Goal: Task Accomplishment & Management: Manage account settings

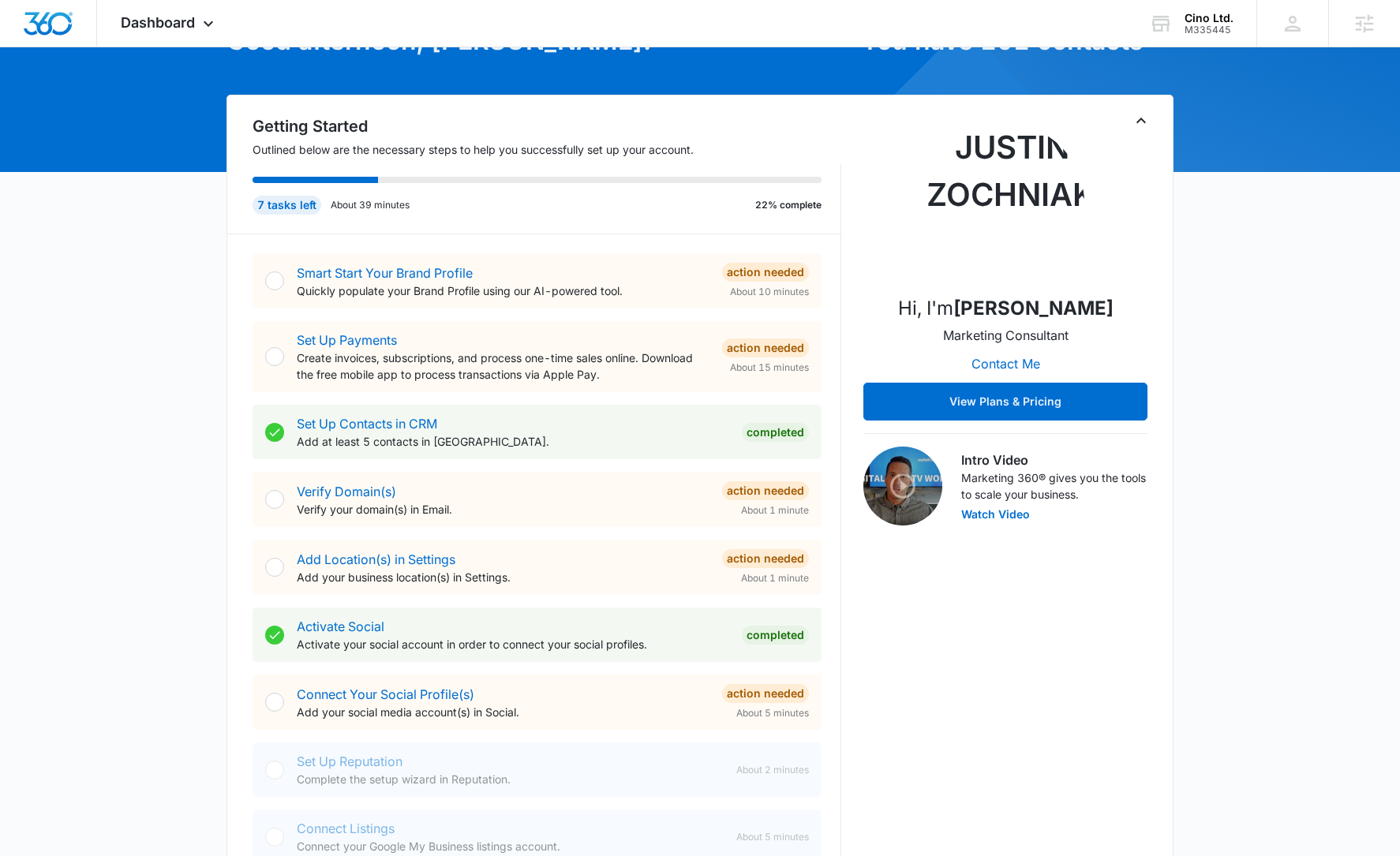
scroll to position [229, 0]
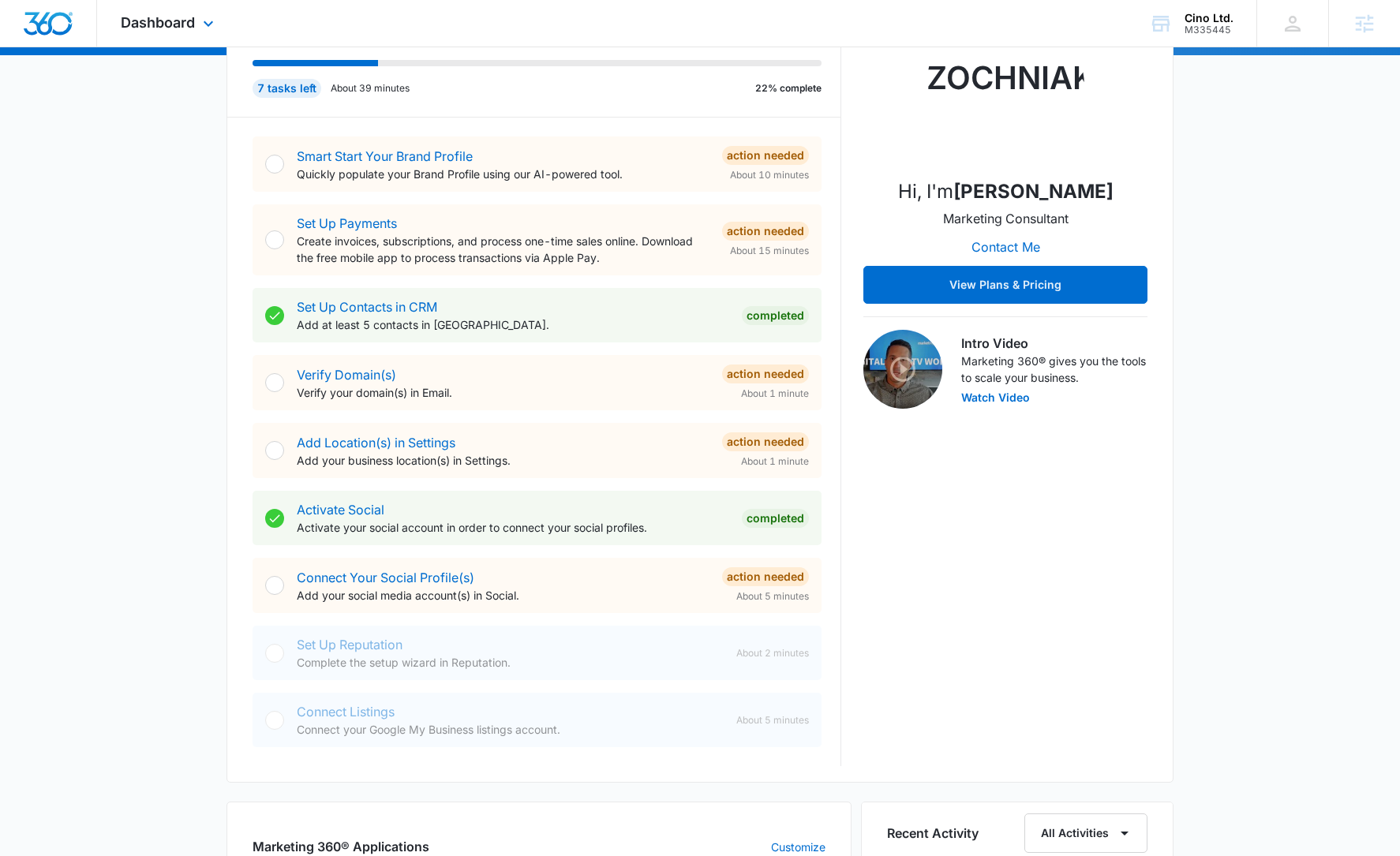
click at [626, 43] on div "Dashboard Apps Reputation Websites Forms CRM Email Social Shop Content Ads Inte…" at bounding box center [700, 24] width 1400 height 48
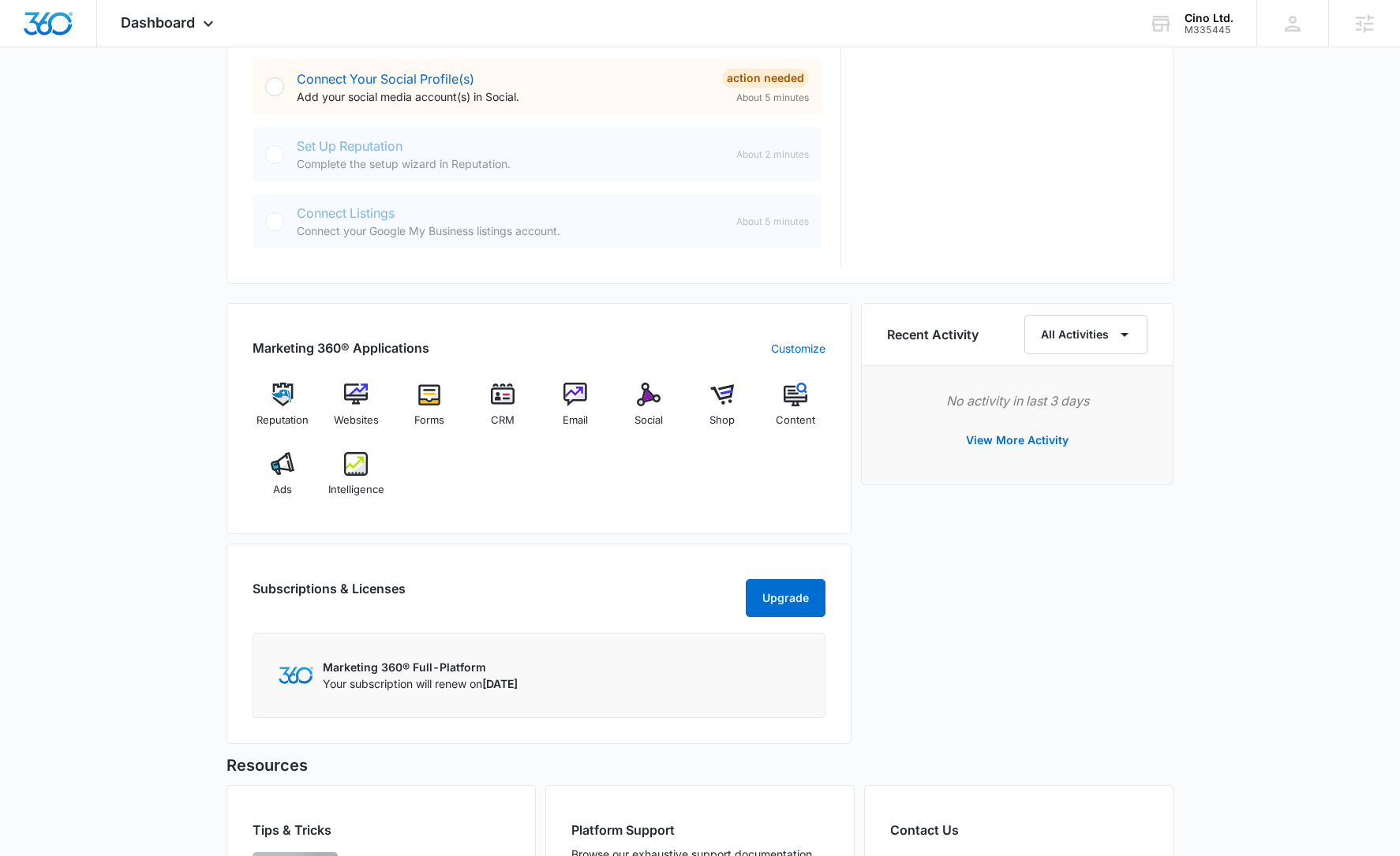
scroll to position [727, 0]
click at [356, 392] on img at bounding box center [356, 395] width 24 height 24
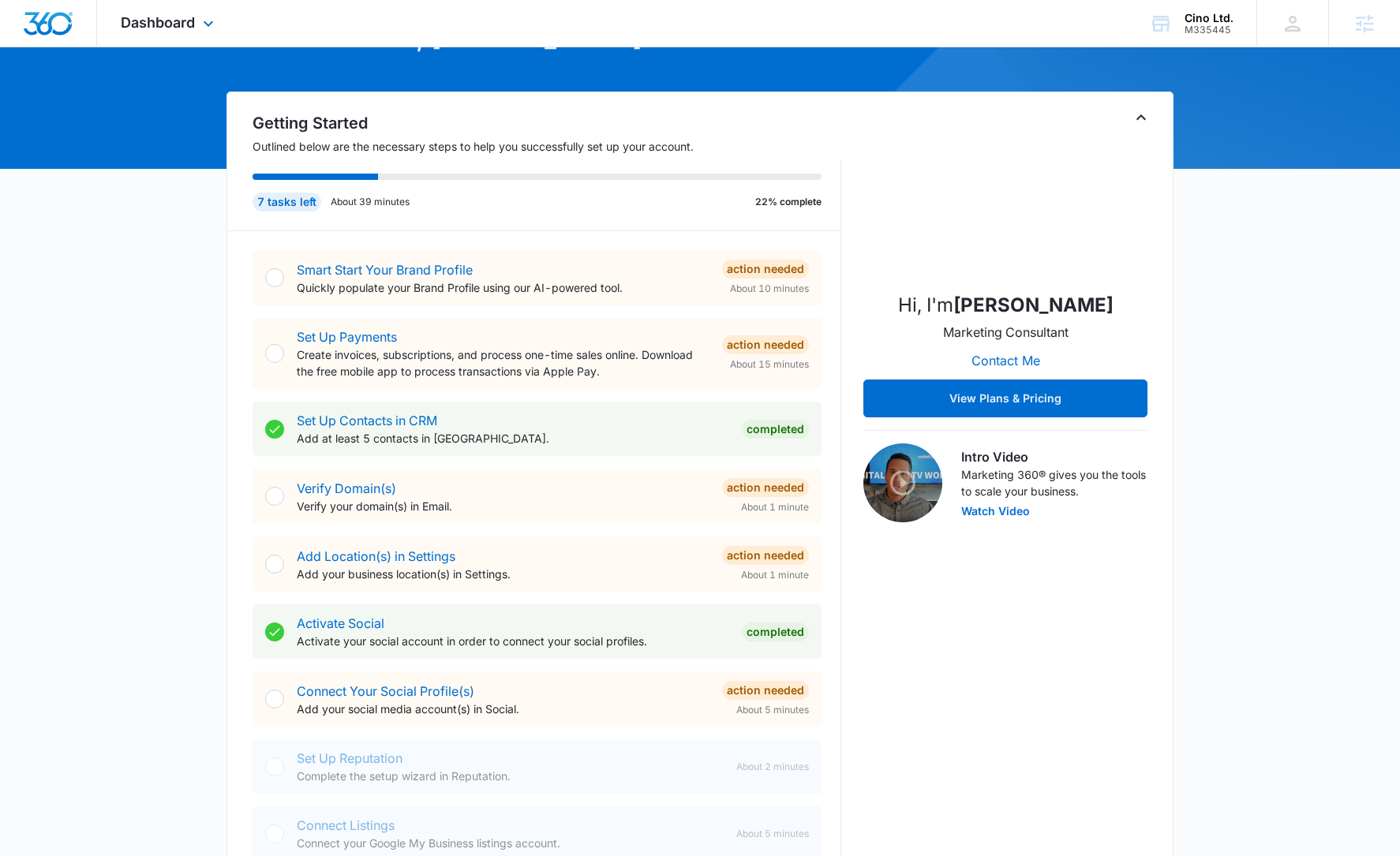
scroll to position [486, 0]
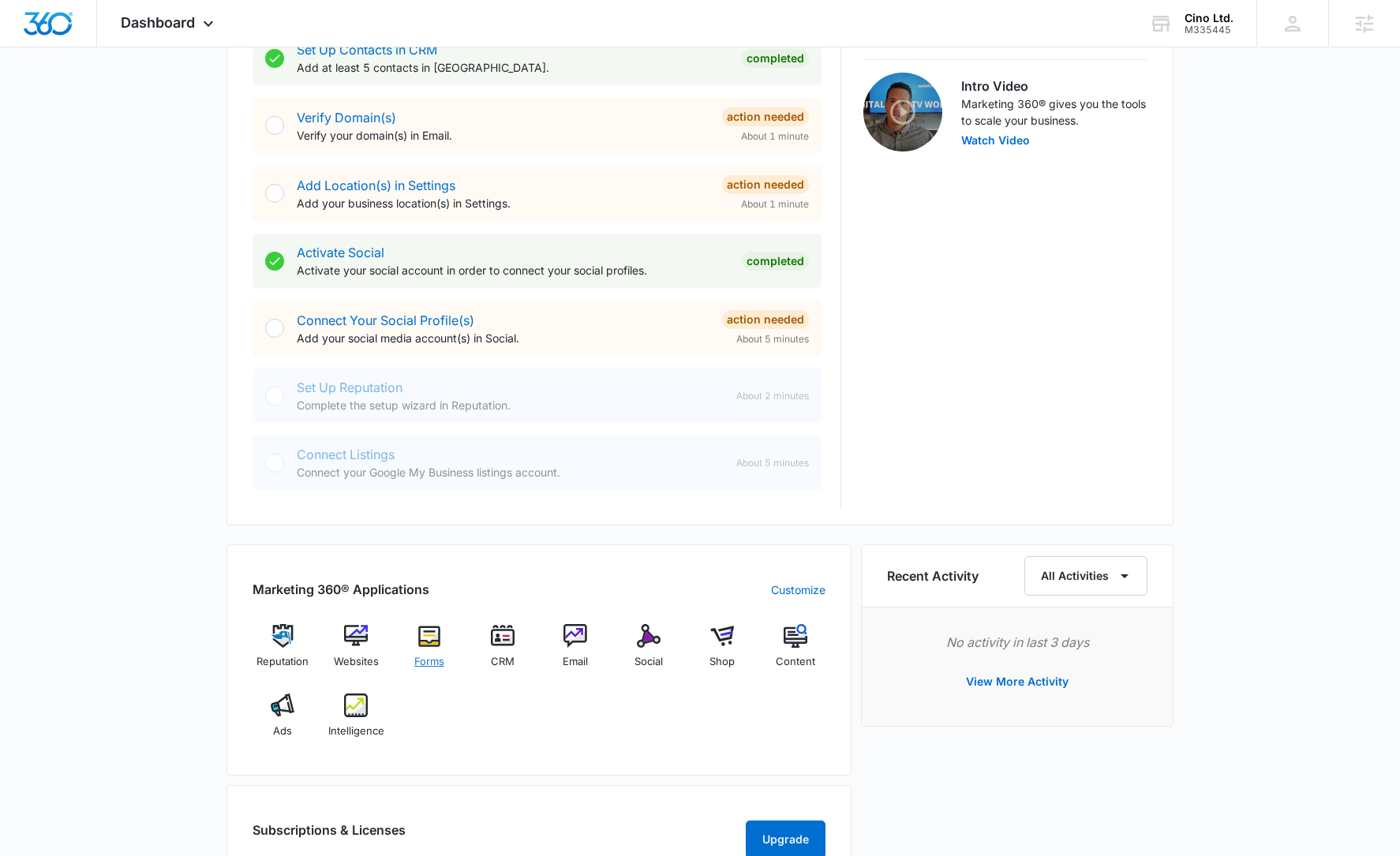
click at [435, 635] on img at bounding box center [429, 636] width 24 height 24
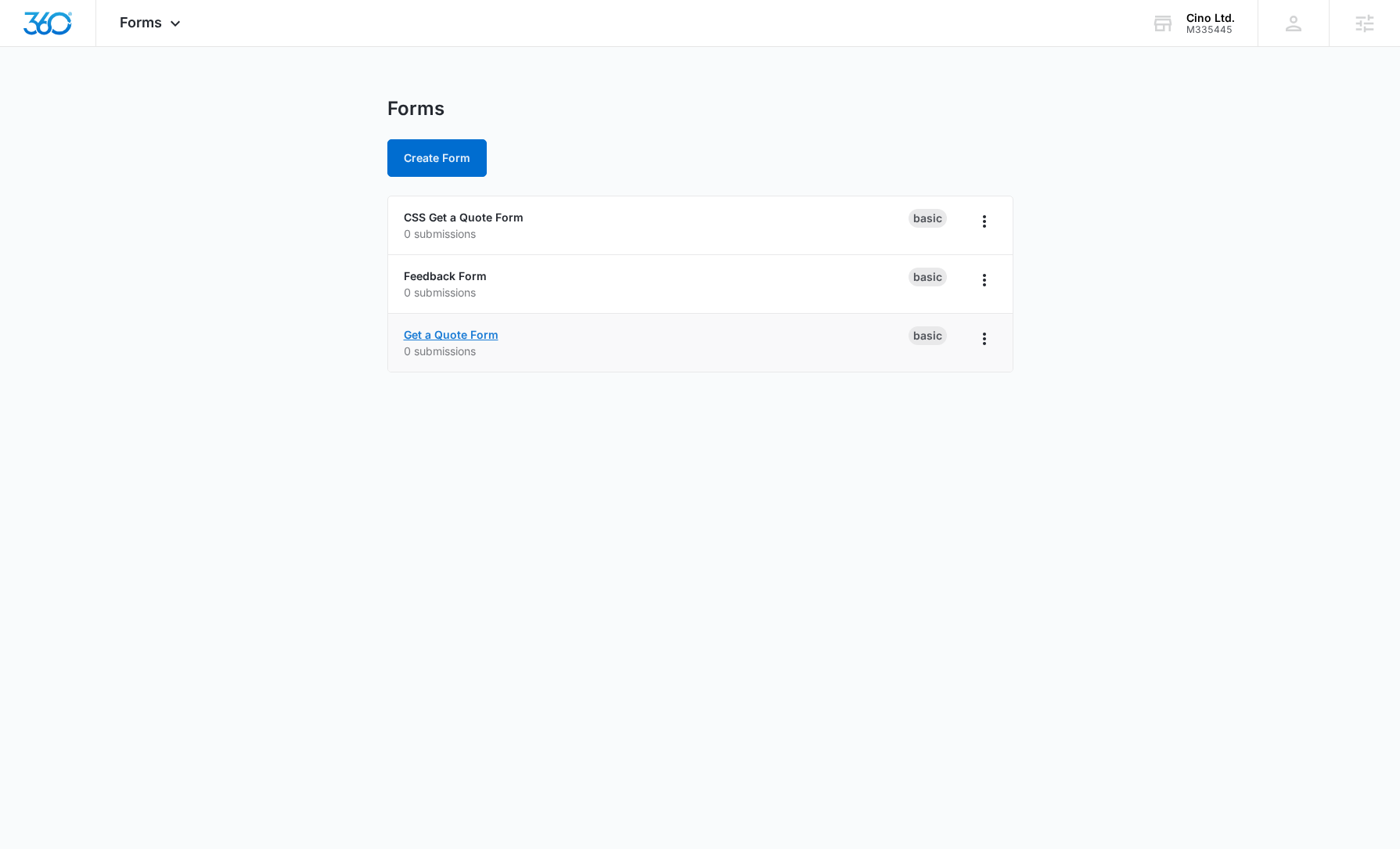
click at [475, 333] on link "Get a Quote Form" at bounding box center [451, 335] width 94 height 13
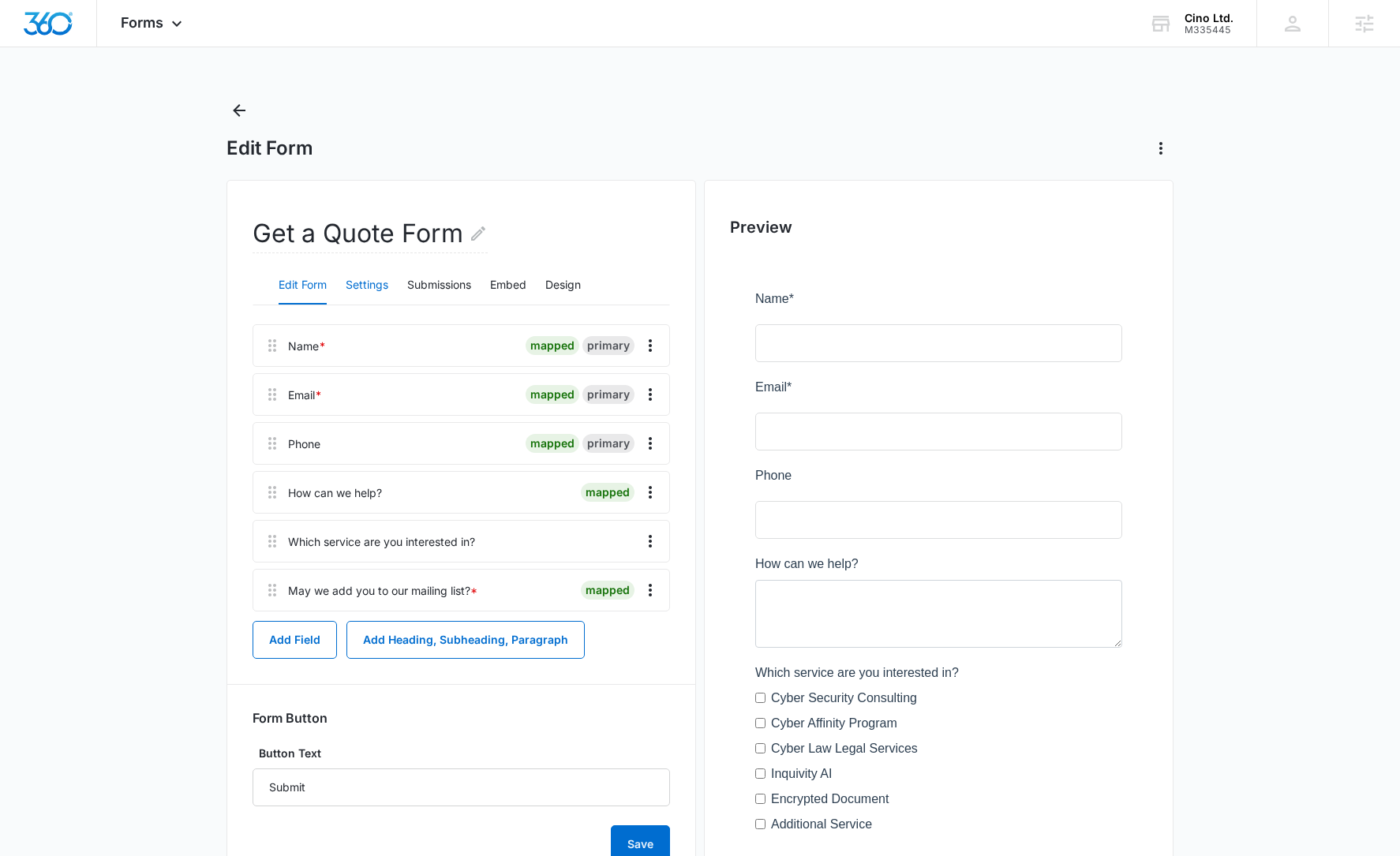
click at [362, 292] on button "Settings" at bounding box center [367, 286] width 43 height 38
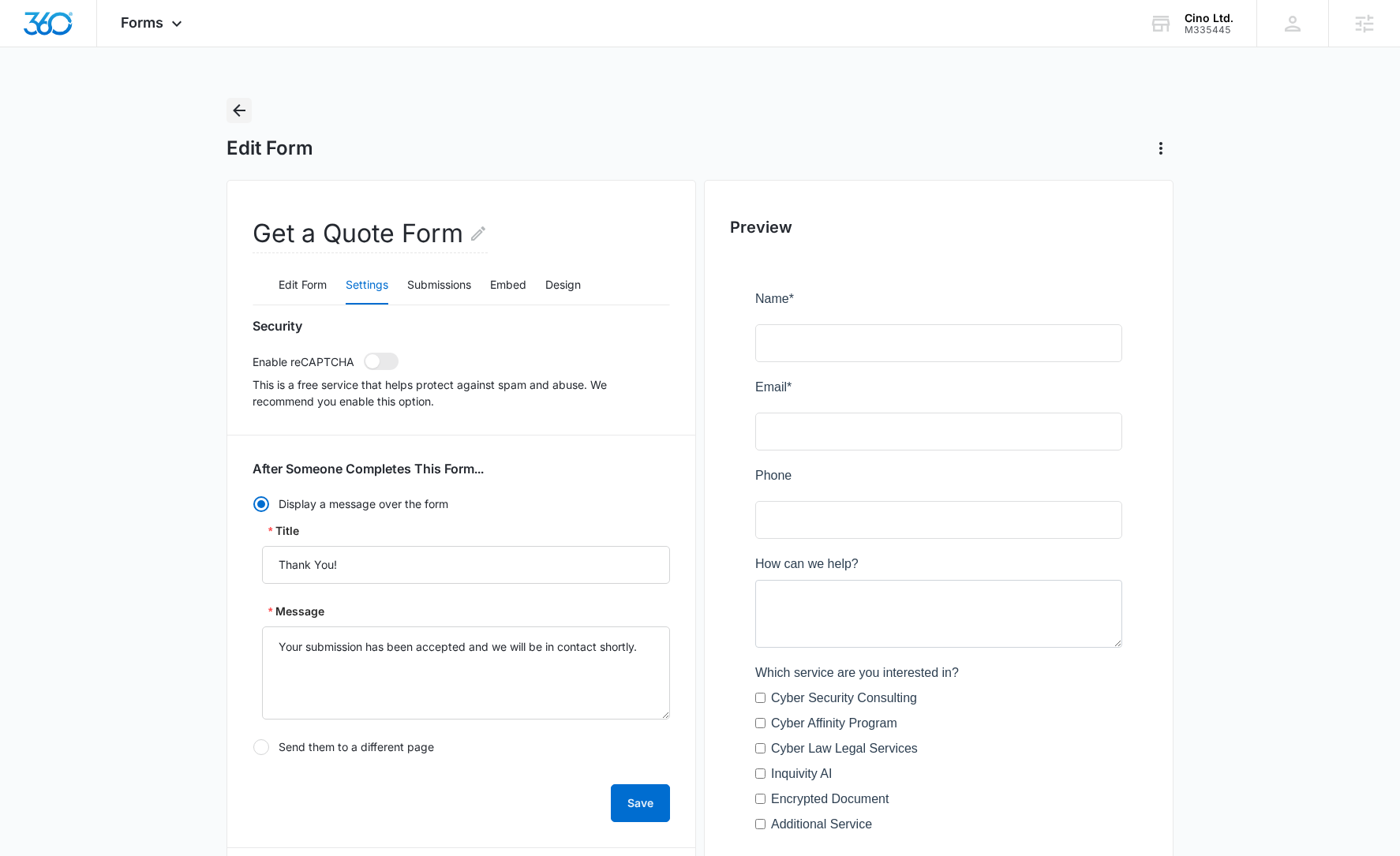
click at [247, 106] on icon "Back" at bounding box center [239, 111] width 19 height 19
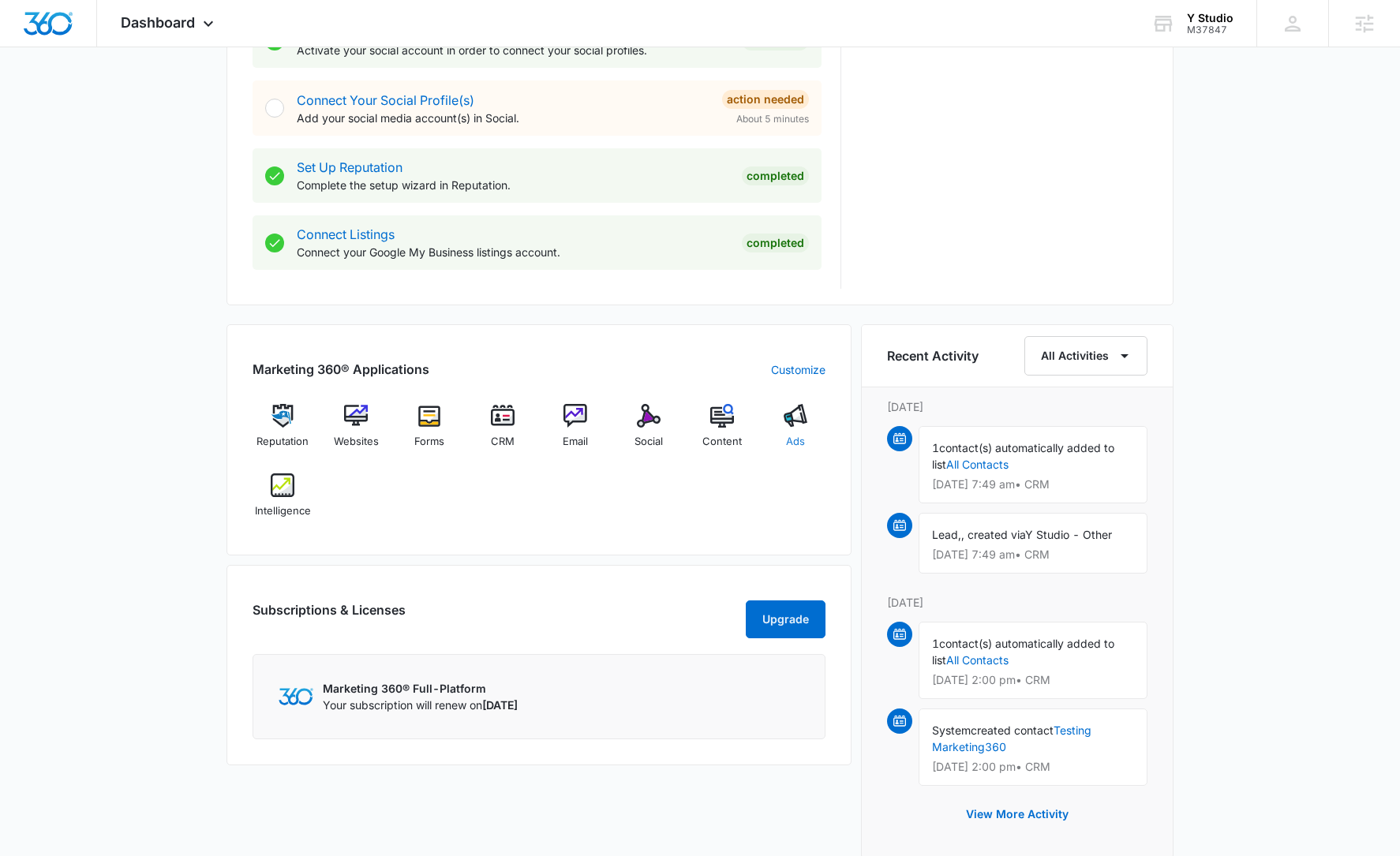
scroll to position [707, 0]
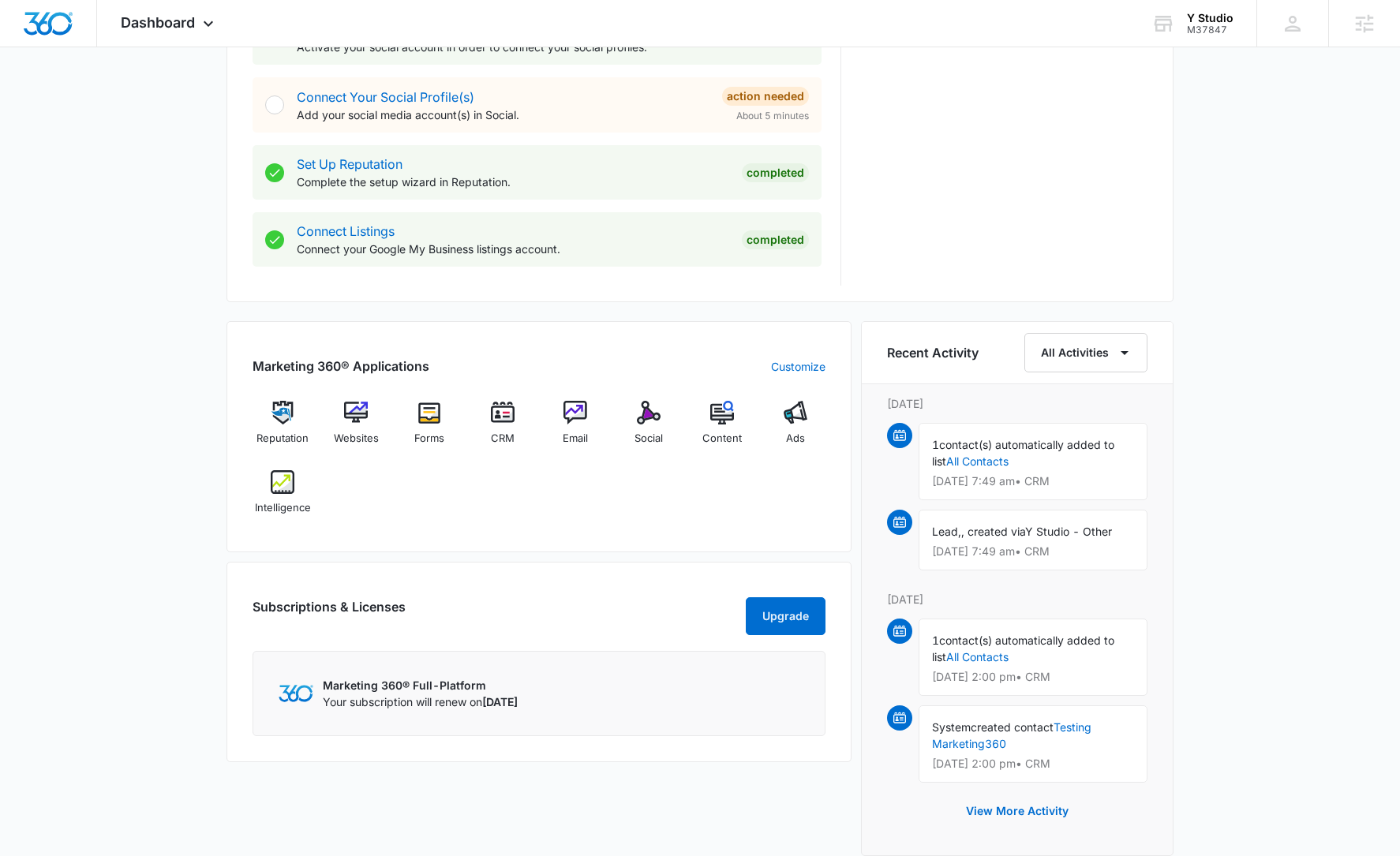
click at [1299, 303] on div "Today is Wednesday, September 10th Good afternoon, Rachel! Contacts You have 32…" at bounding box center [700, 258] width 1400 height 1798
click at [645, 413] on img at bounding box center [649, 413] width 24 height 24
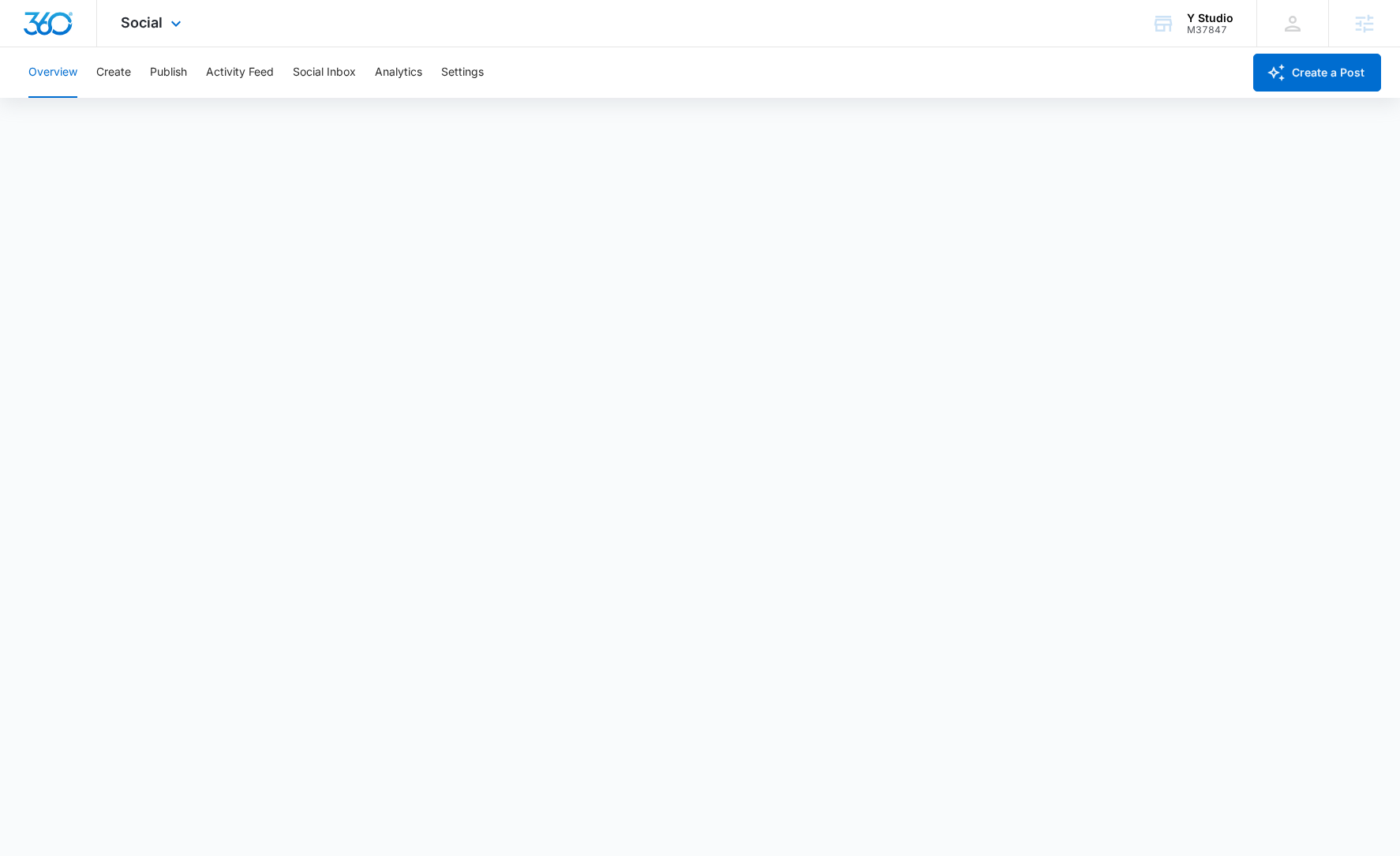
click at [39, 31] on img "Dashboard" at bounding box center [48, 24] width 50 height 24
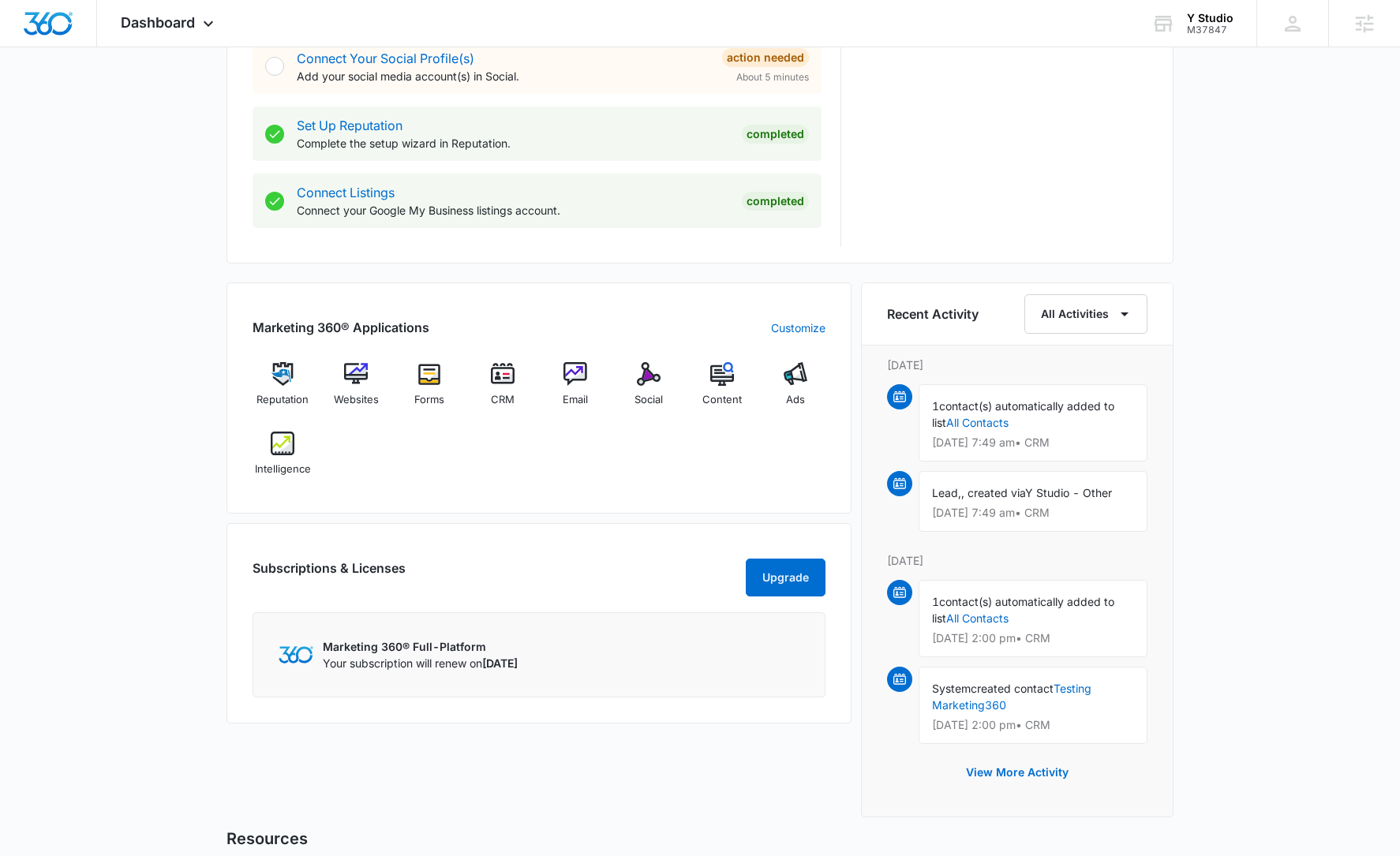
scroll to position [264, 0]
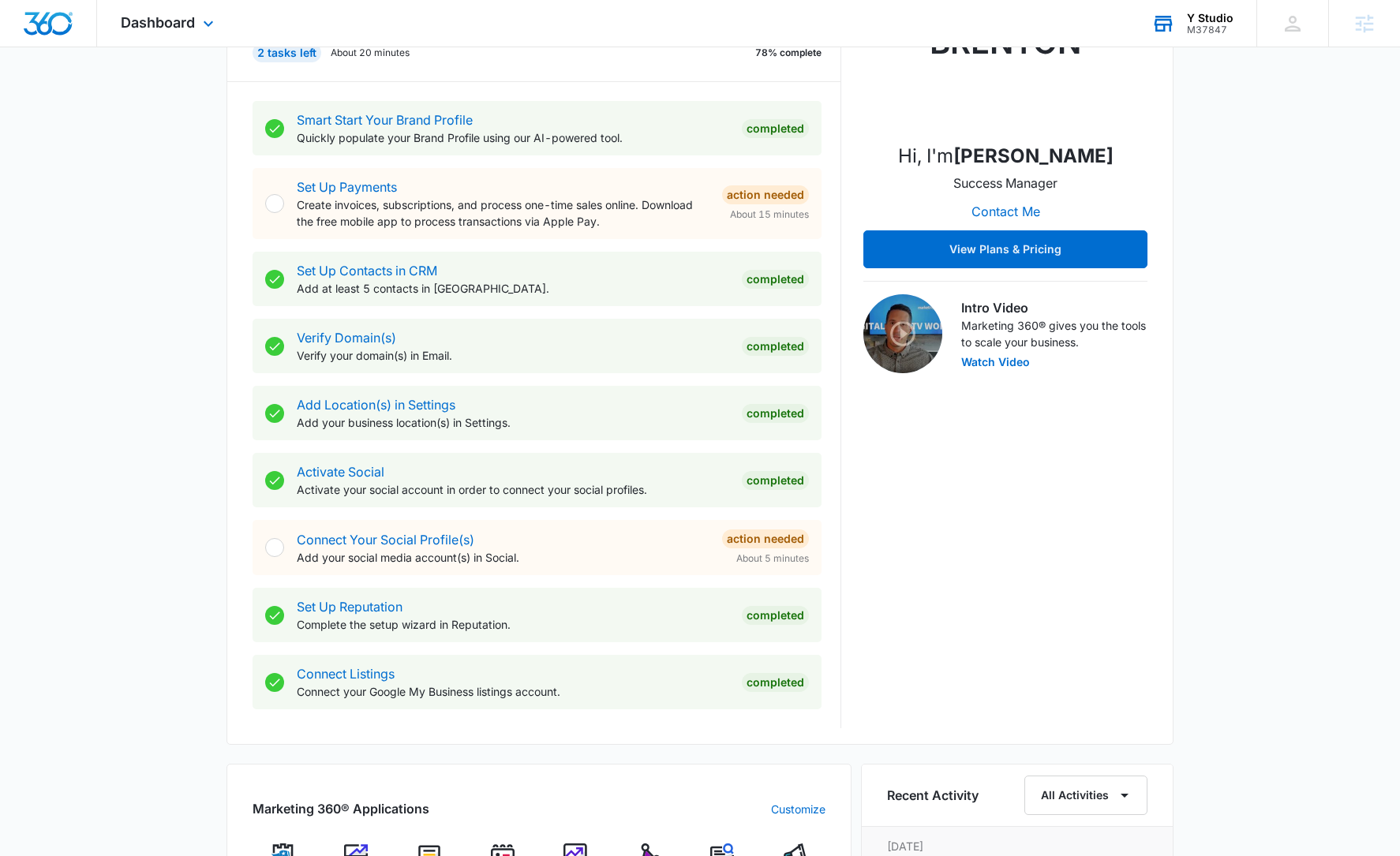
click at [1248, 22] on div "Y Studio M37847 Your Accounts View All" at bounding box center [1192, 23] width 128 height 47
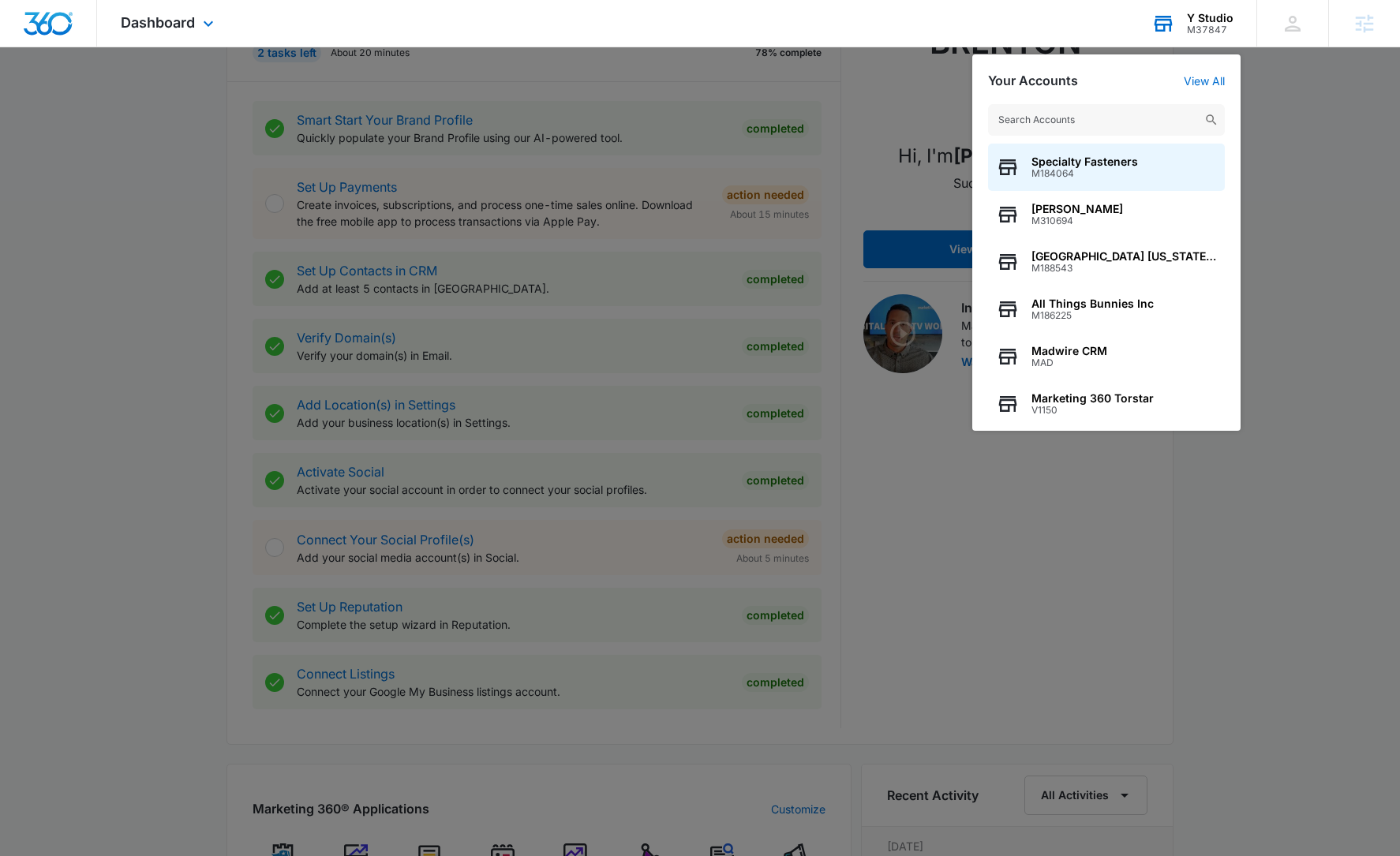
click at [1114, 123] on input "text" at bounding box center [1106, 120] width 236 height 31
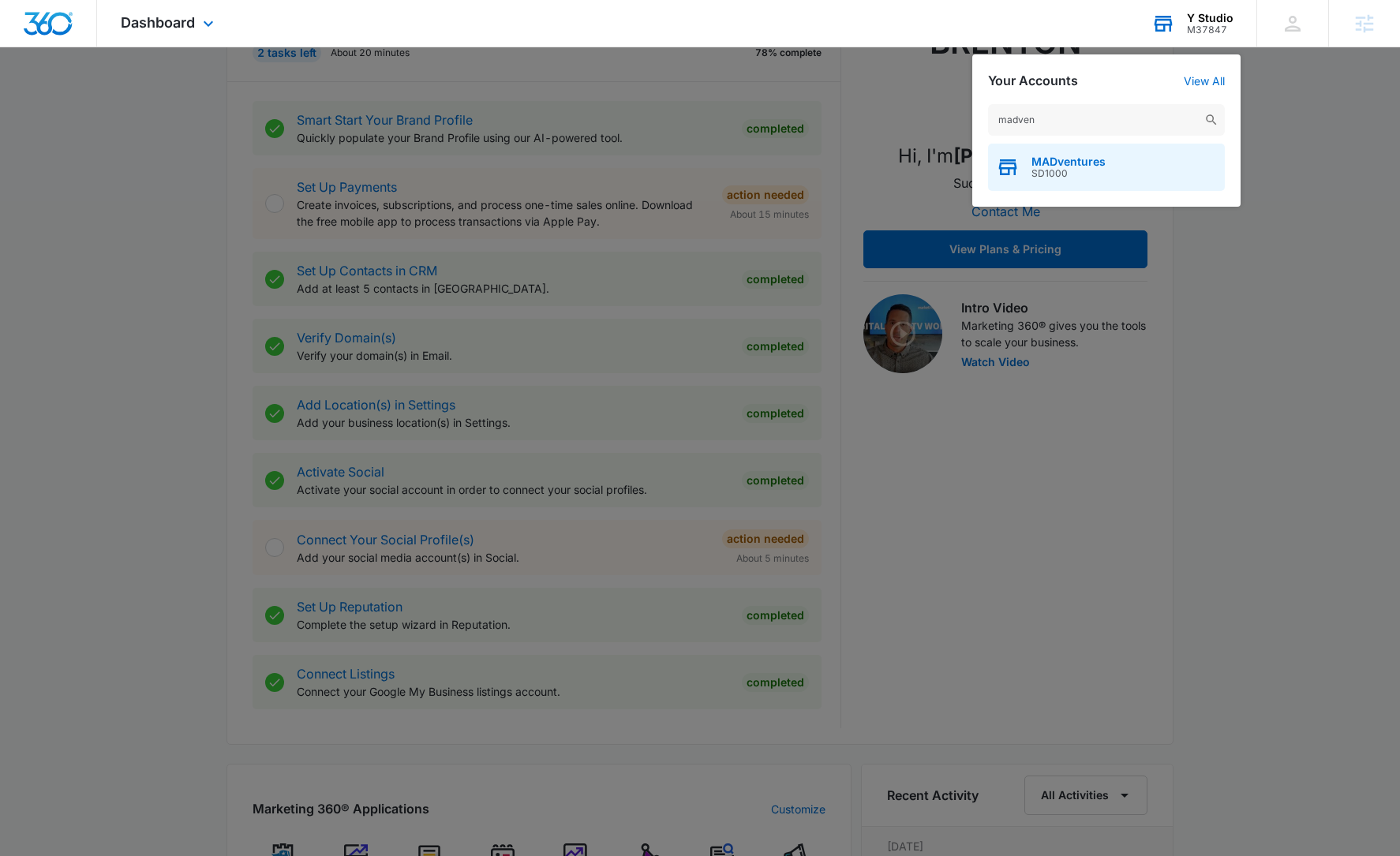
type input "madven"
click at [1117, 185] on div "MADventures SD1000" at bounding box center [1106, 167] width 236 height 48
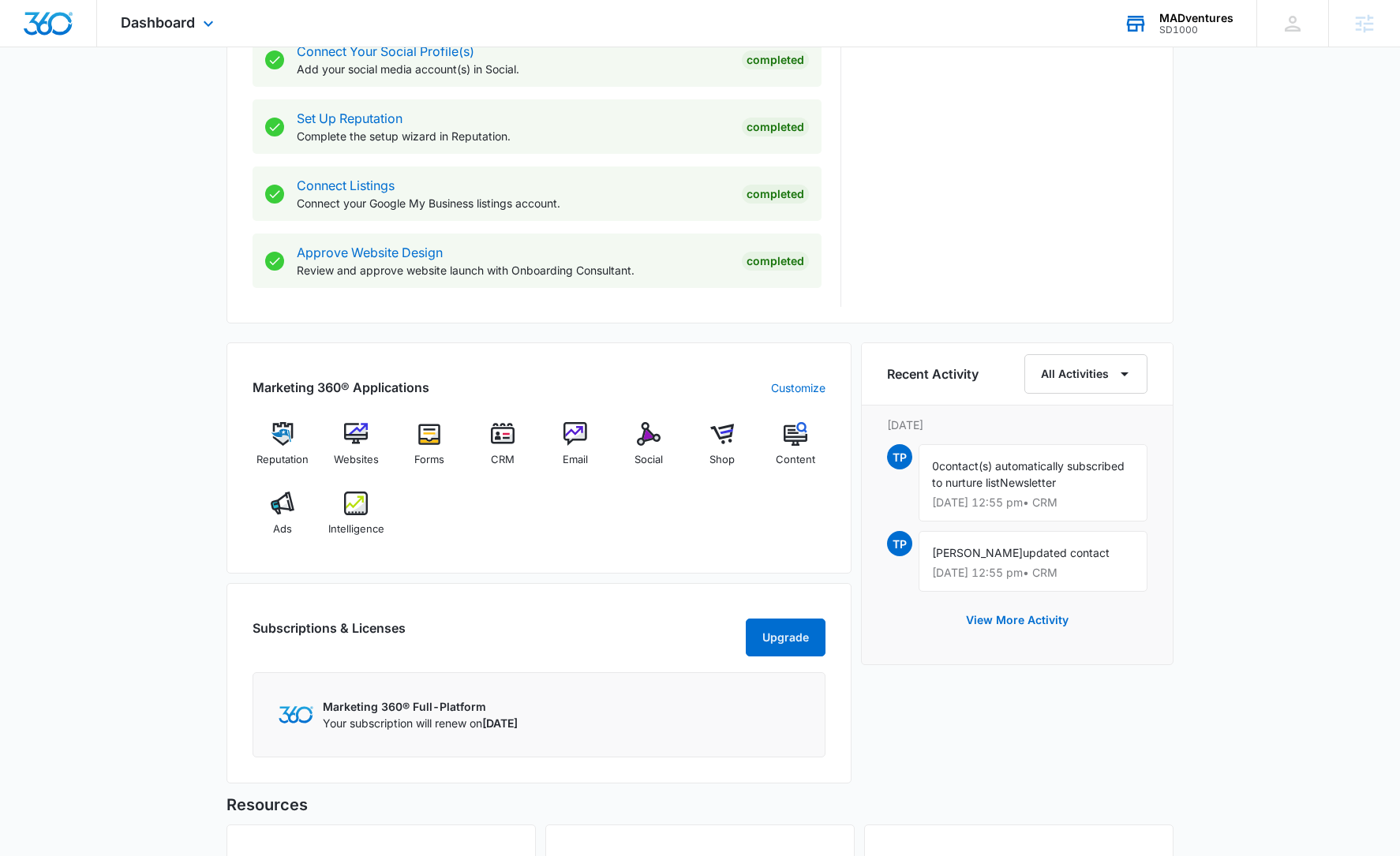
scroll to position [770, 0]
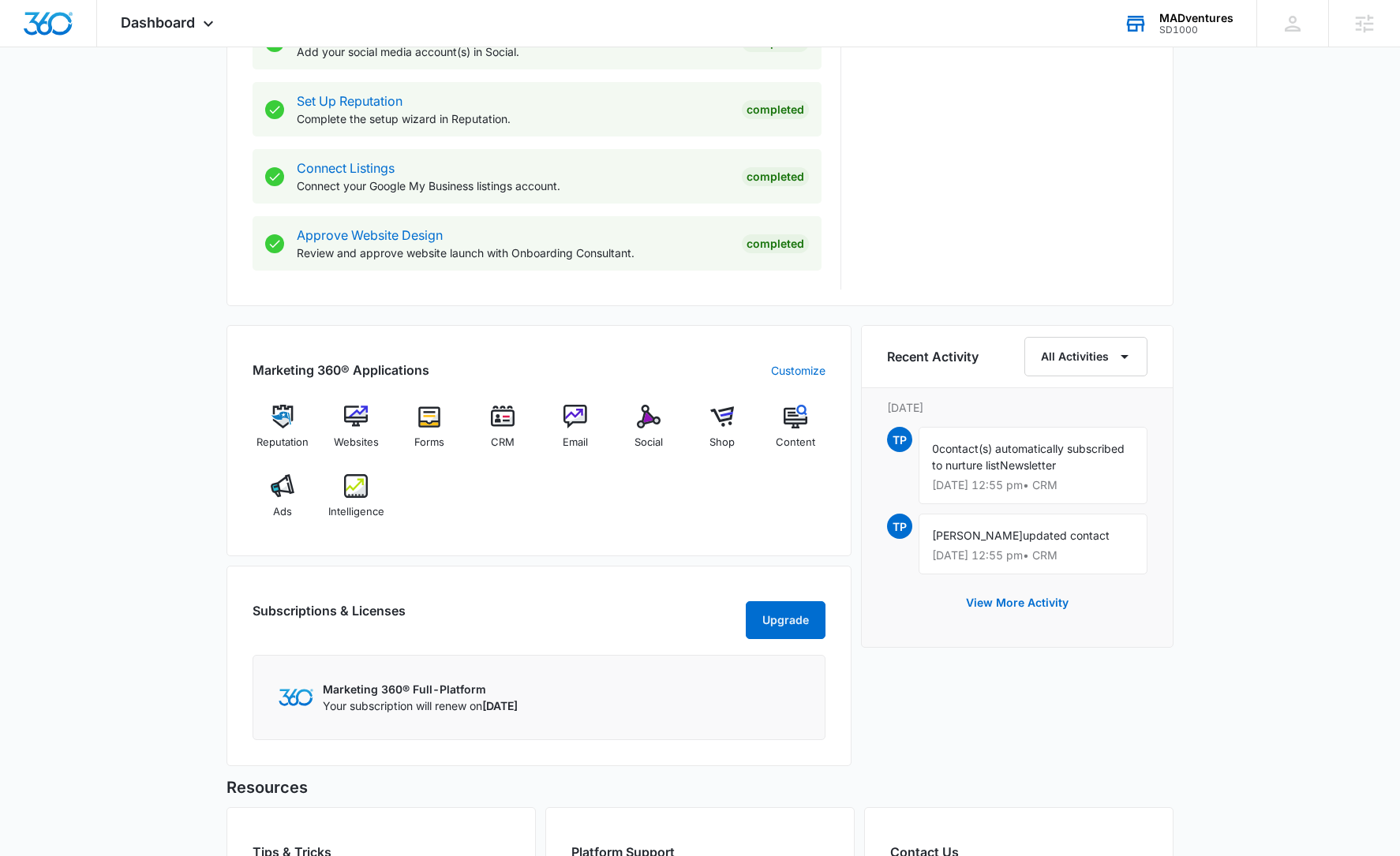
click at [228, 442] on div "Marketing 360® Applications Customize Reputation Websites Forms CRM Email Socia…" at bounding box center [538, 440] width 625 height 231
click at [98, 451] on div "Today is Wednesday, September 10th Good afternoon, Rachel! Contacts You have 46…" at bounding box center [700, 182] width 1400 height 1771
click at [655, 425] on img at bounding box center [649, 417] width 24 height 24
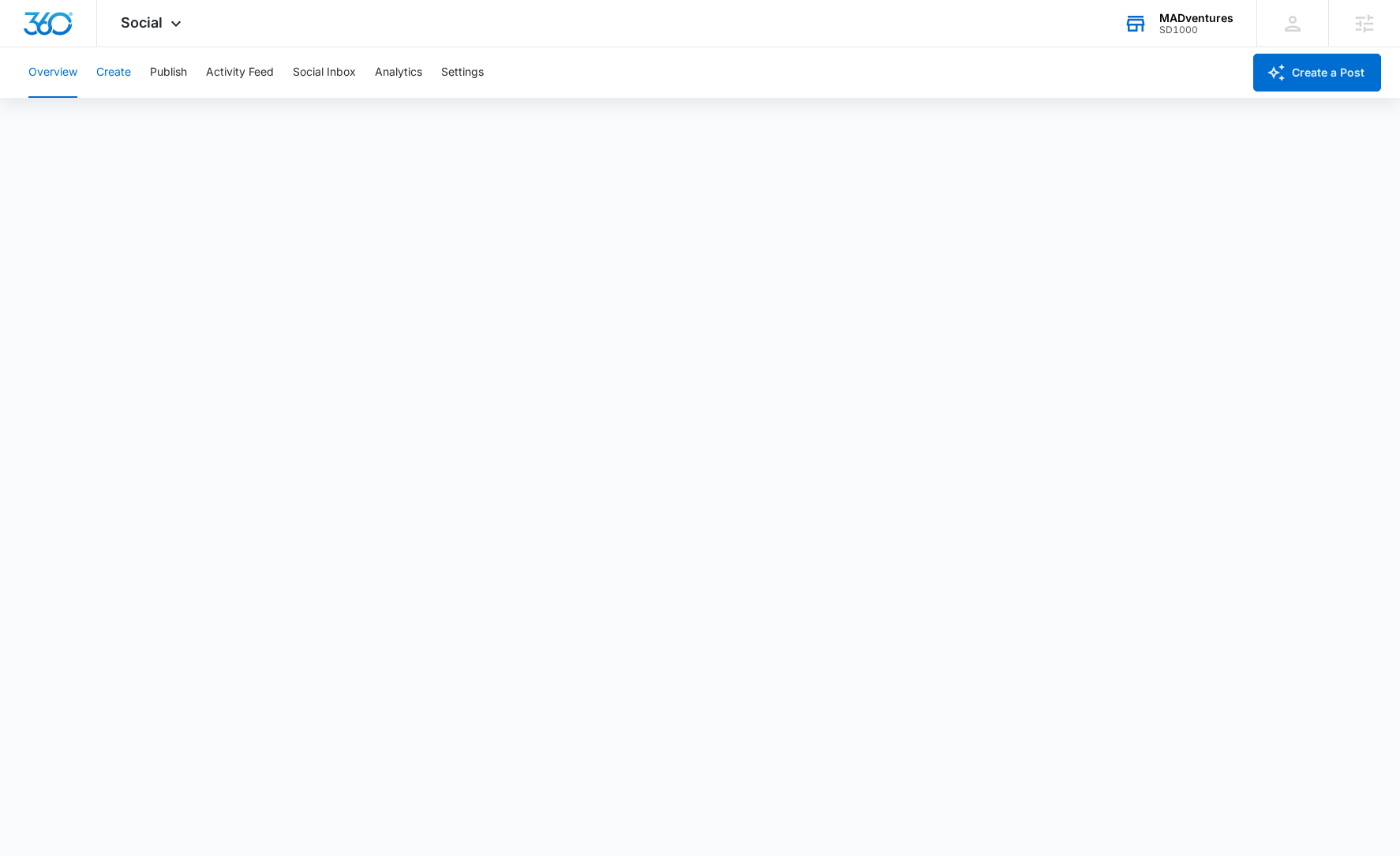
click at [118, 78] on button "Create" at bounding box center [113, 72] width 35 height 50
click at [179, 72] on button "Publish" at bounding box center [168, 72] width 37 height 50
click at [238, 72] on button "Activity Feed" at bounding box center [240, 72] width 68 height 50
click at [167, 121] on button "Direct Messages" at bounding box center [159, 121] width 87 height 44
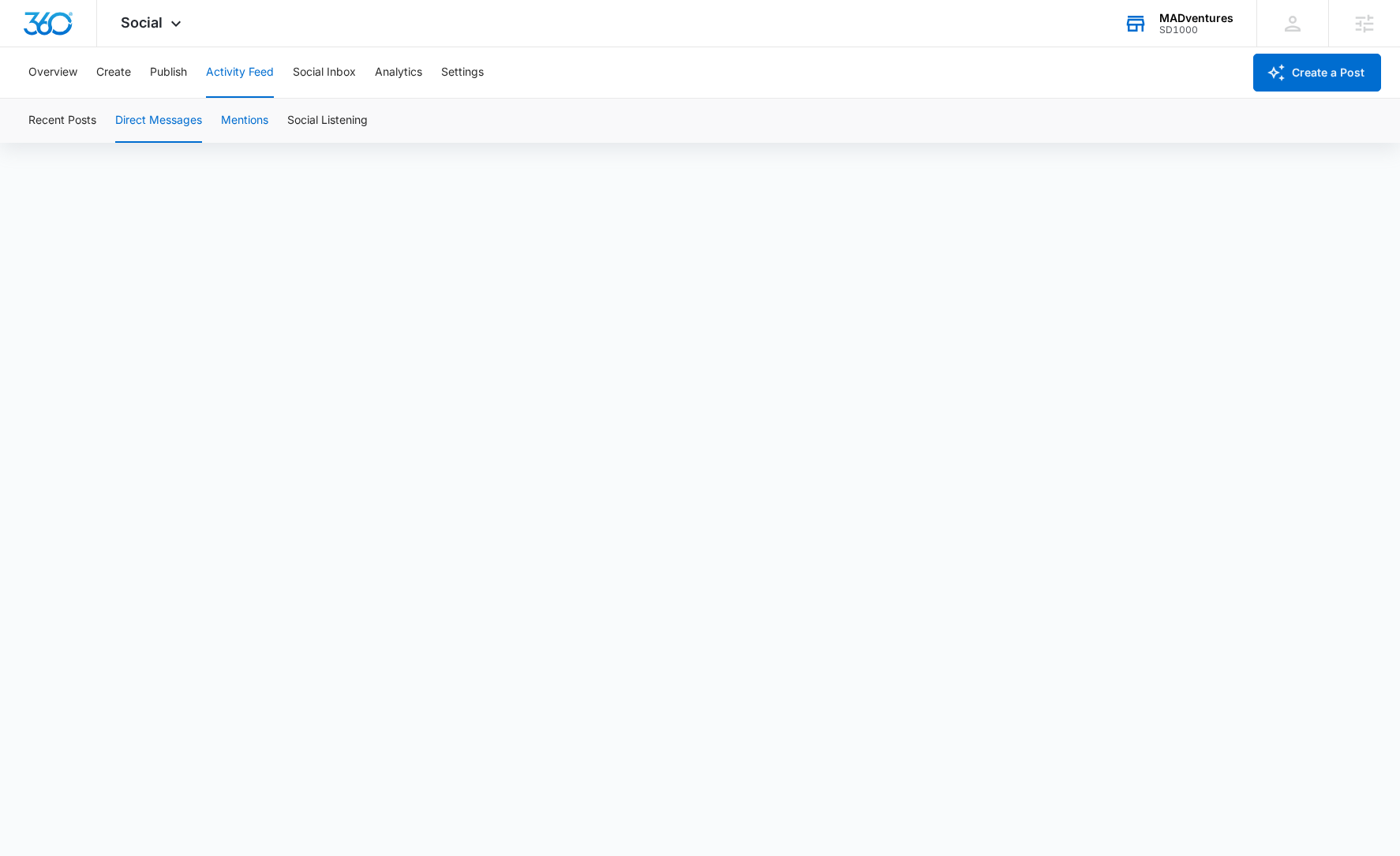
click at [249, 115] on button "Mentions" at bounding box center [245, 121] width 48 height 44
click at [343, 78] on button "Social Inbox" at bounding box center [324, 72] width 63 height 50
click at [242, 80] on button "Activity Feed" at bounding box center [240, 72] width 68 height 50
click at [174, 120] on button "Direct Messages" at bounding box center [159, 121] width 87 height 44
click at [406, 71] on button "Analytics" at bounding box center [399, 72] width 48 height 50
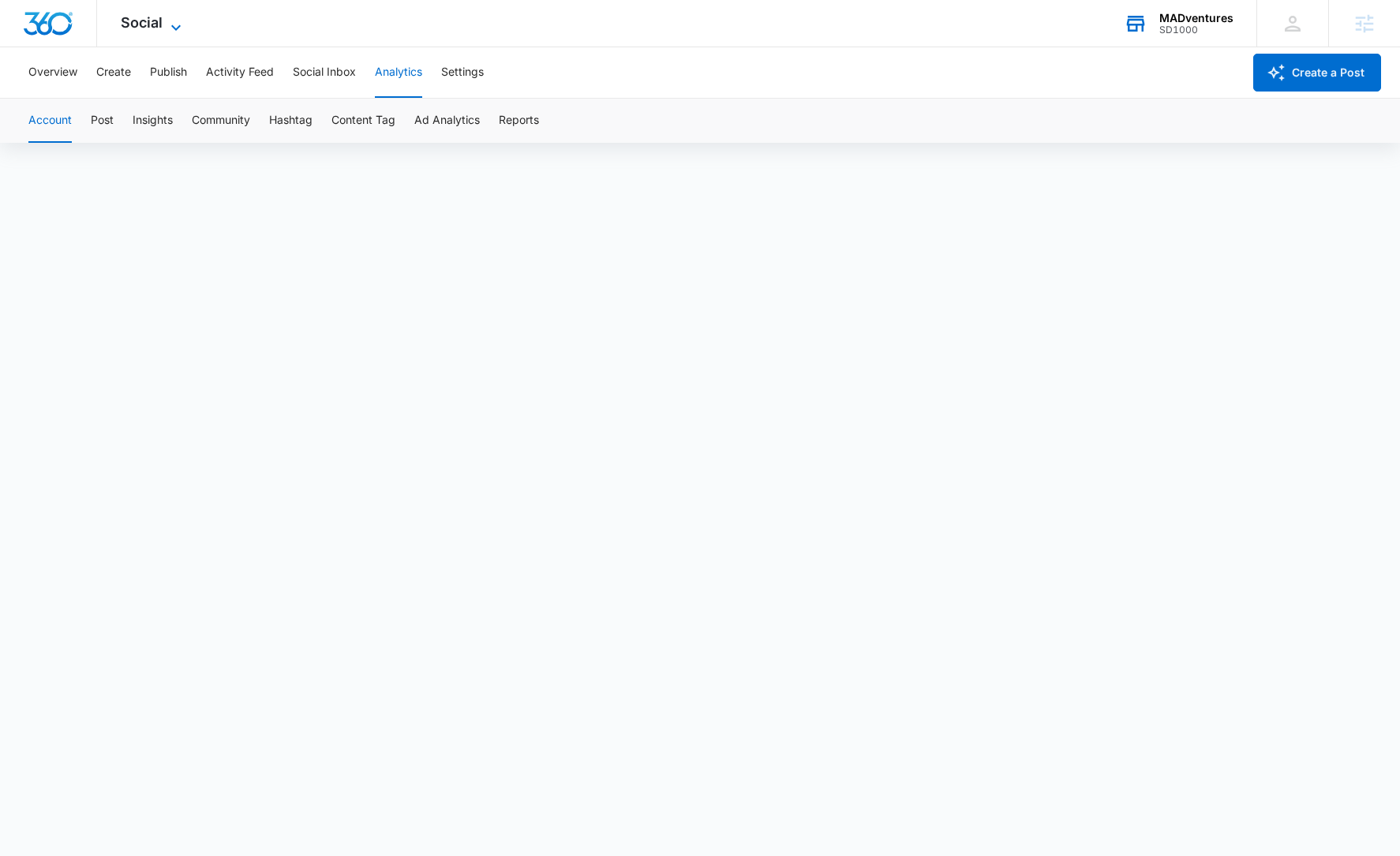
click at [169, 15] on div "Social Apps Reputation Websites Forms CRM Email Social Shop Content Ads Intelli…" at bounding box center [153, 23] width 112 height 47
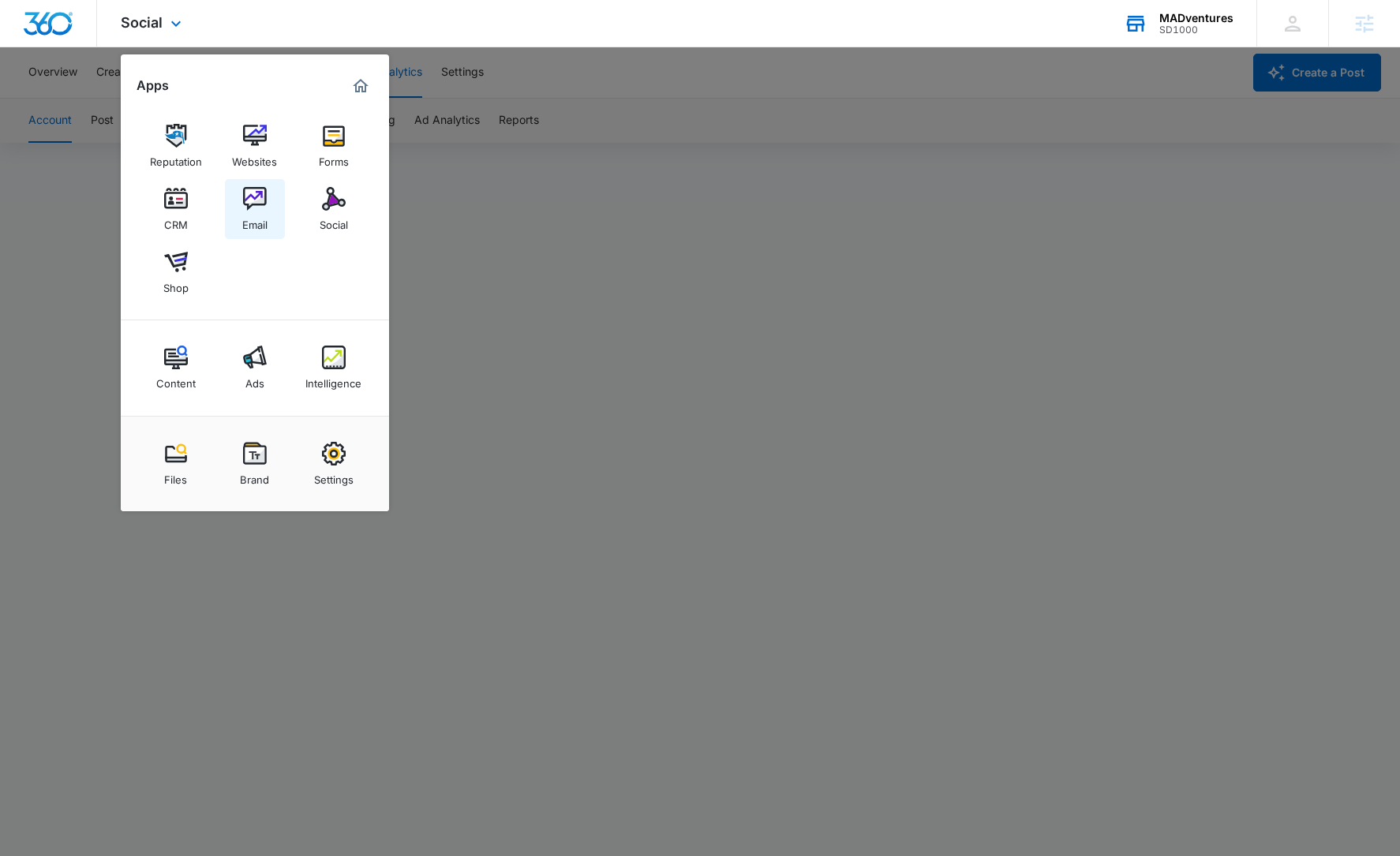
click at [265, 209] on img at bounding box center [255, 199] width 24 height 24
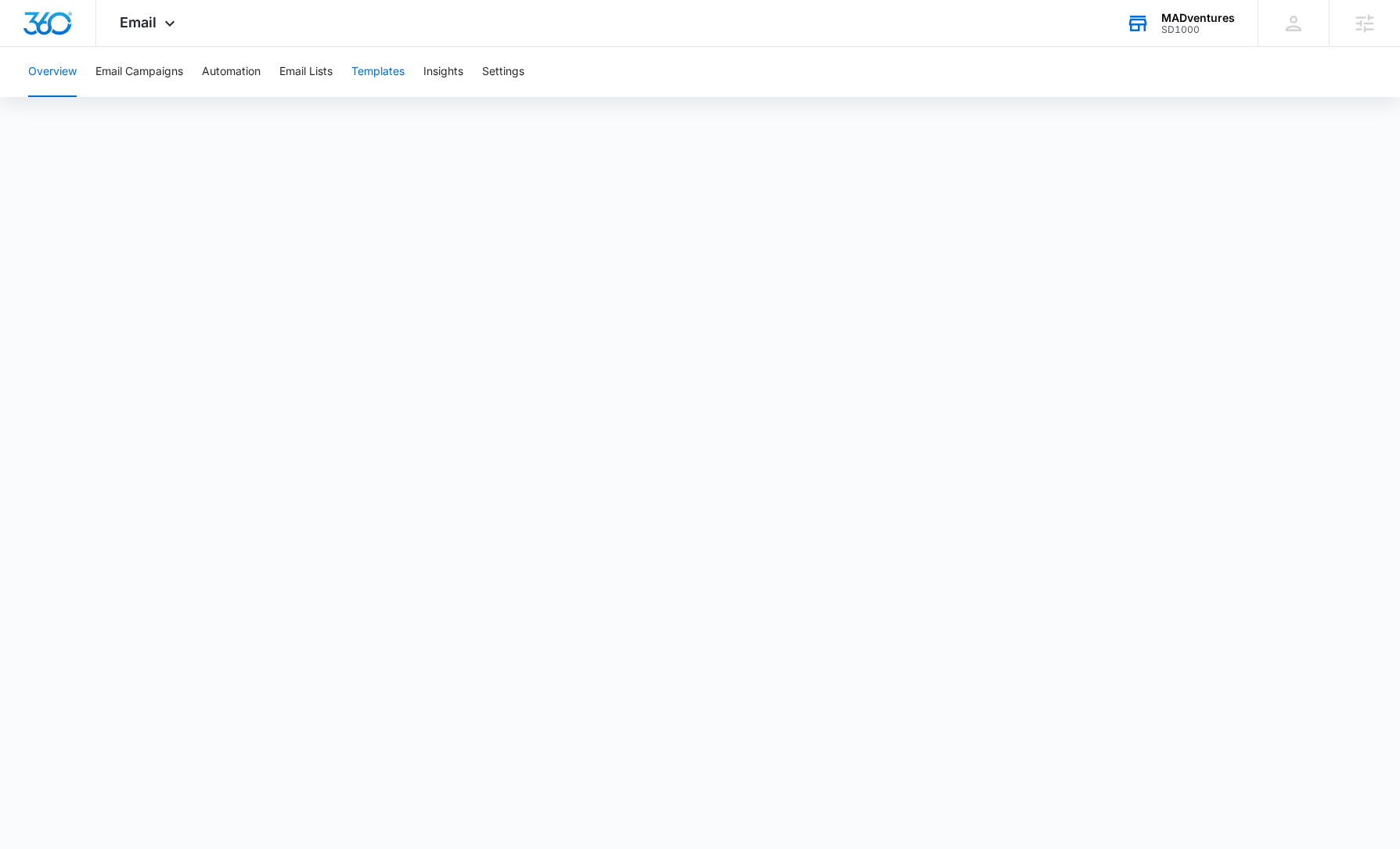
click at [380, 78] on button "Templates" at bounding box center [378, 72] width 53 height 50
click at [224, 73] on button "Automation" at bounding box center [232, 72] width 59 height 50
click at [132, 76] on button "Email Campaigns" at bounding box center [139, 72] width 88 height 50
click at [46, 26] on img "Dashboard" at bounding box center [47, 24] width 50 height 24
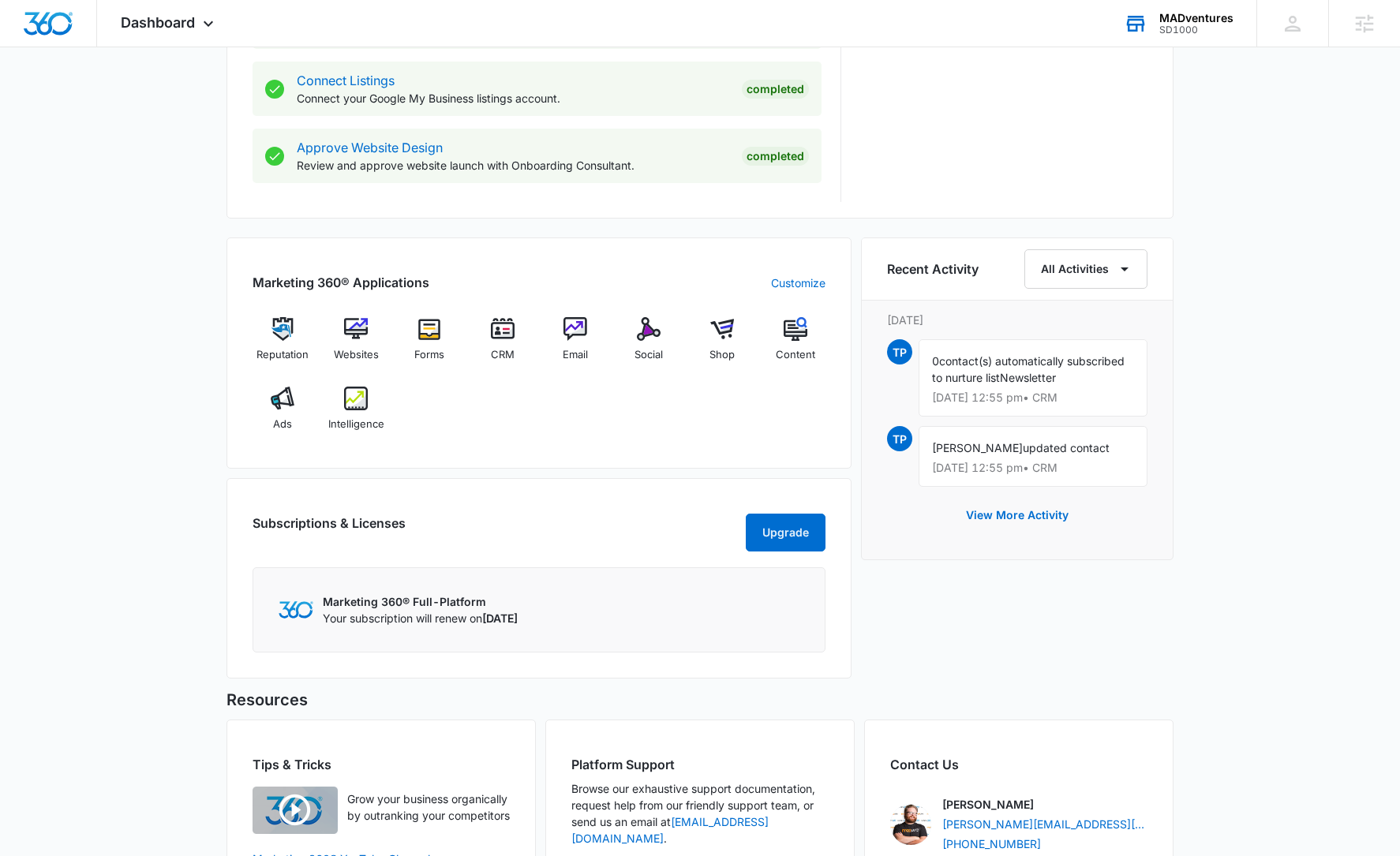
scroll to position [859, 0]
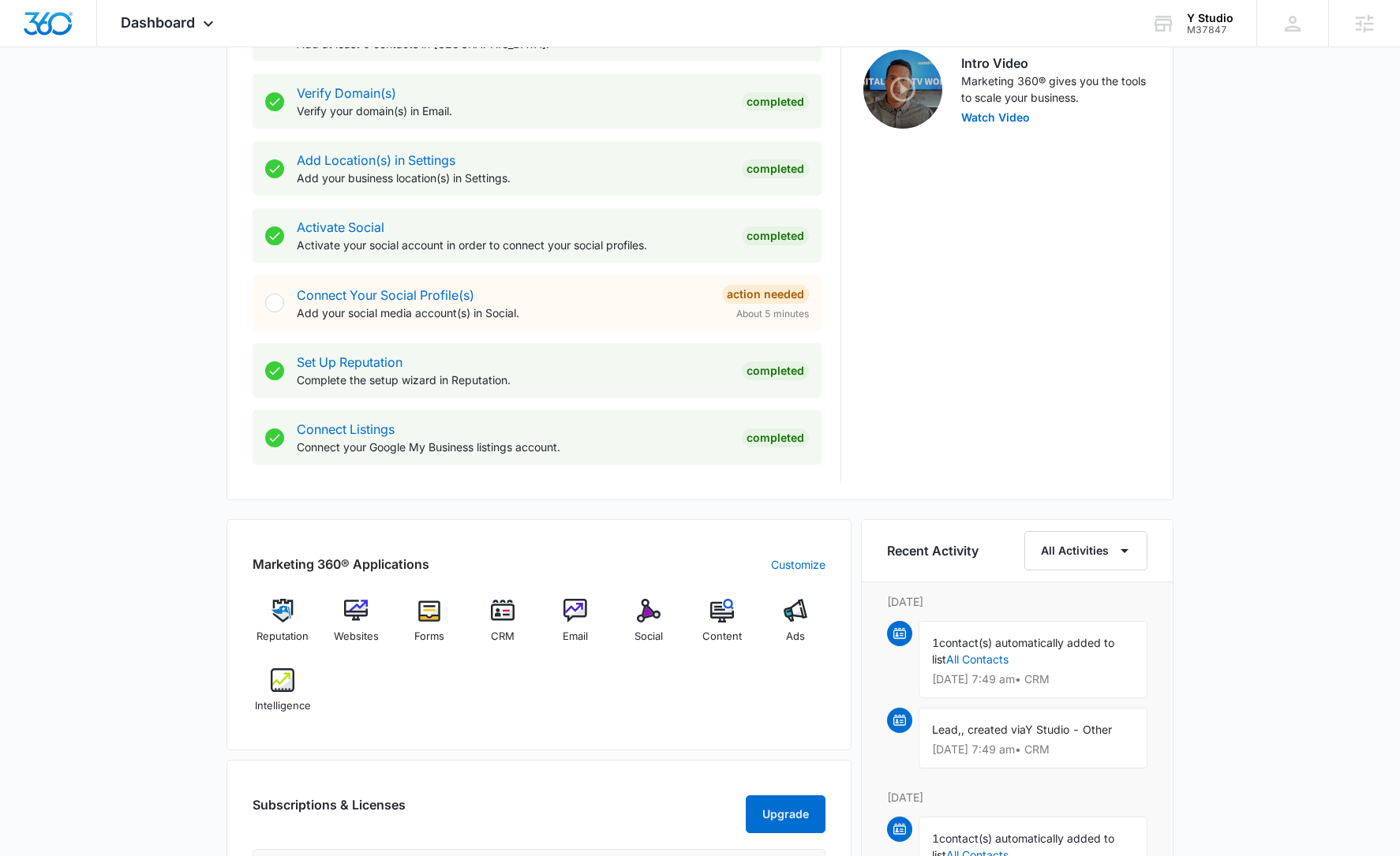
scroll to position [589, 0]
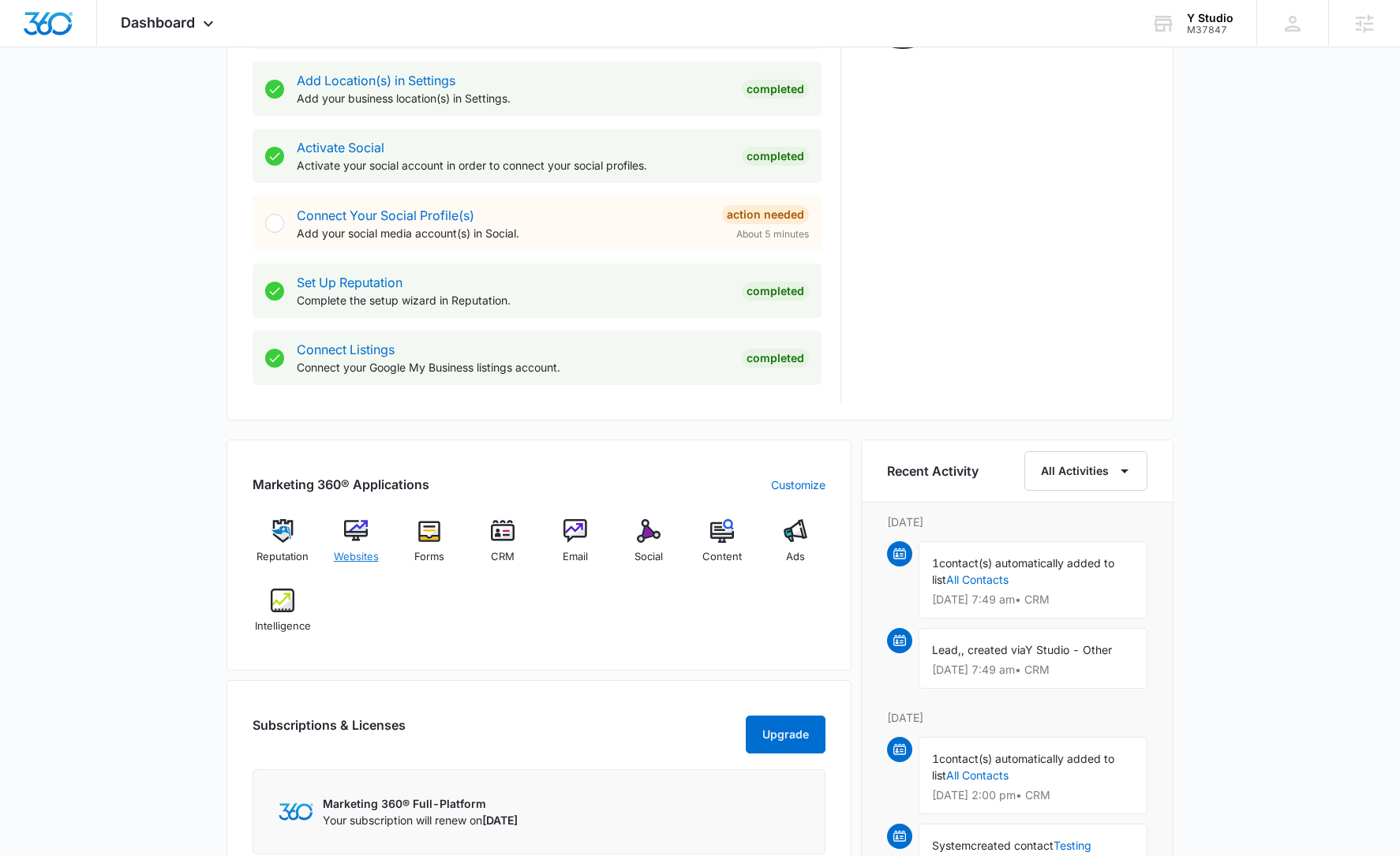
click at [352, 550] on span "Websites" at bounding box center [356, 557] width 45 height 16
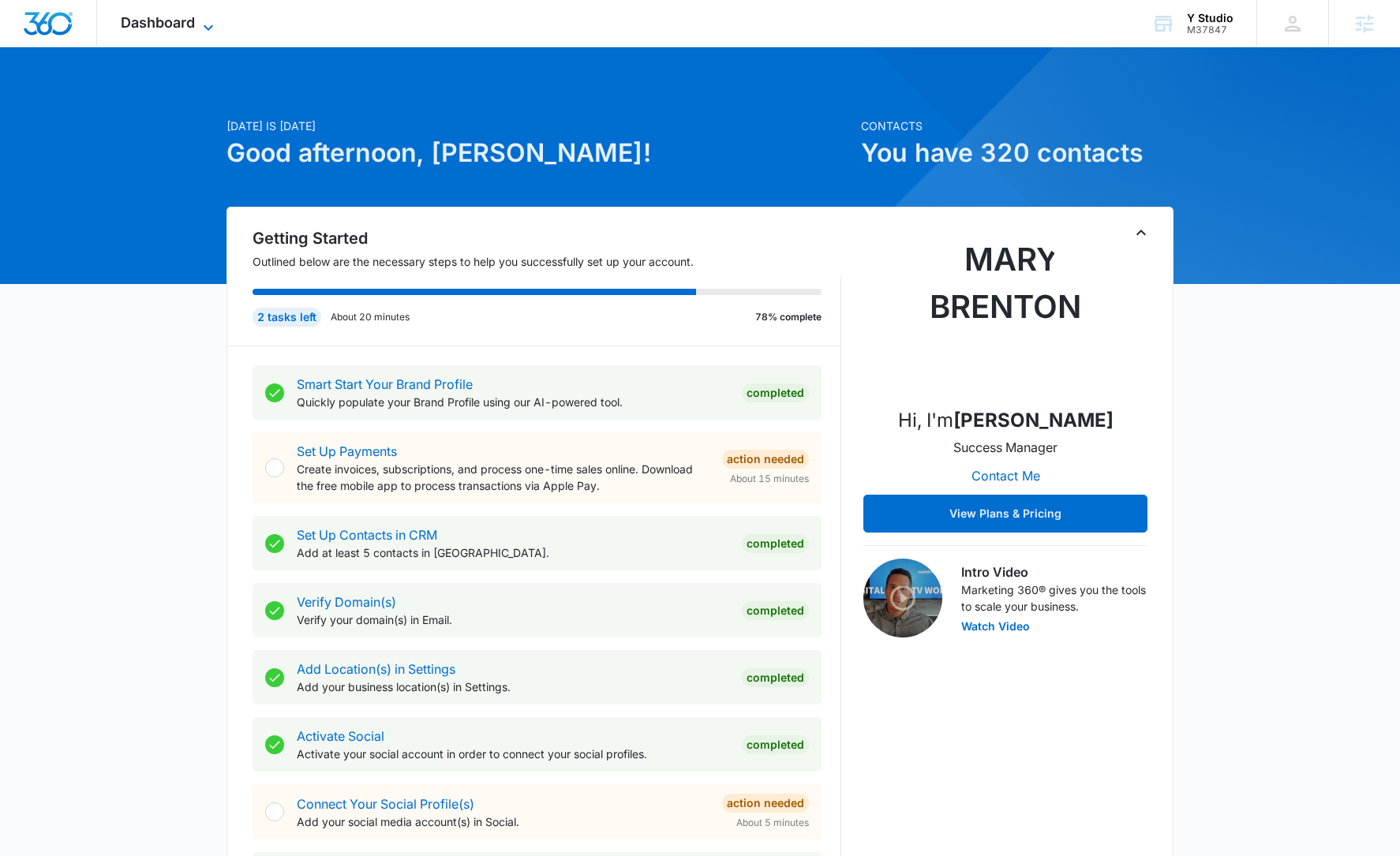
click at [168, 29] on span "Dashboard" at bounding box center [157, 22] width 74 height 16
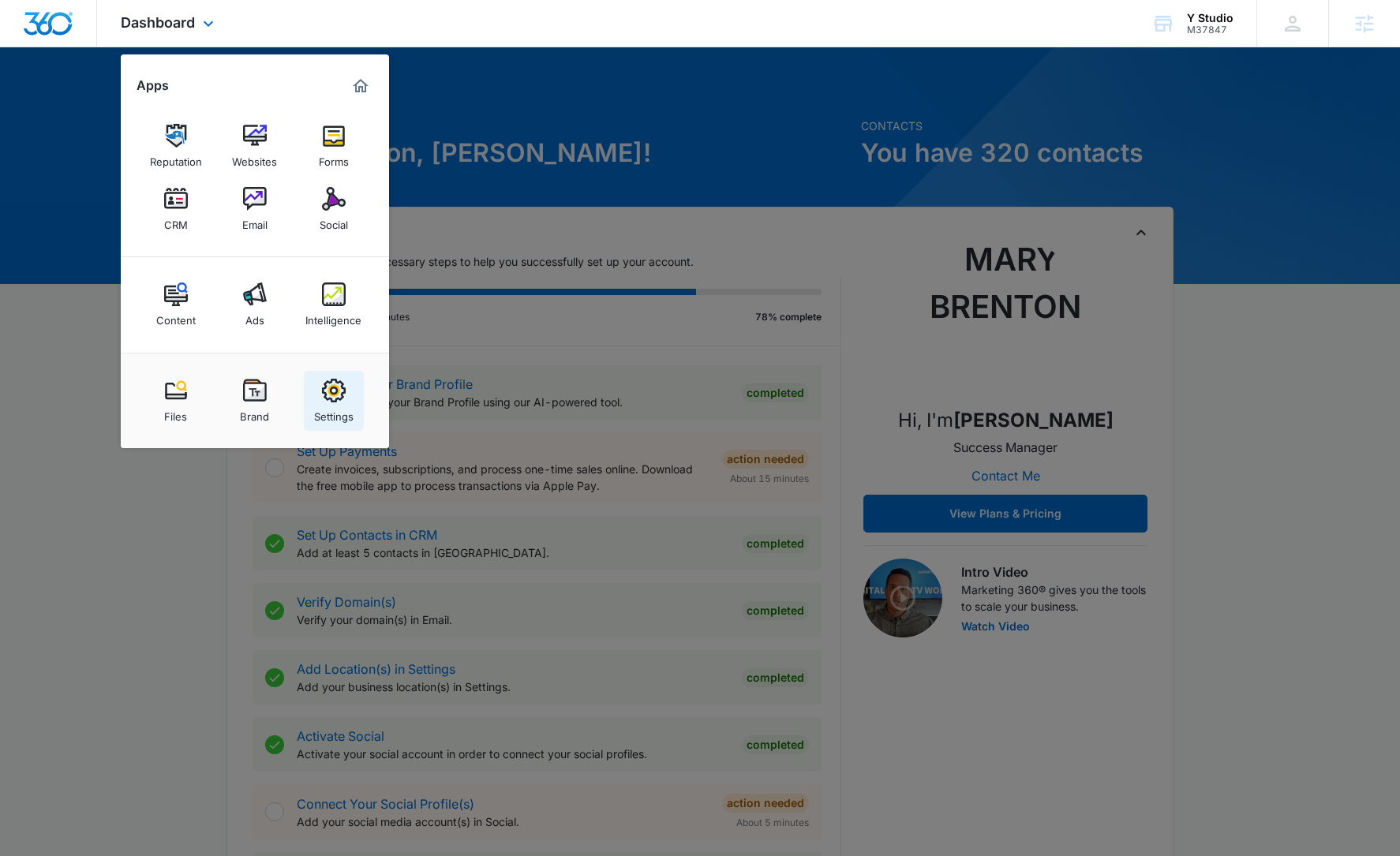
click at [347, 397] on link "Settings" at bounding box center [333, 400] width 60 height 60
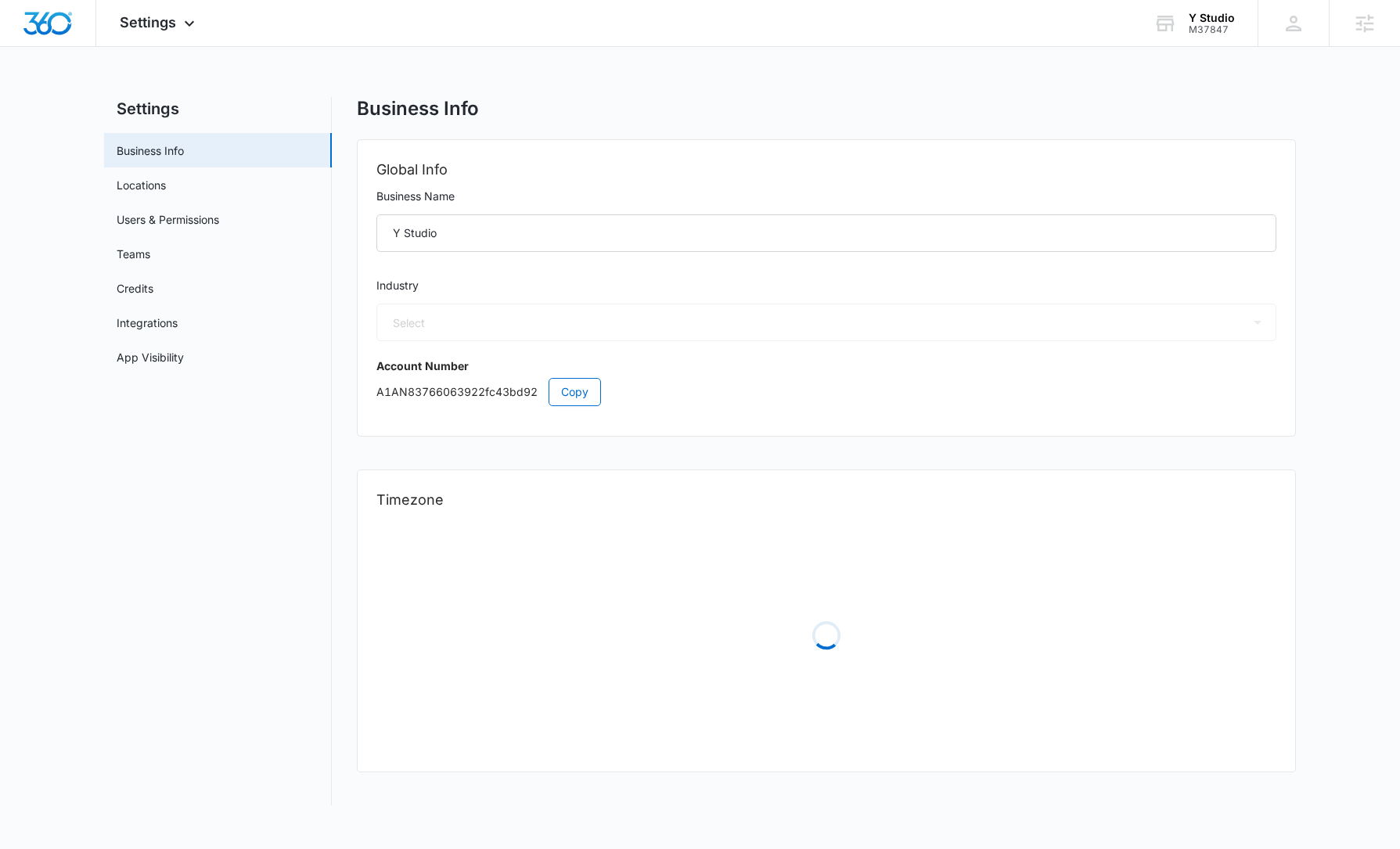
select select "54"
select select "US"
select select "America/New_York"
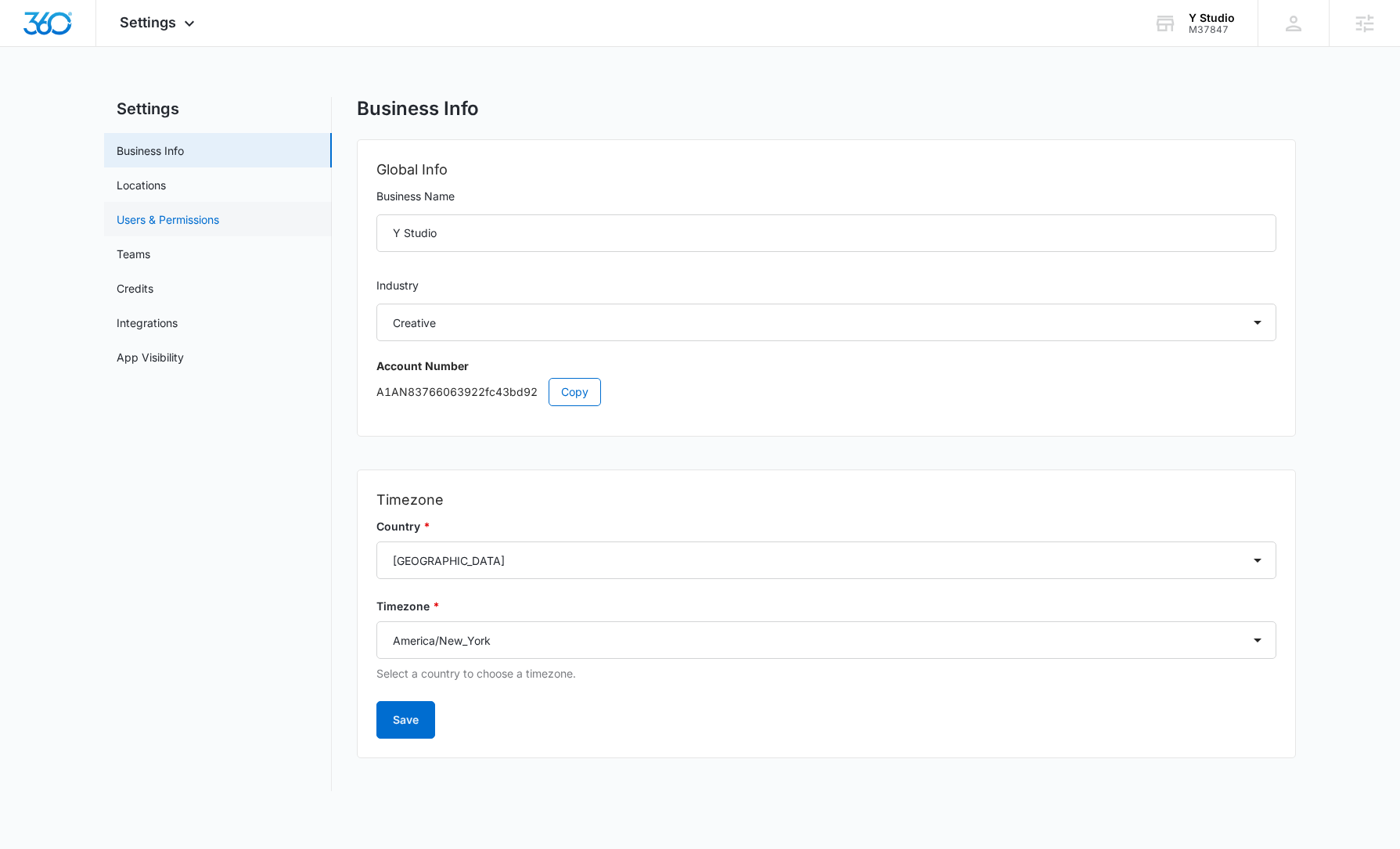
click at [196, 215] on link "Users & Permissions" at bounding box center [168, 219] width 103 height 16
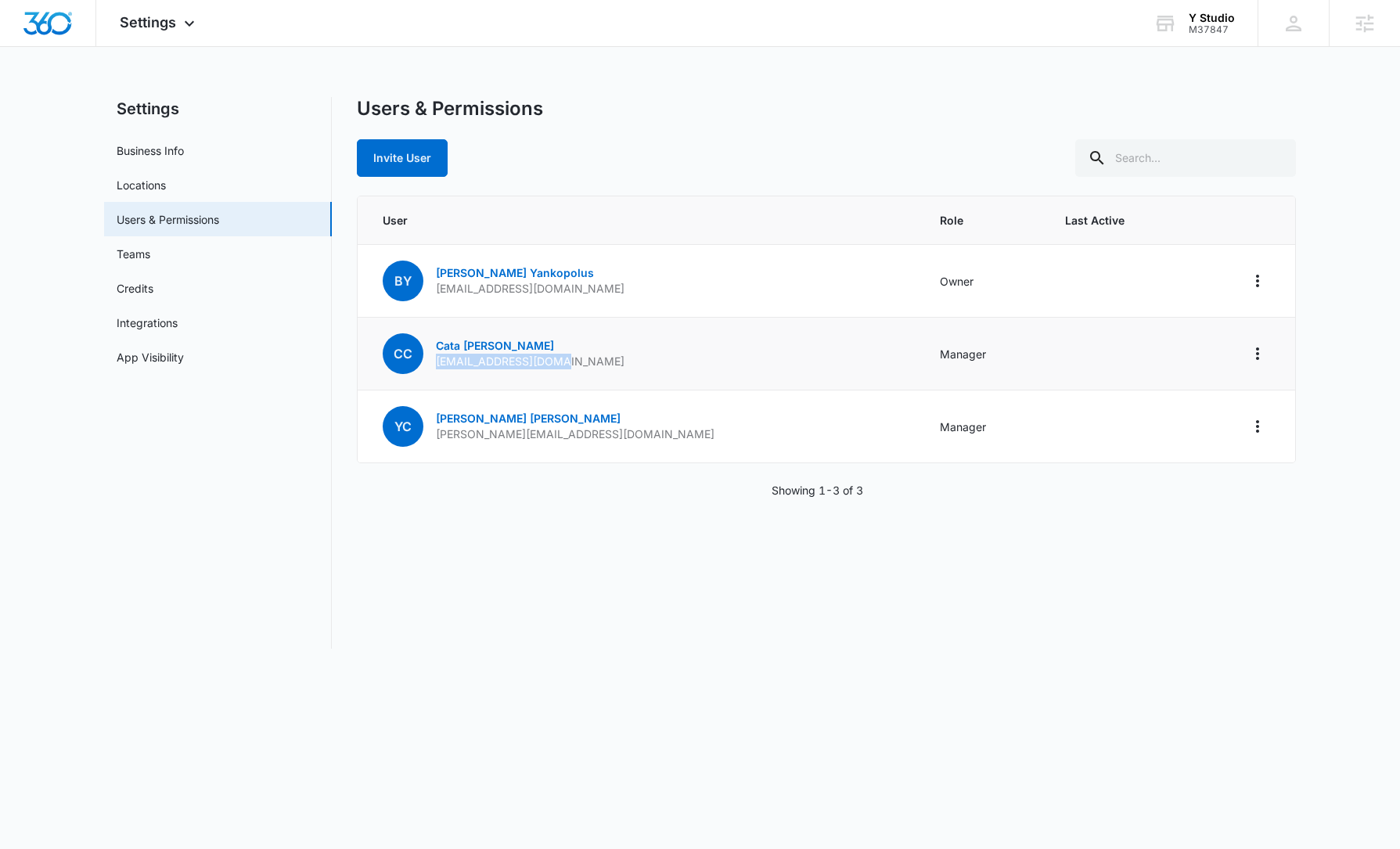
drag, startPoint x: 557, startPoint y: 363, endPoint x: 433, endPoint y: 366, distance: 124.0
click at [433, 366] on td "CC Cata Castano cata@yarchstudio.com" at bounding box center [639, 354] width 563 height 73
copy p "cata@yarchstudio.com"
click at [511, 285] on p "byankopolus@yarchstudio.com" at bounding box center [530, 288] width 189 height 16
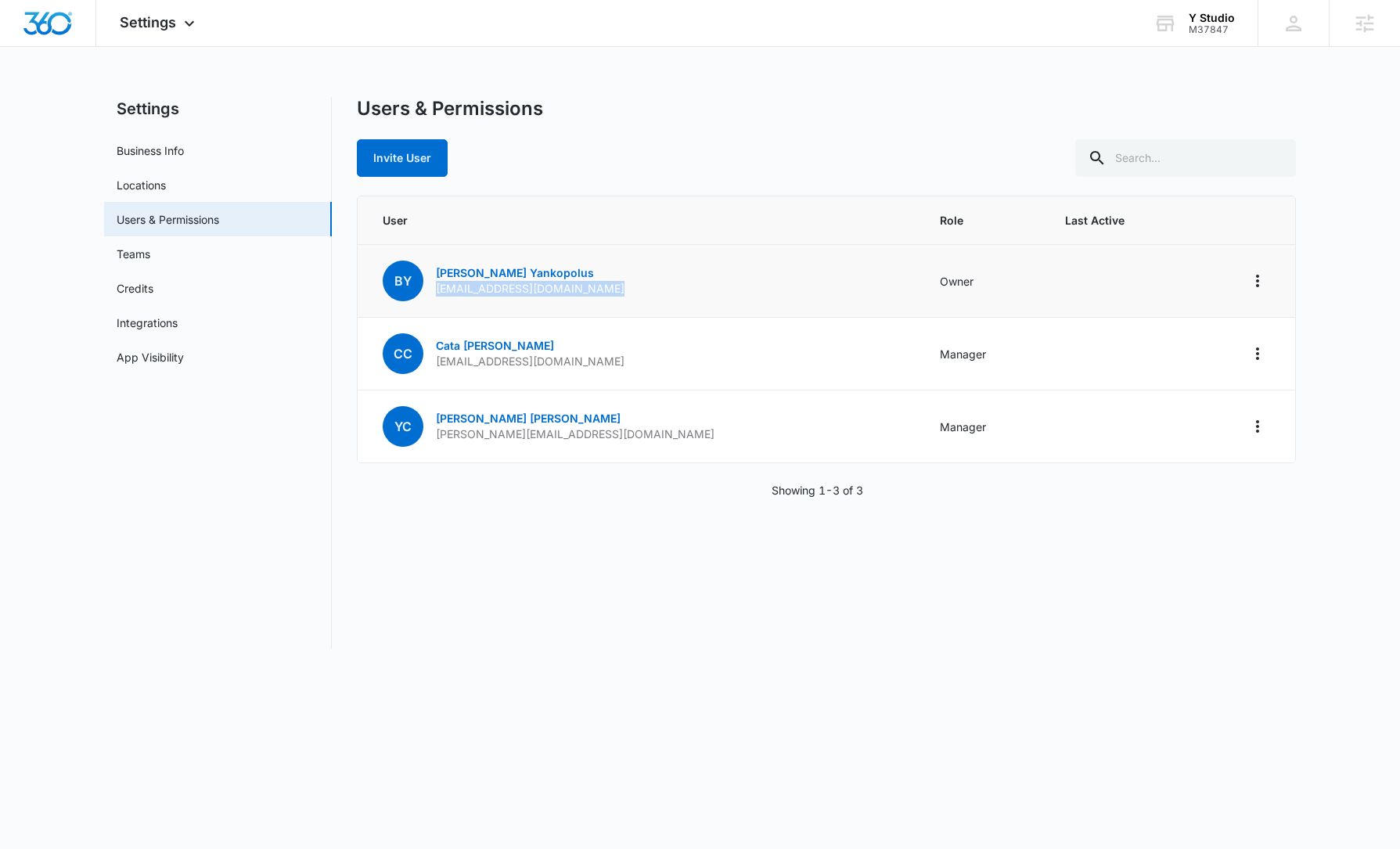
click at [511, 285] on p "byankopolus@yarchstudio.com" at bounding box center [530, 288] width 189 height 16
copy p "byankopolus@yarchstudio.com"
drag, startPoint x: 157, startPoint y: 25, endPoint x: 196, endPoint y: 81, distance: 68.2
click at [158, 26] on span "Settings" at bounding box center [148, 22] width 56 height 16
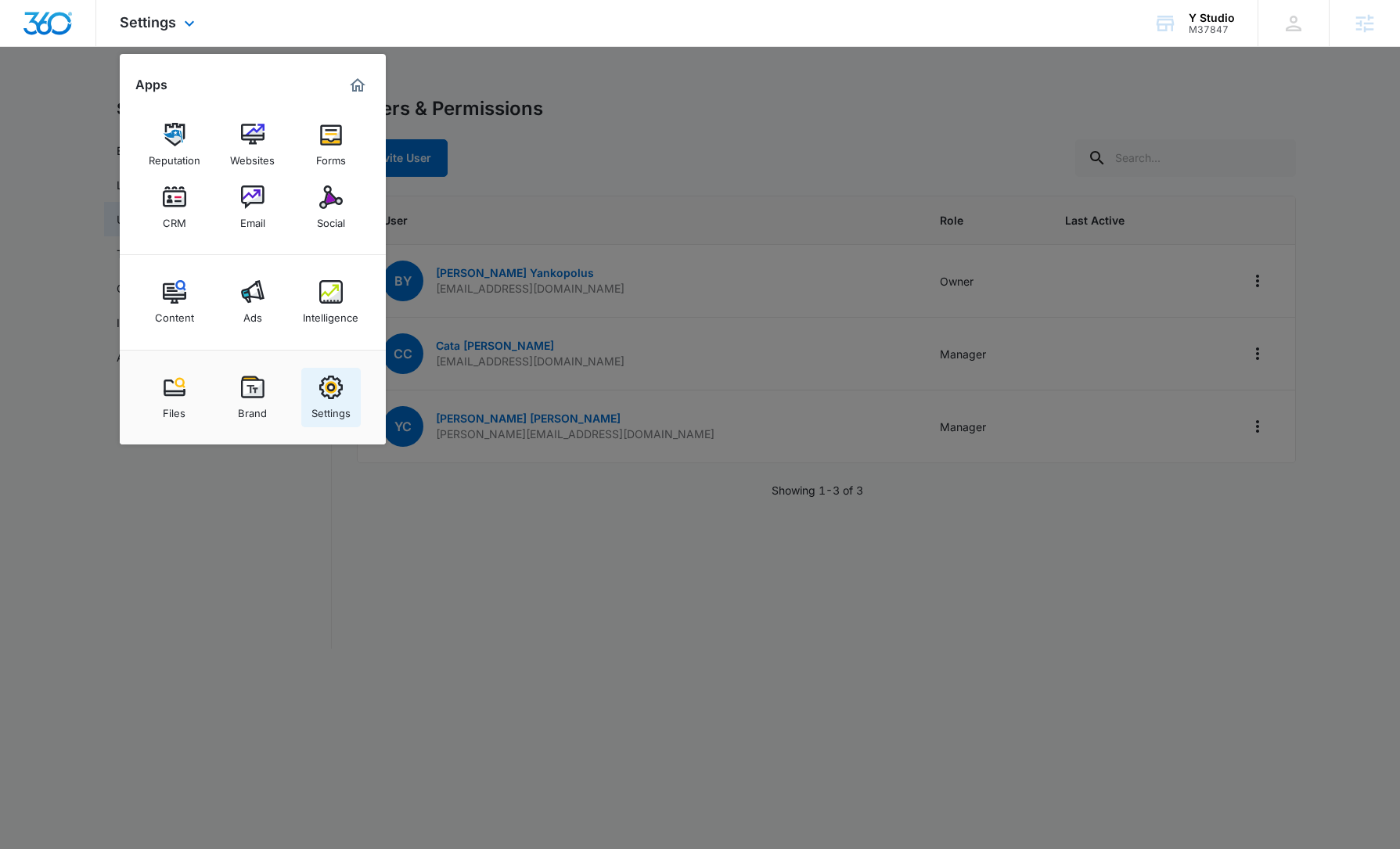
click at [336, 395] on img at bounding box center [331, 388] width 24 height 24
select select "54"
select select "US"
select select "America/New_York"
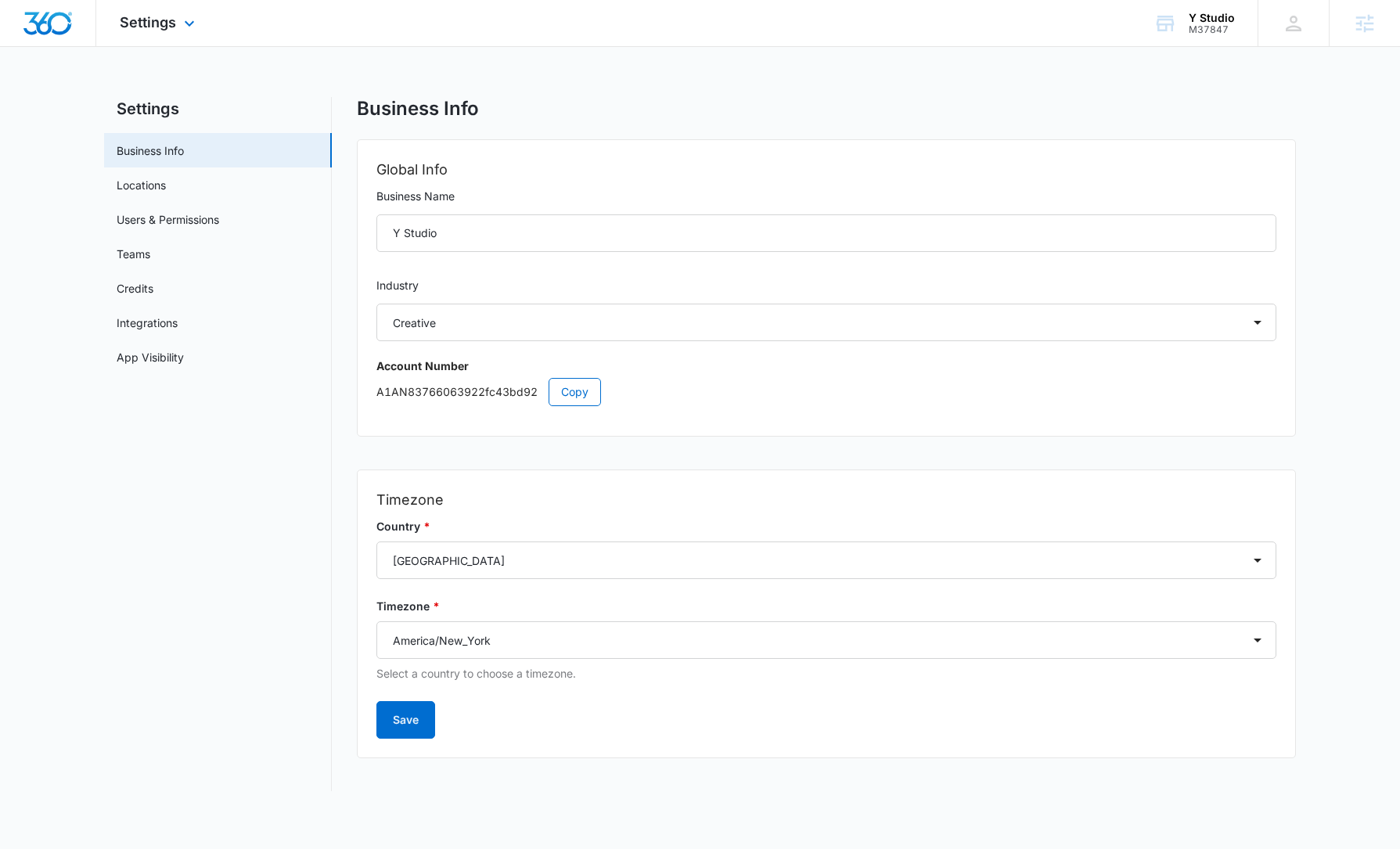
click at [141, 8] on div "Settings Apps Reputation Websites Forms CRM Email Social Content Ads Intelligen…" at bounding box center [158, 23] width 126 height 46
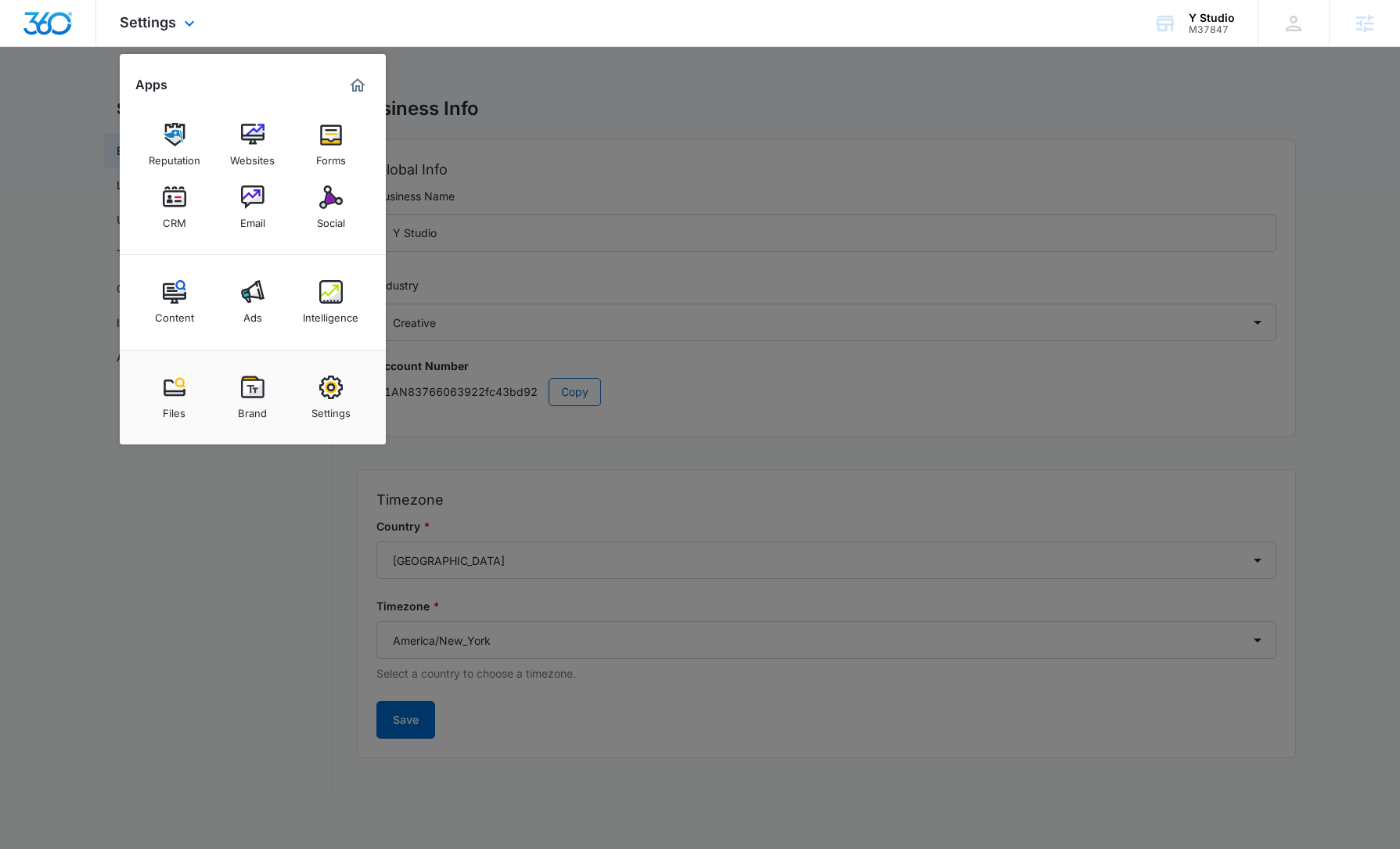
click at [35, 31] on img "Dashboard" at bounding box center [47, 24] width 50 height 24
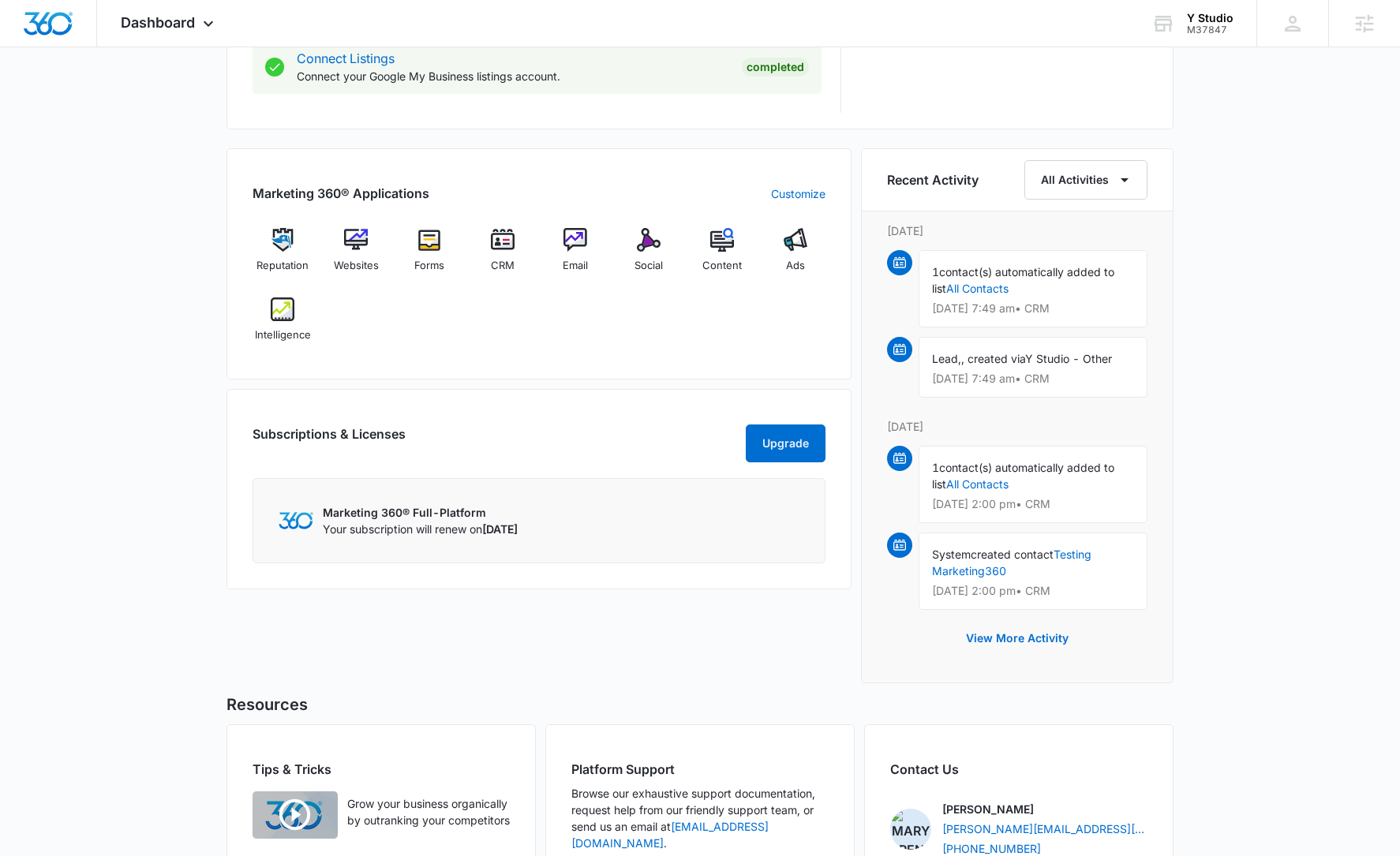
scroll to position [1008, 0]
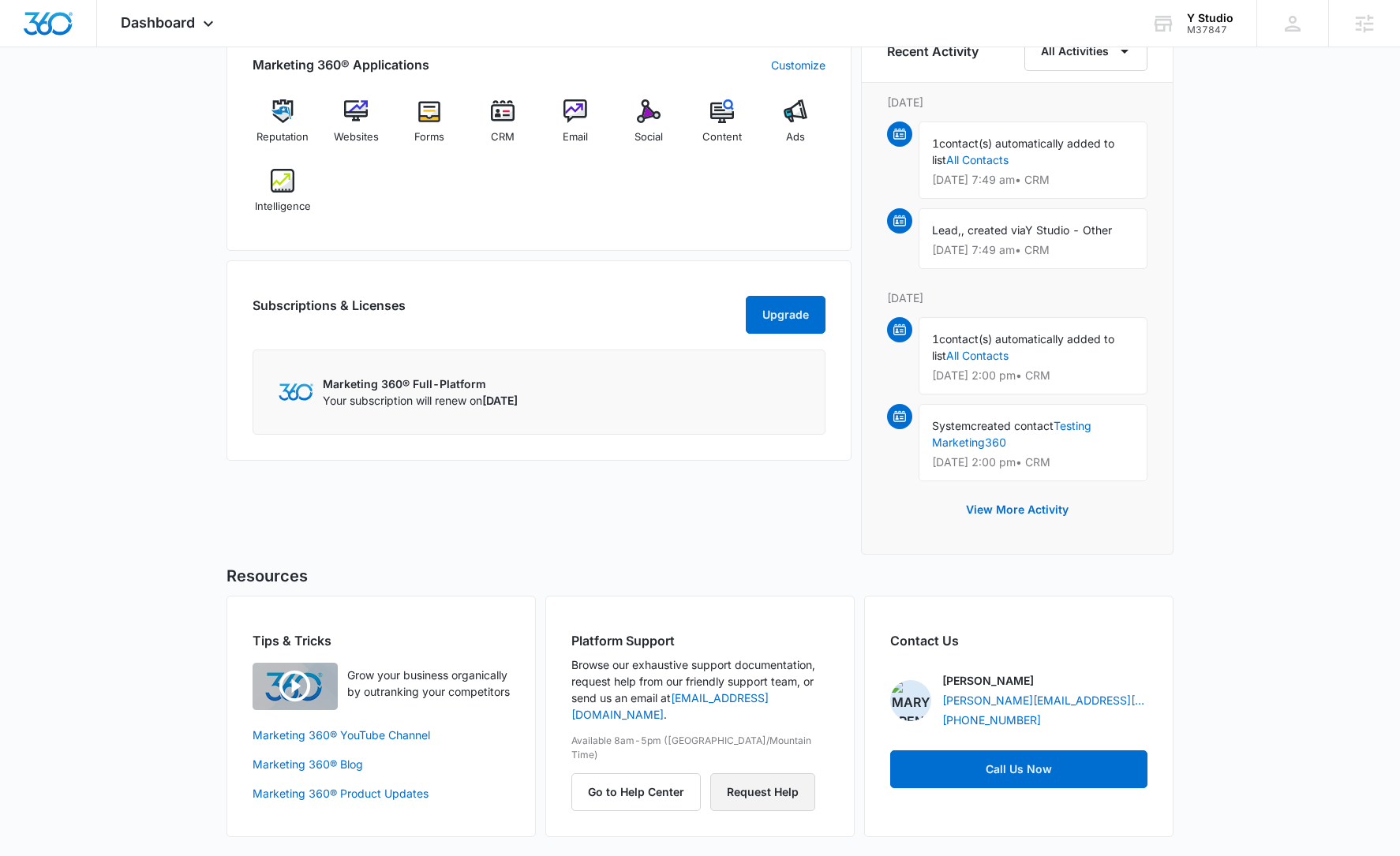
click at [754, 774] on button "Request Help" at bounding box center [762, 792] width 105 height 38
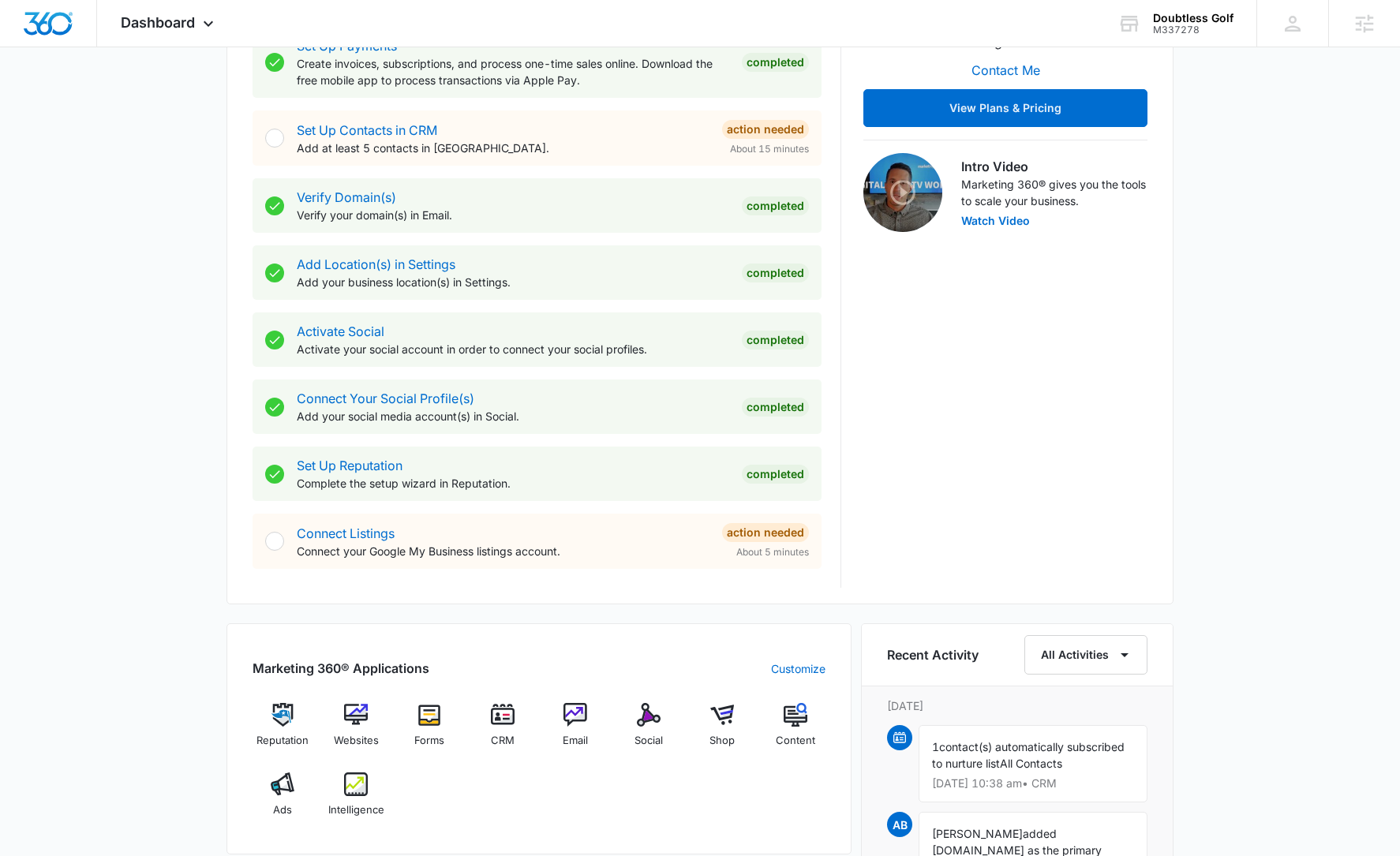
scroll to position [447, 0]
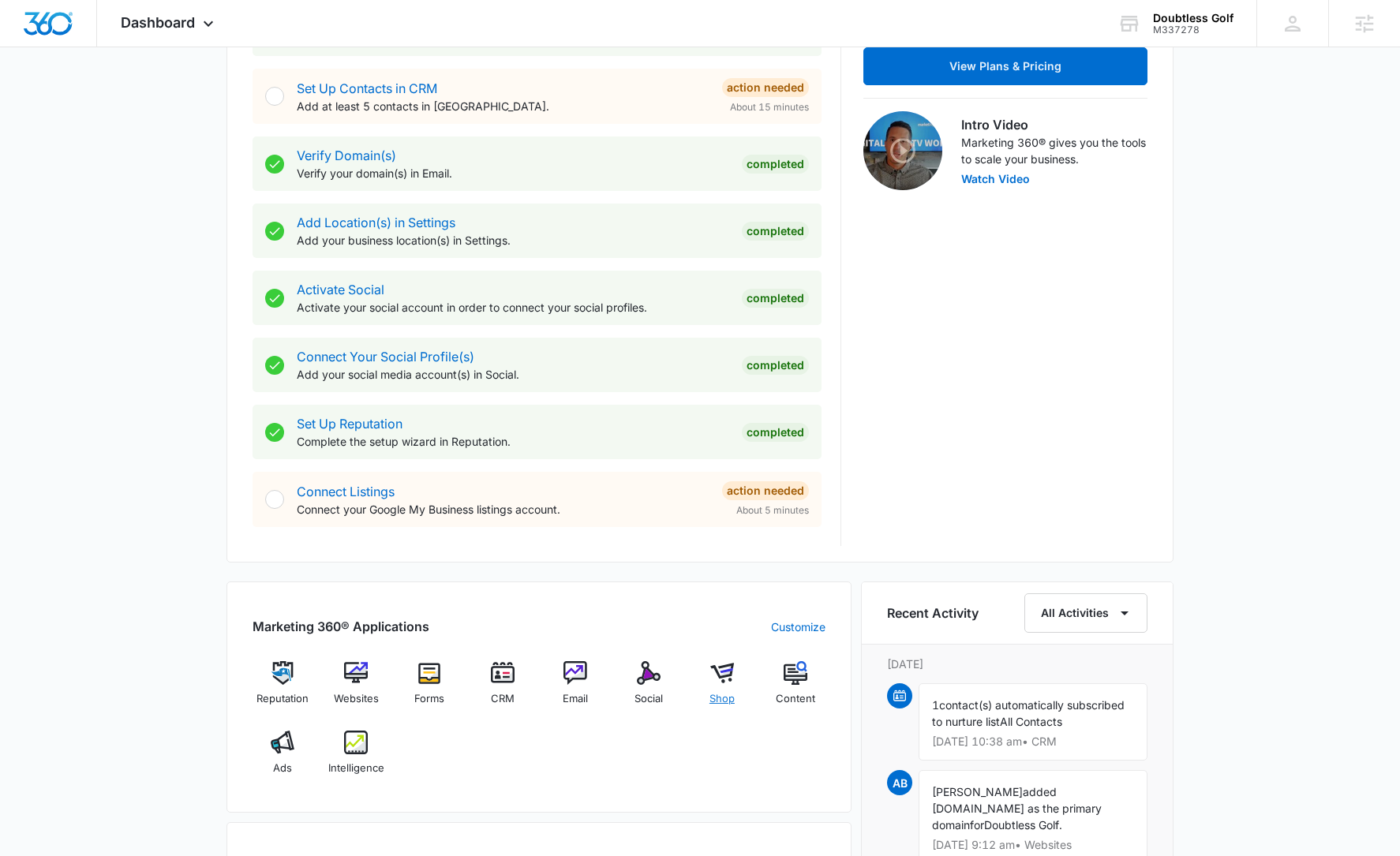
click at [714, 672] on img at bounding box center [722, 673] width 24 height 24
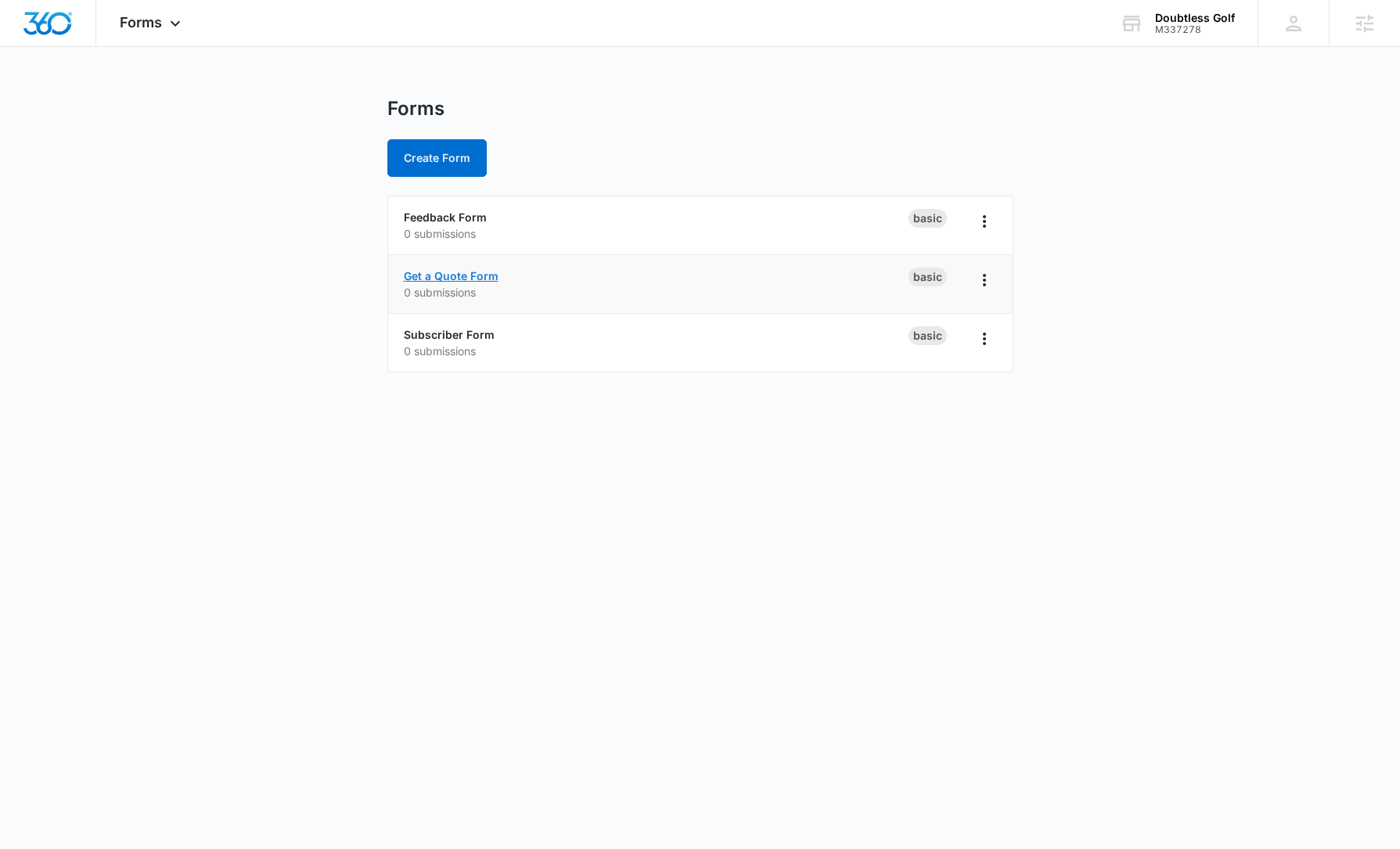
click at [467, 273] on link "Get a Quote Form" at bounding box center [451, 276] width 94 height 13
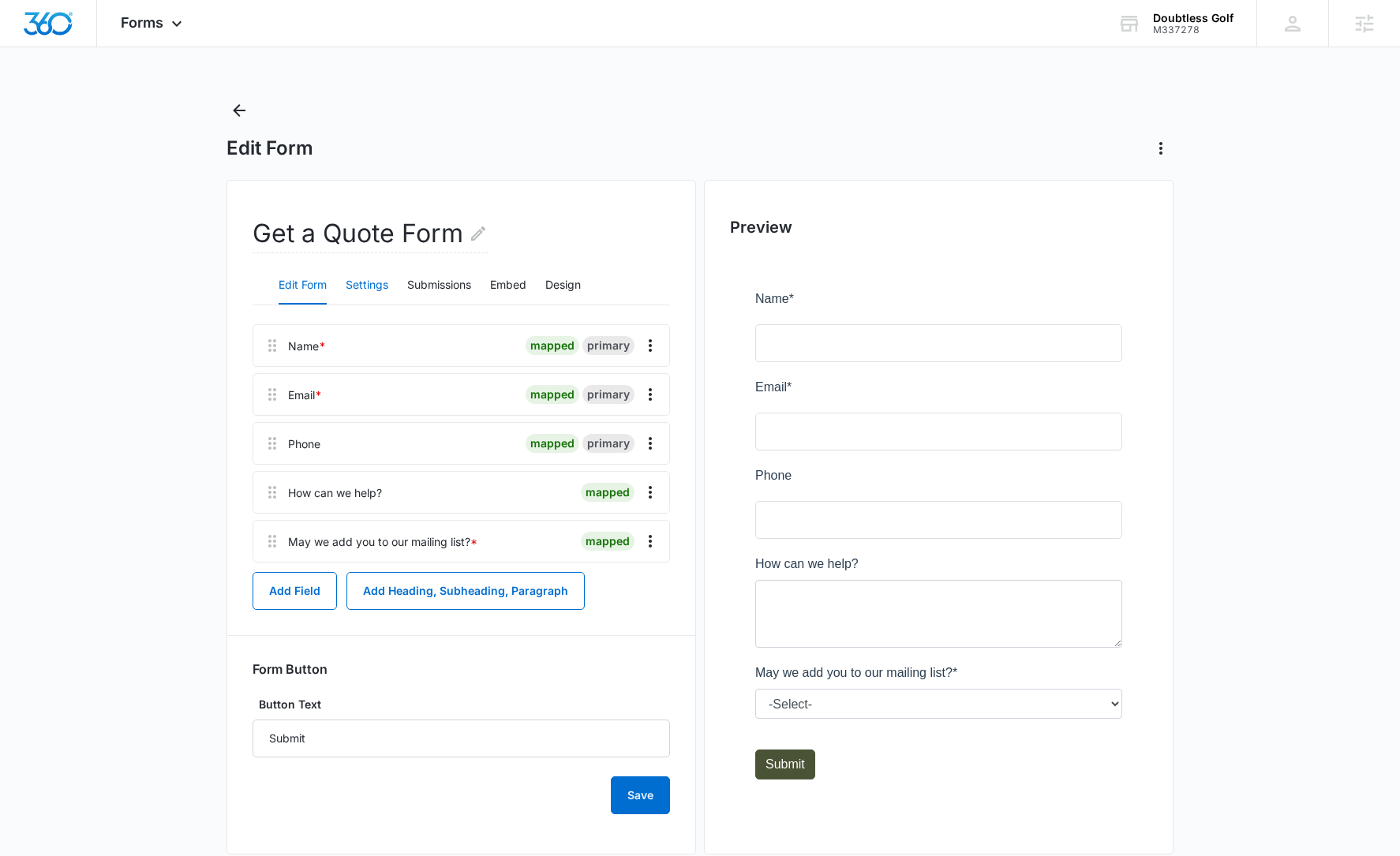
click at [356, 288] on button "Settings" at bounding box center [367, 286] width 43 height 38
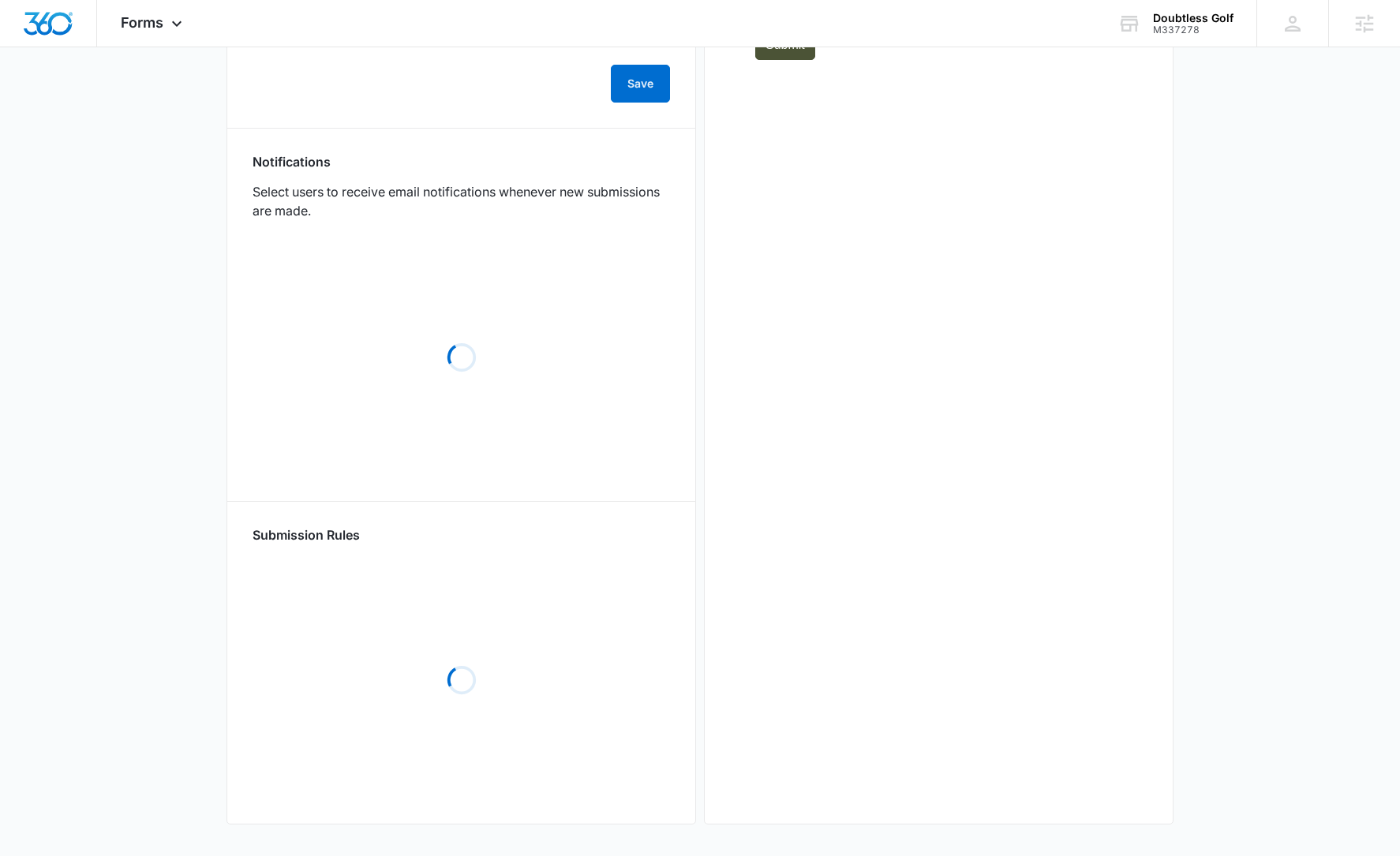
scroll to position [660, 0]
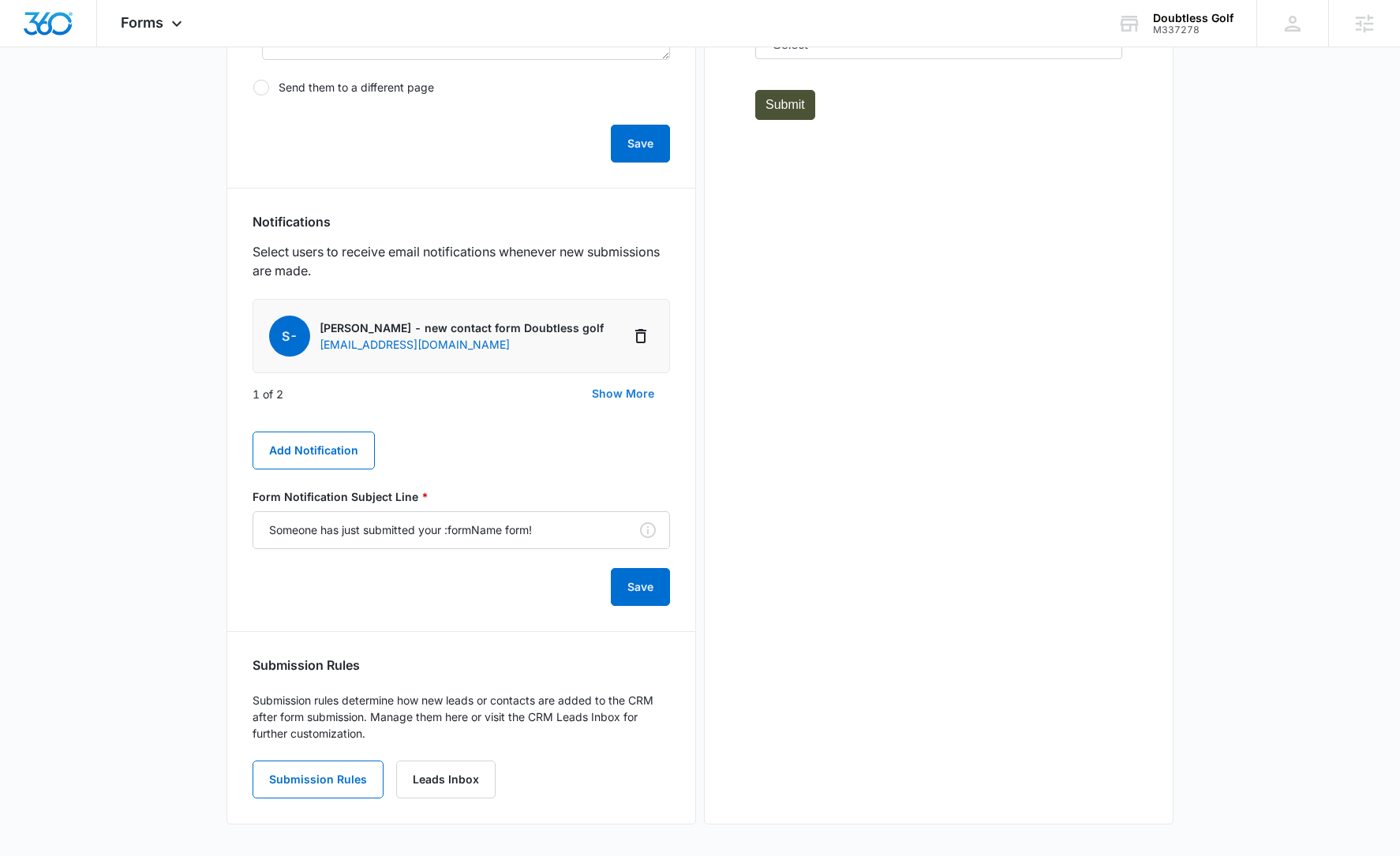
click at [610, 392] on button "Show More" at bounding box center [623, 394] width 94 height 38
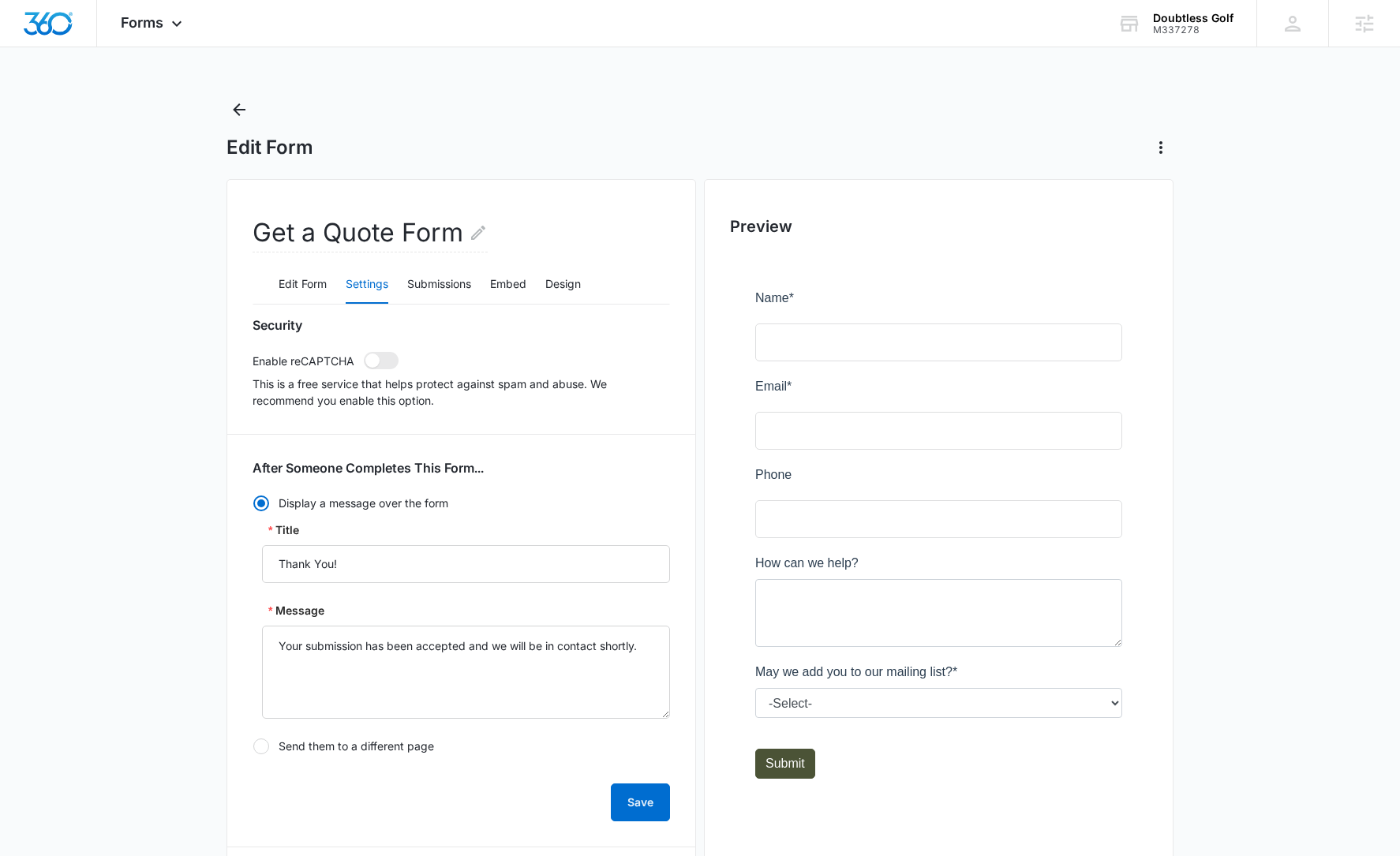
scroll to position [0, 0]
click at [237, 111] on icon "Back" at bounding box center [239, 111] width 19 height 19
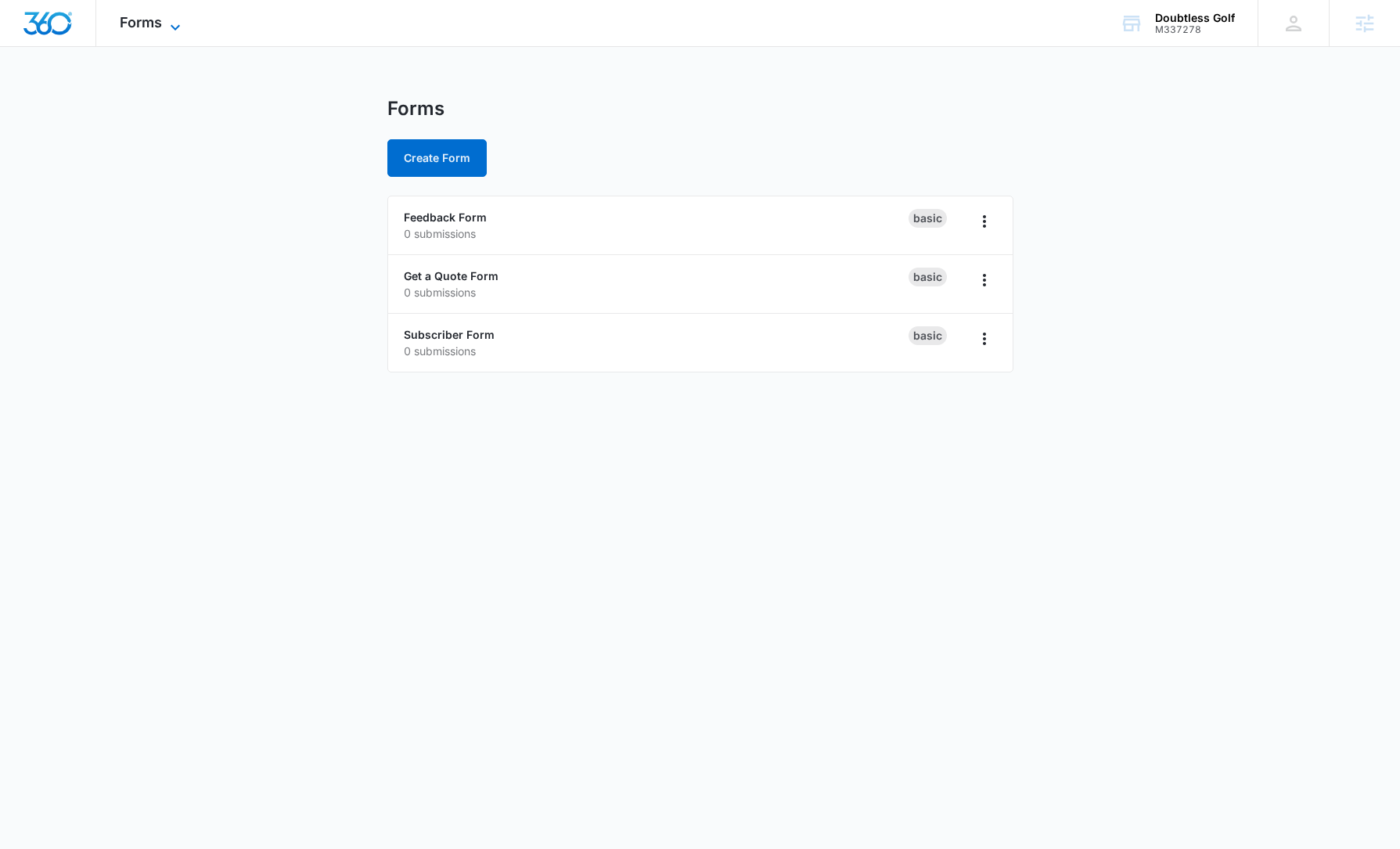
click at [159, 23] on span "Forms" at bounding box center [141, 22] width 42 height 16
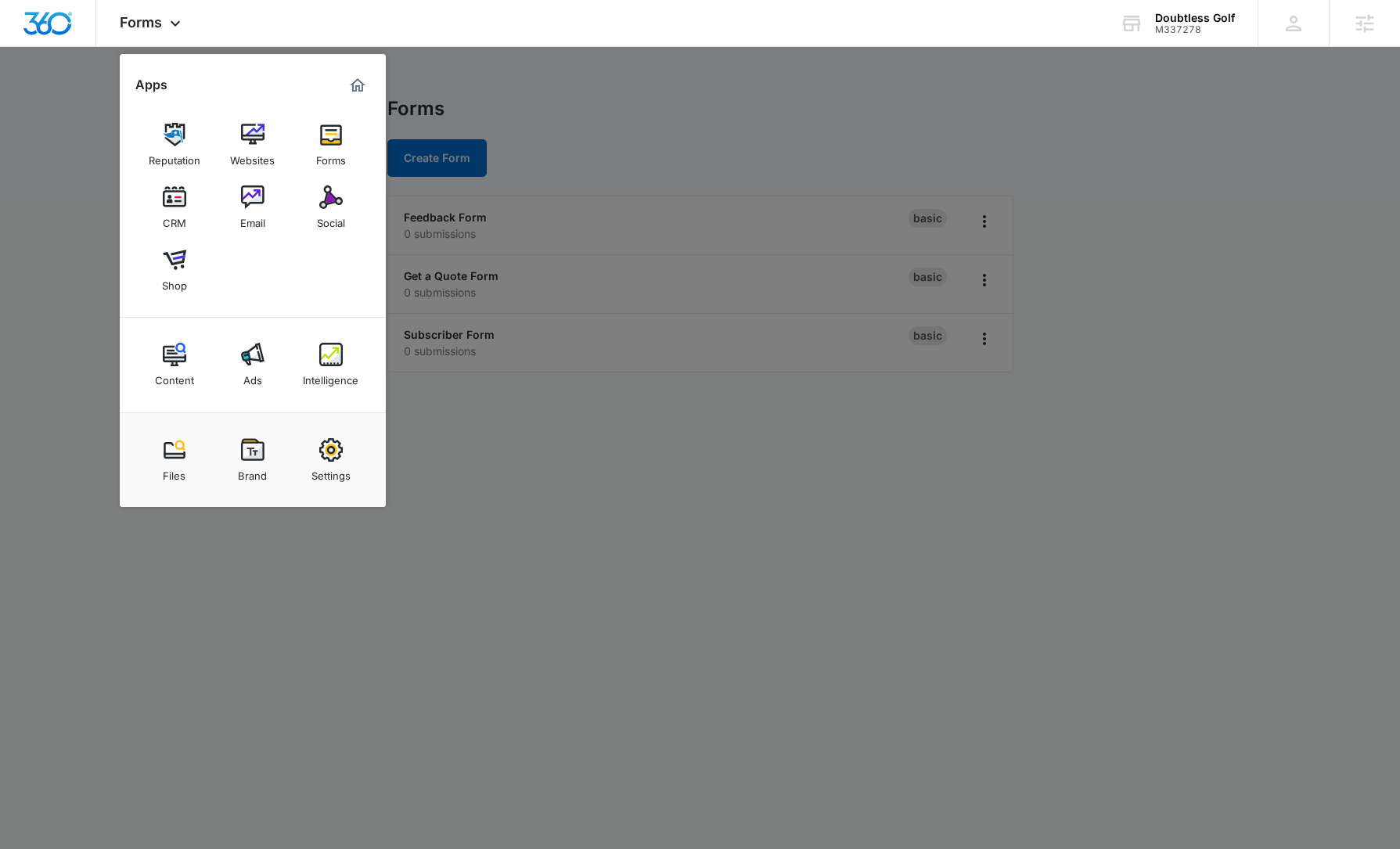
click at [506, 273] on div at bounding box center [700, 424] width 1400 height 849
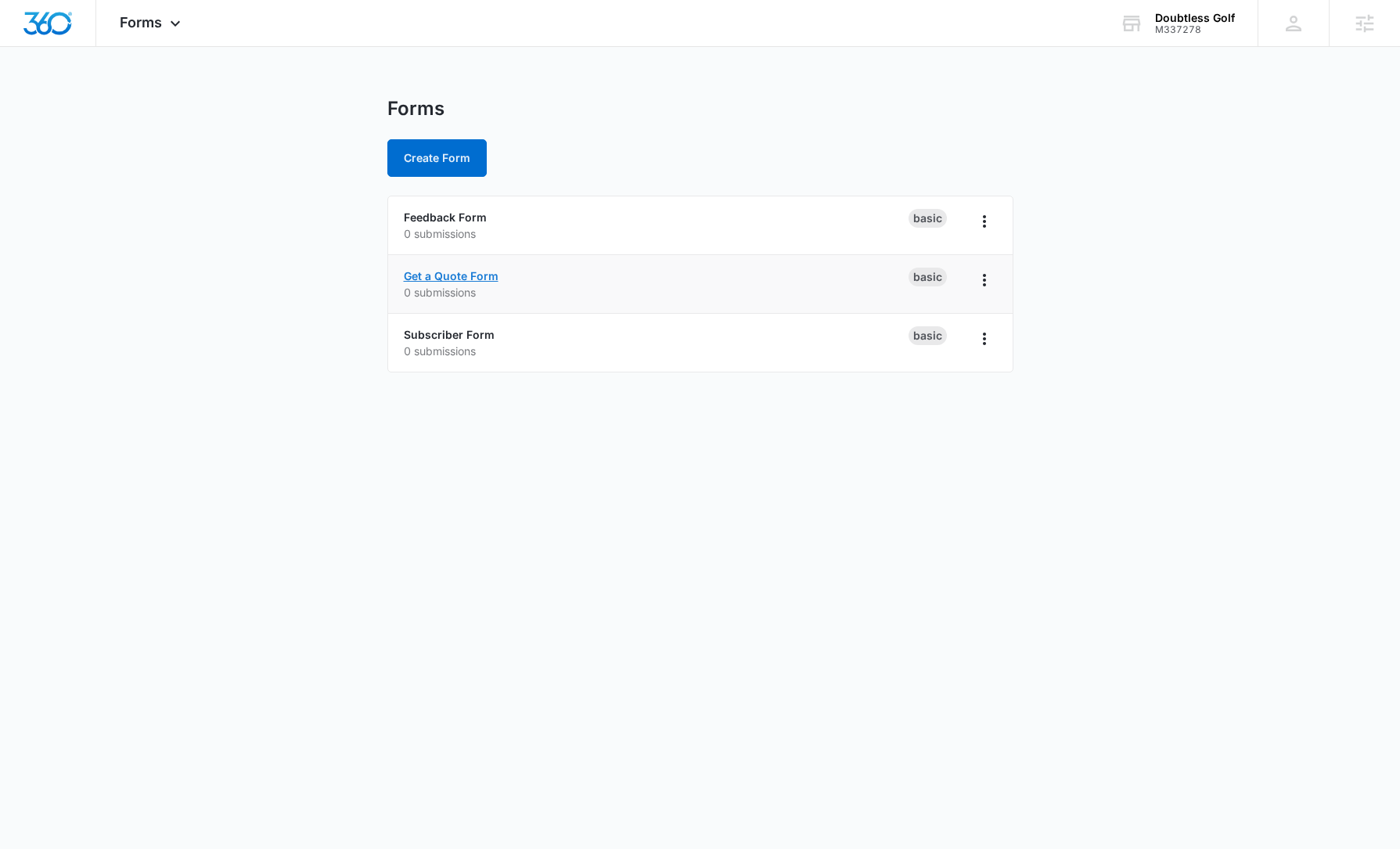
click at [491, 277] on link "Get a Quote Form" at bounding box center [451, 276] width 94 height 13
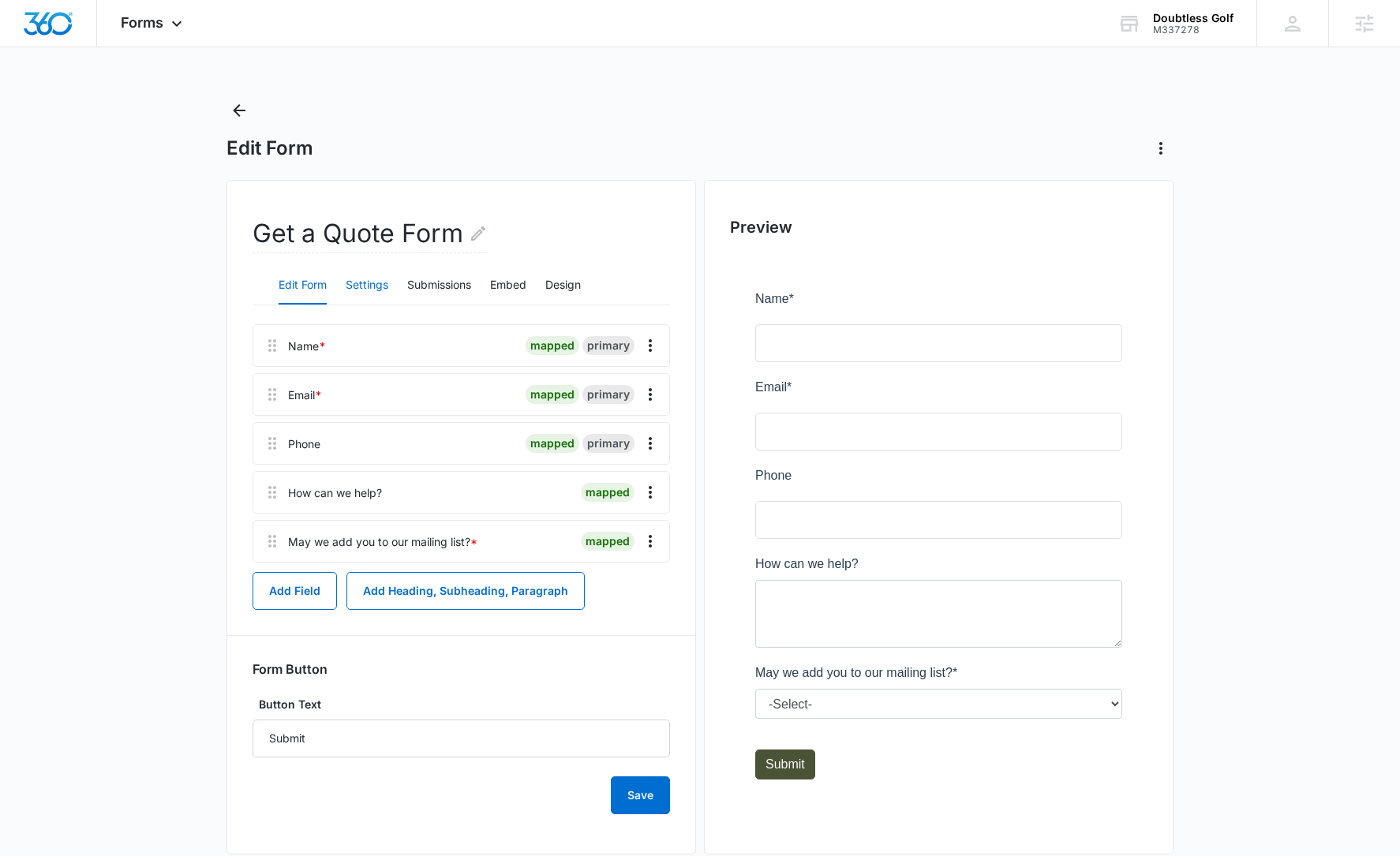
click at [373, 290] on button "Settings" at bounding box center [367, 286] width 43 height 38
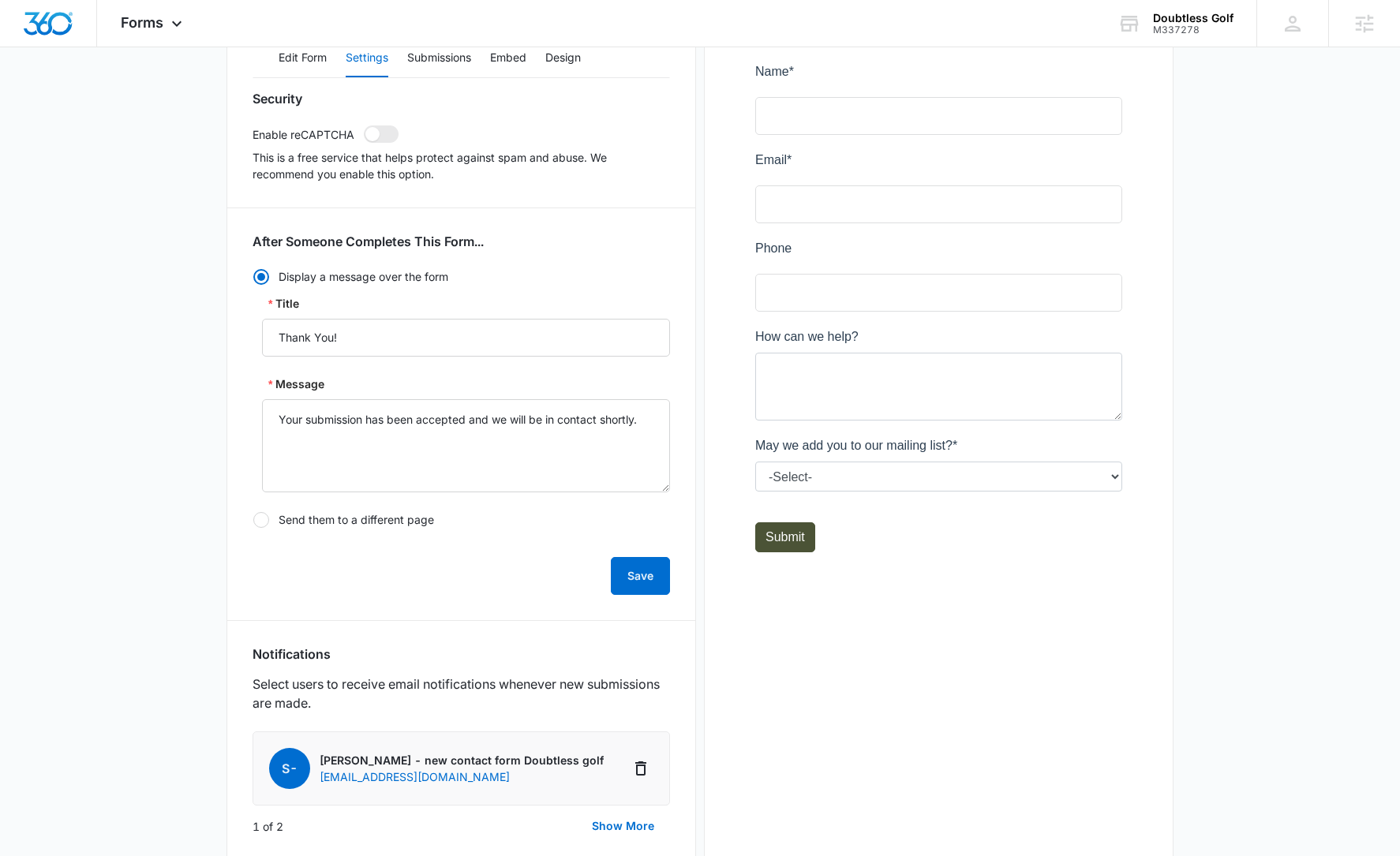
scroll to position [660, 0]
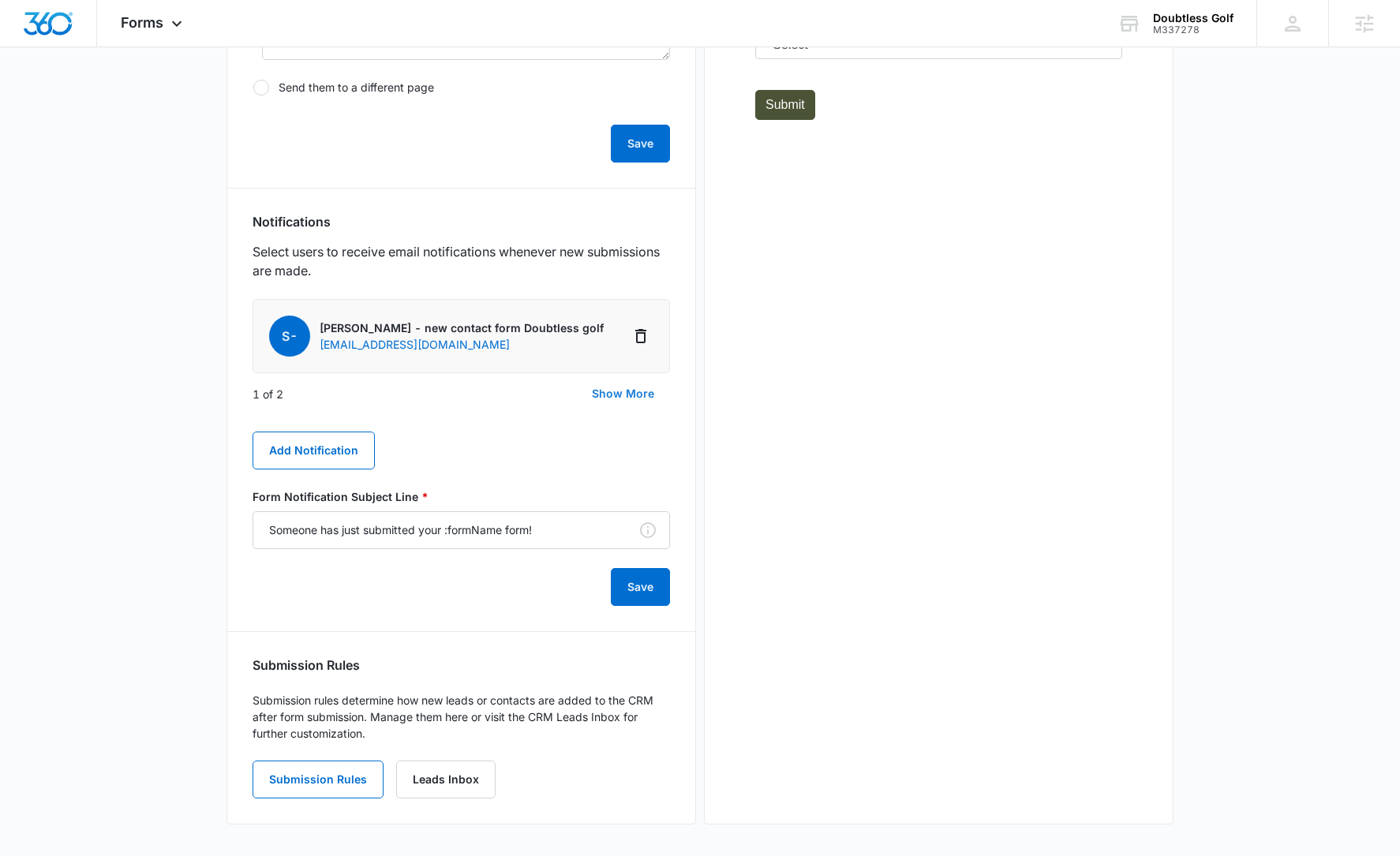
click at [627, 395] on button "Show More" at bounding box center [623, 394] width 94 height 38
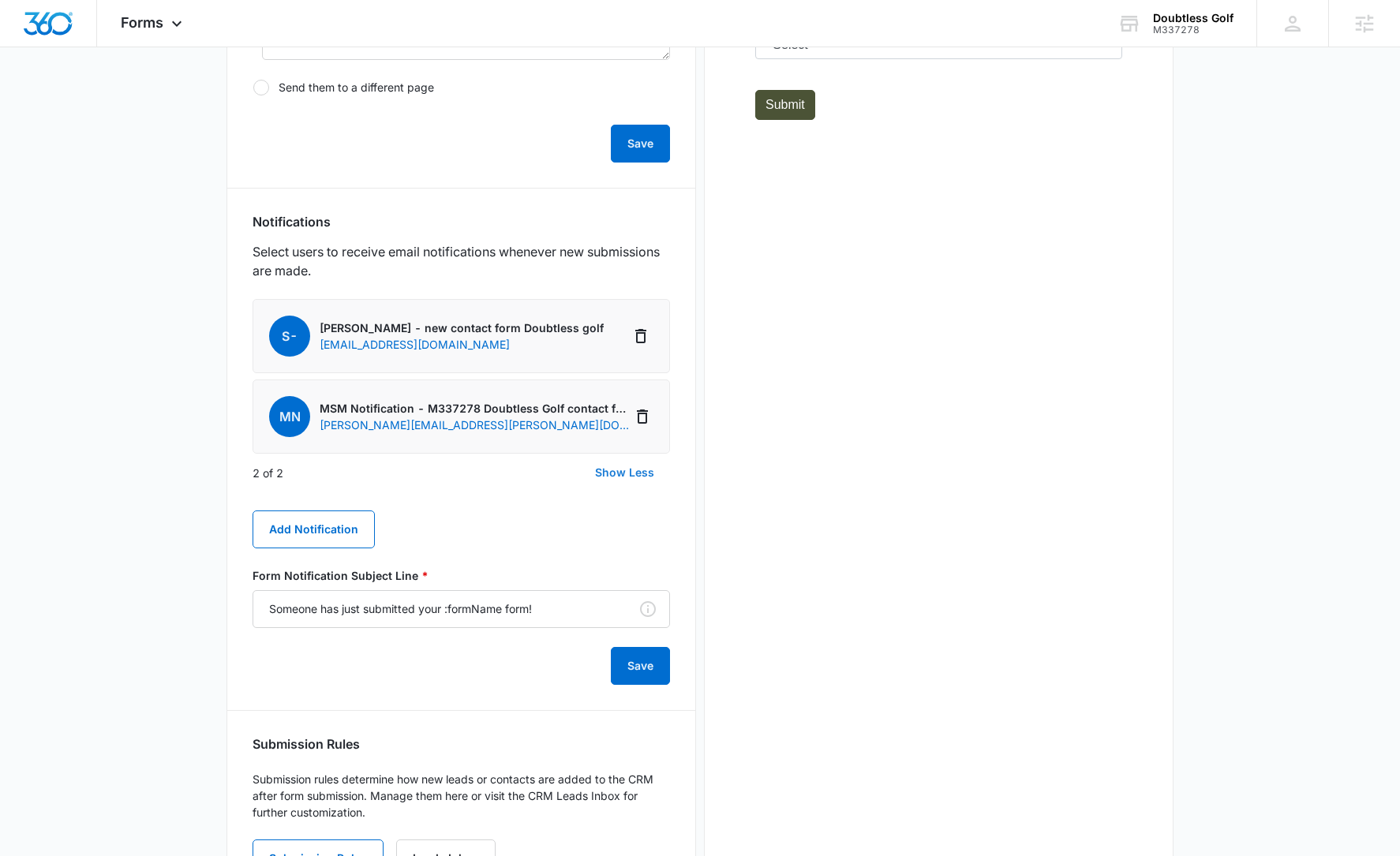
click at [627, 395] on div "S- [PERSON_NAME] - new contact form Doubtless golf [EMAIL_ADDRESS][DOMAIN_NAME]…" at bounding box center [461, 492] width 417 height 386
click at [914, 420] on div "Preview" at bounding box center [938, 212] width 469 height 1383
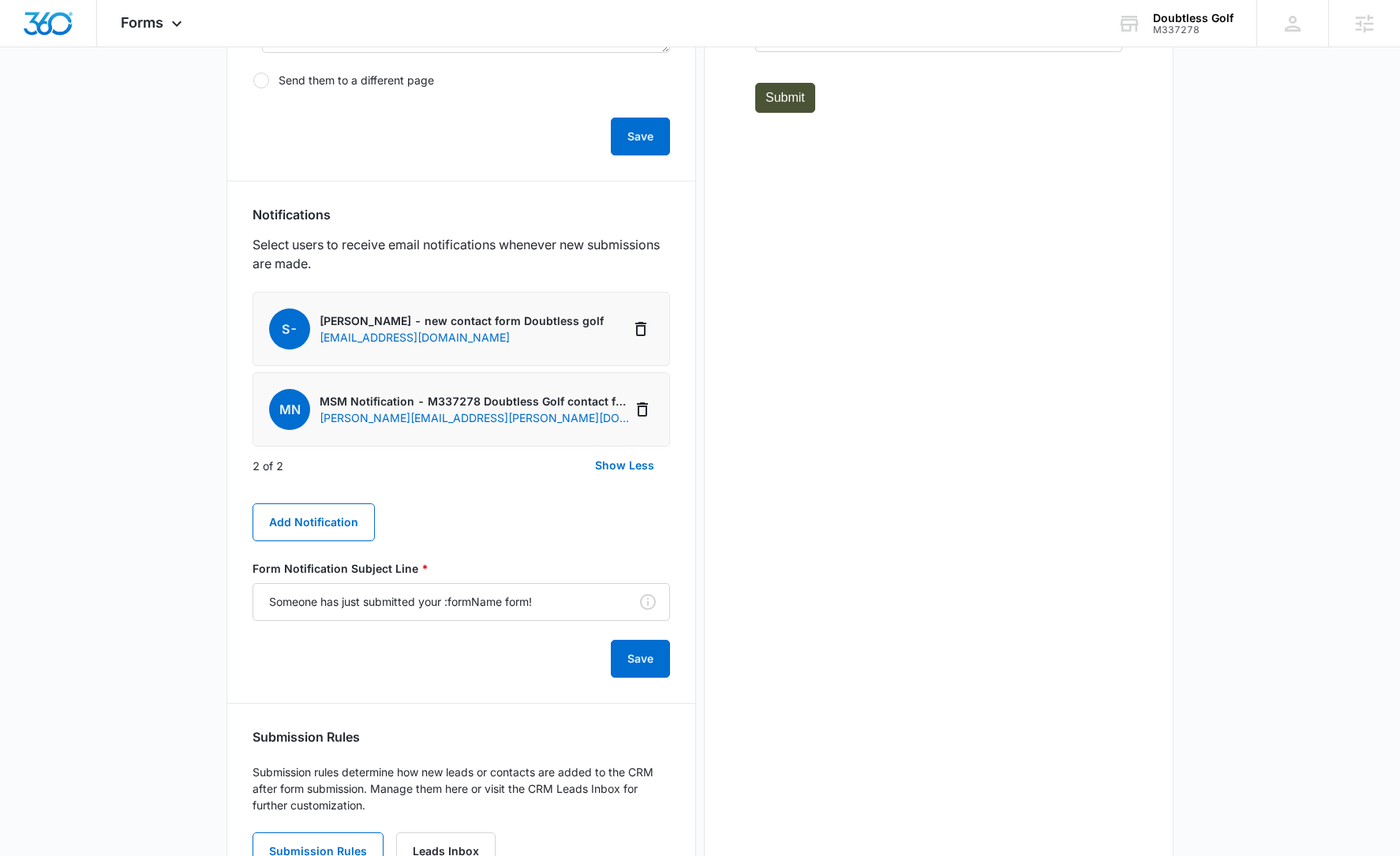
scroll to position [713, 0]
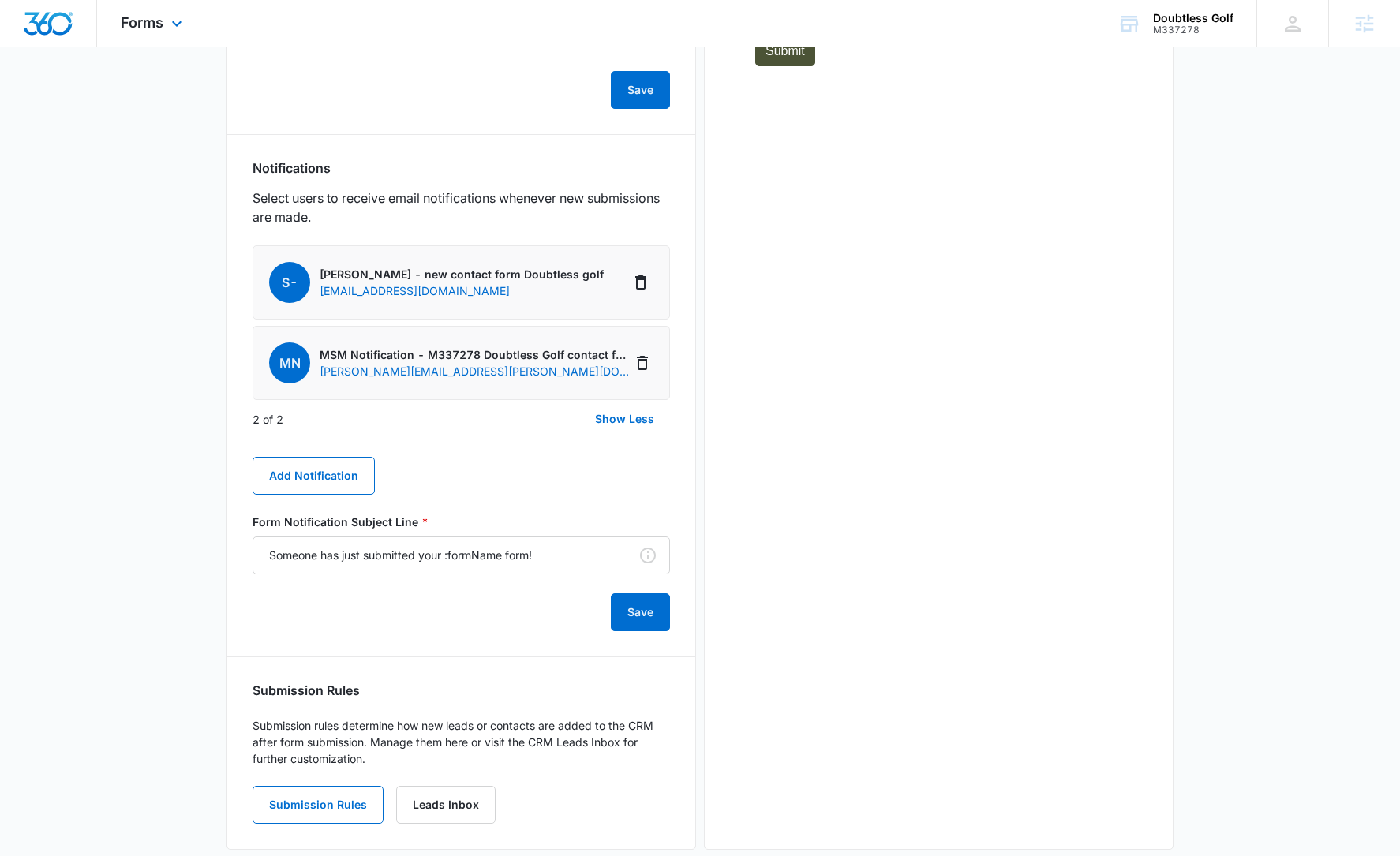
click at [138, 31] on div "Forms Apps Reputation Websites Forms CRM Email Social Shop Content Ads Intellig…" at bounding box center [153, 23] width 113 height 47
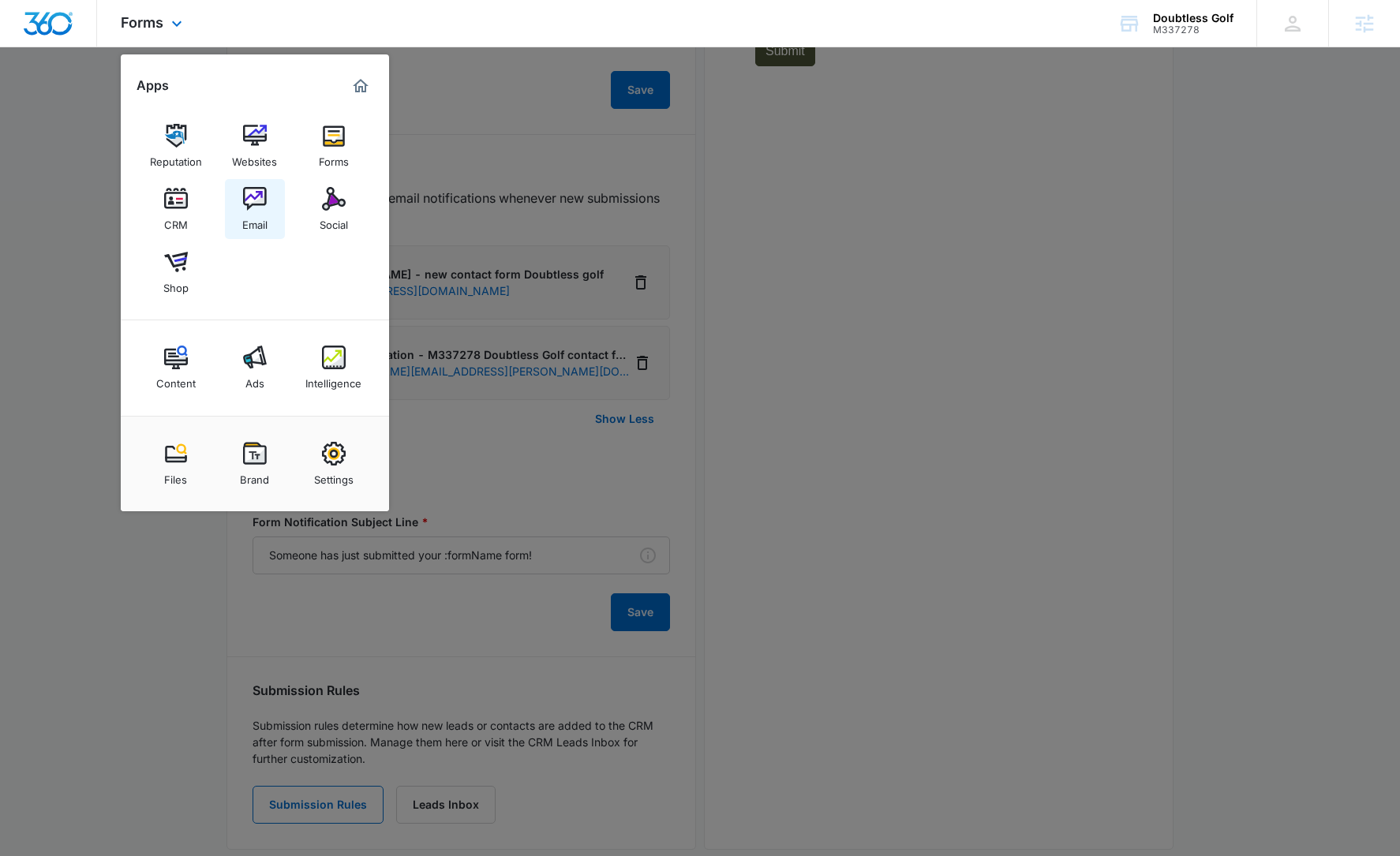
click at [247, 212] on div "Email" at bounding box center [255, 221] width 26 height 20
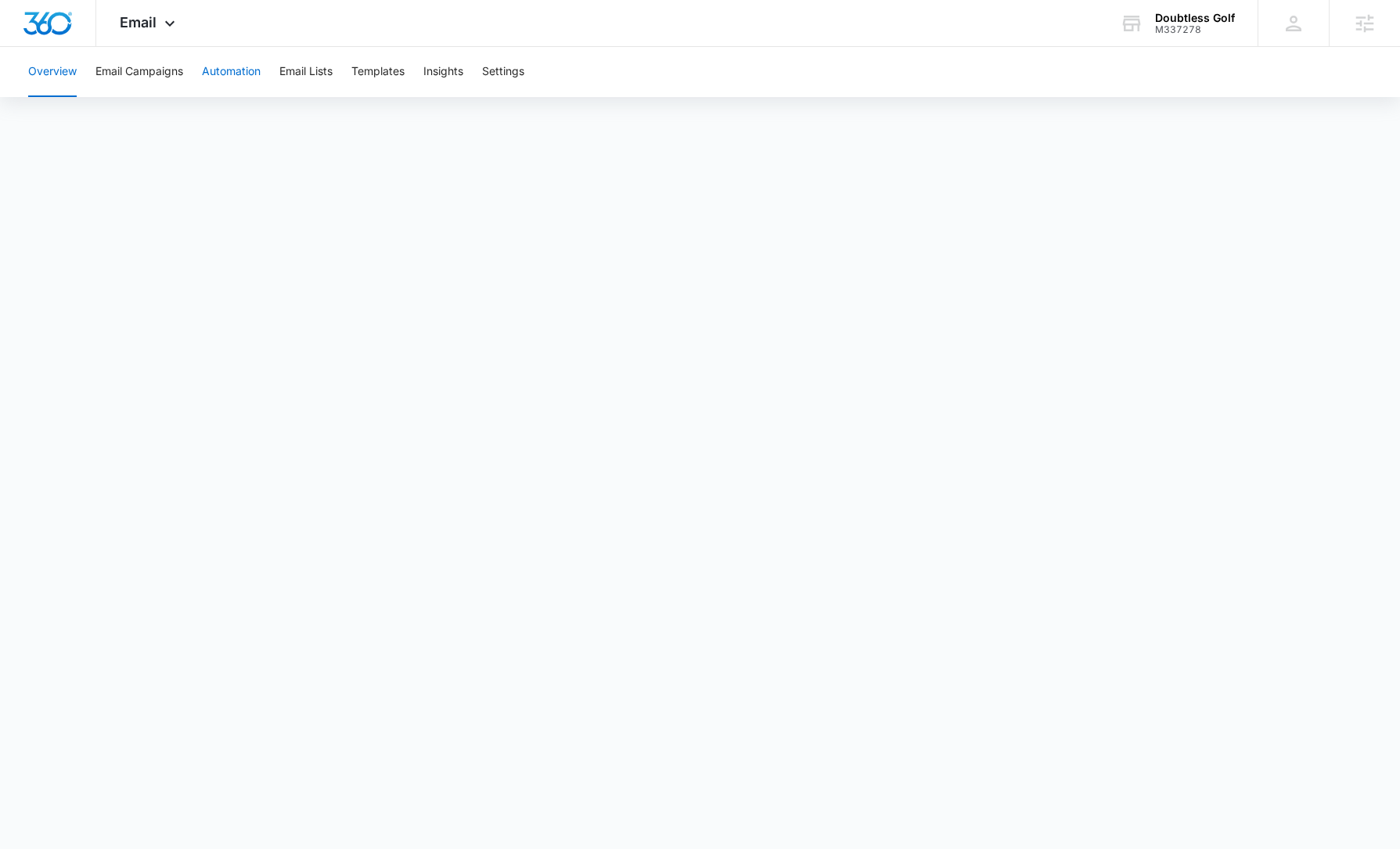
click at [233, 82] on button "Automation" at bounding box center [232, 72] width 59 height 50
click at [372, 74] on button "Templates" at bounding box center [378, 72] width 53 height 50
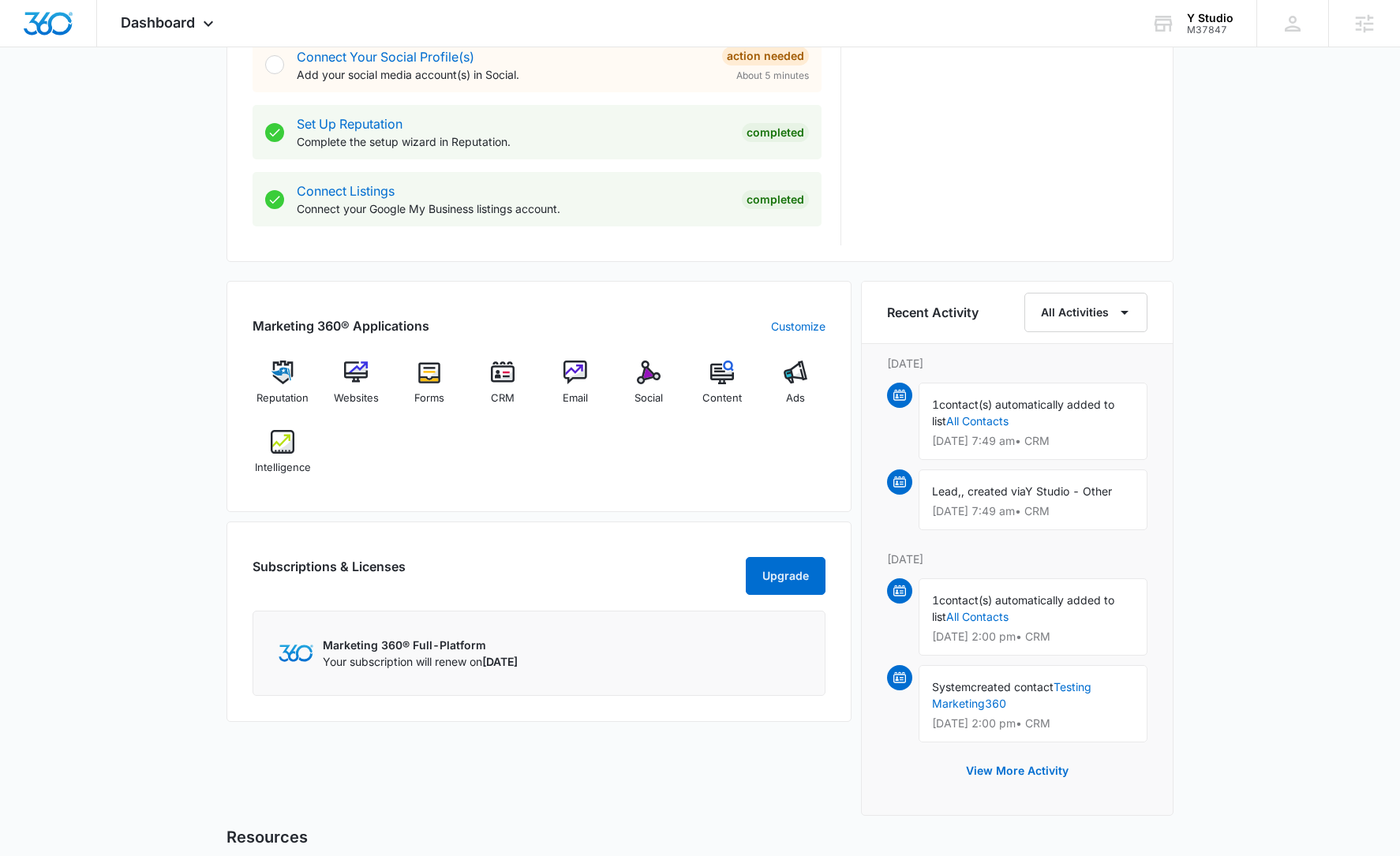
scroll to position [780, 0]
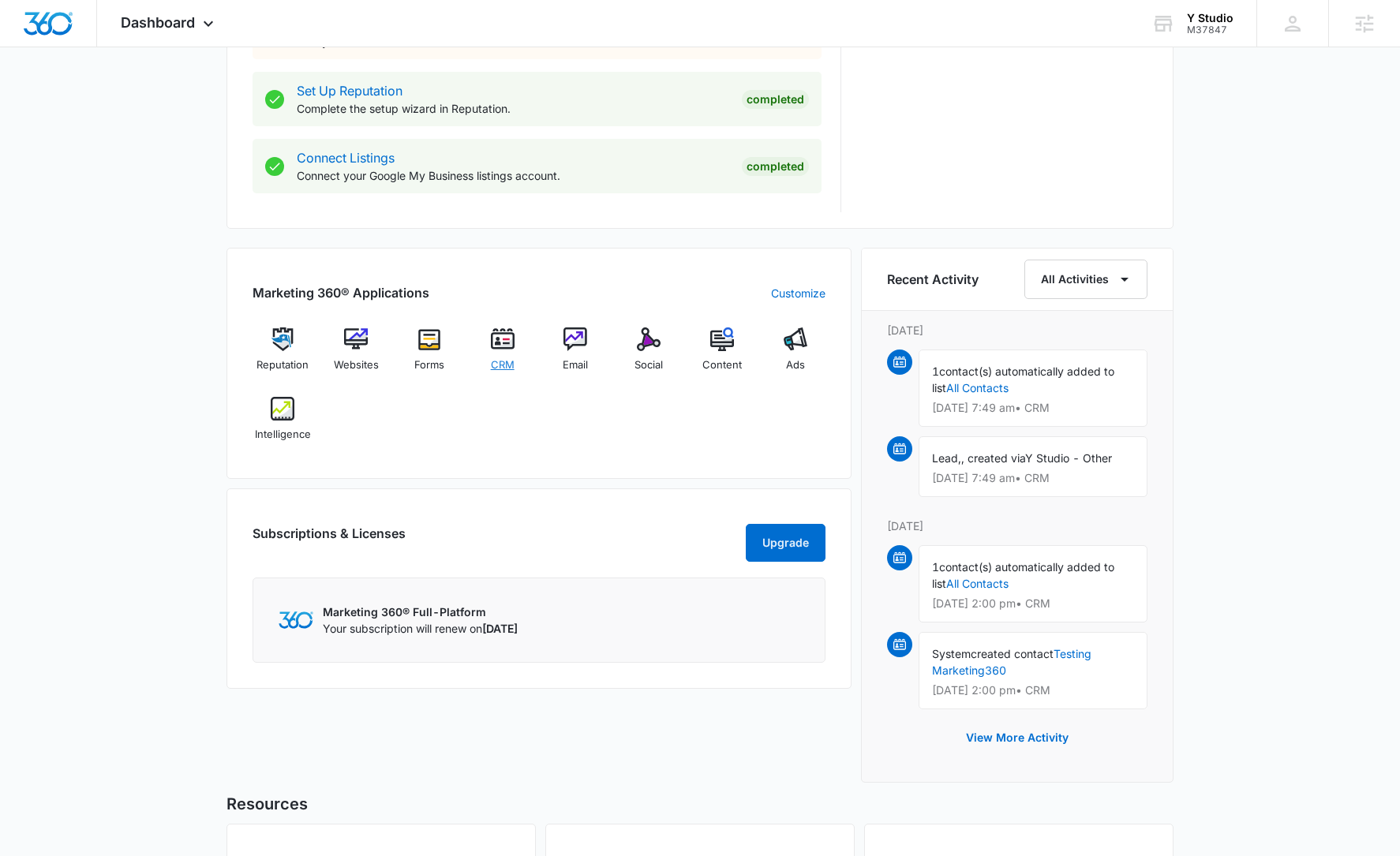
click at [512, 356] on div "CRM" at bounding box center [502, 355] width 60 height 56
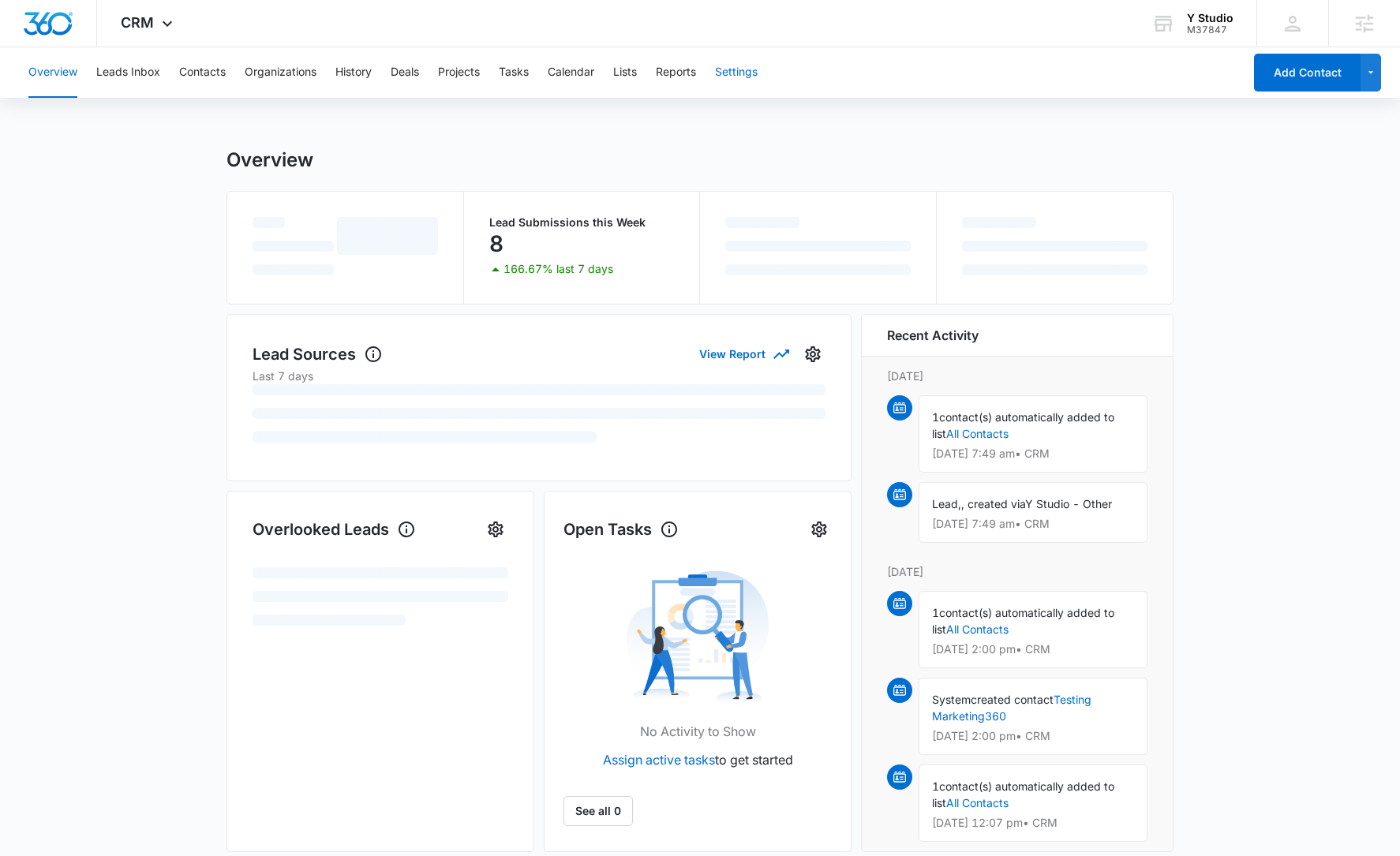
click at [771, 77] on div "Overview Leads Inbox Contacts Organizations History Deals Projects Tasks Calend…" at bounding box center [631, 72] width 1224 height 50
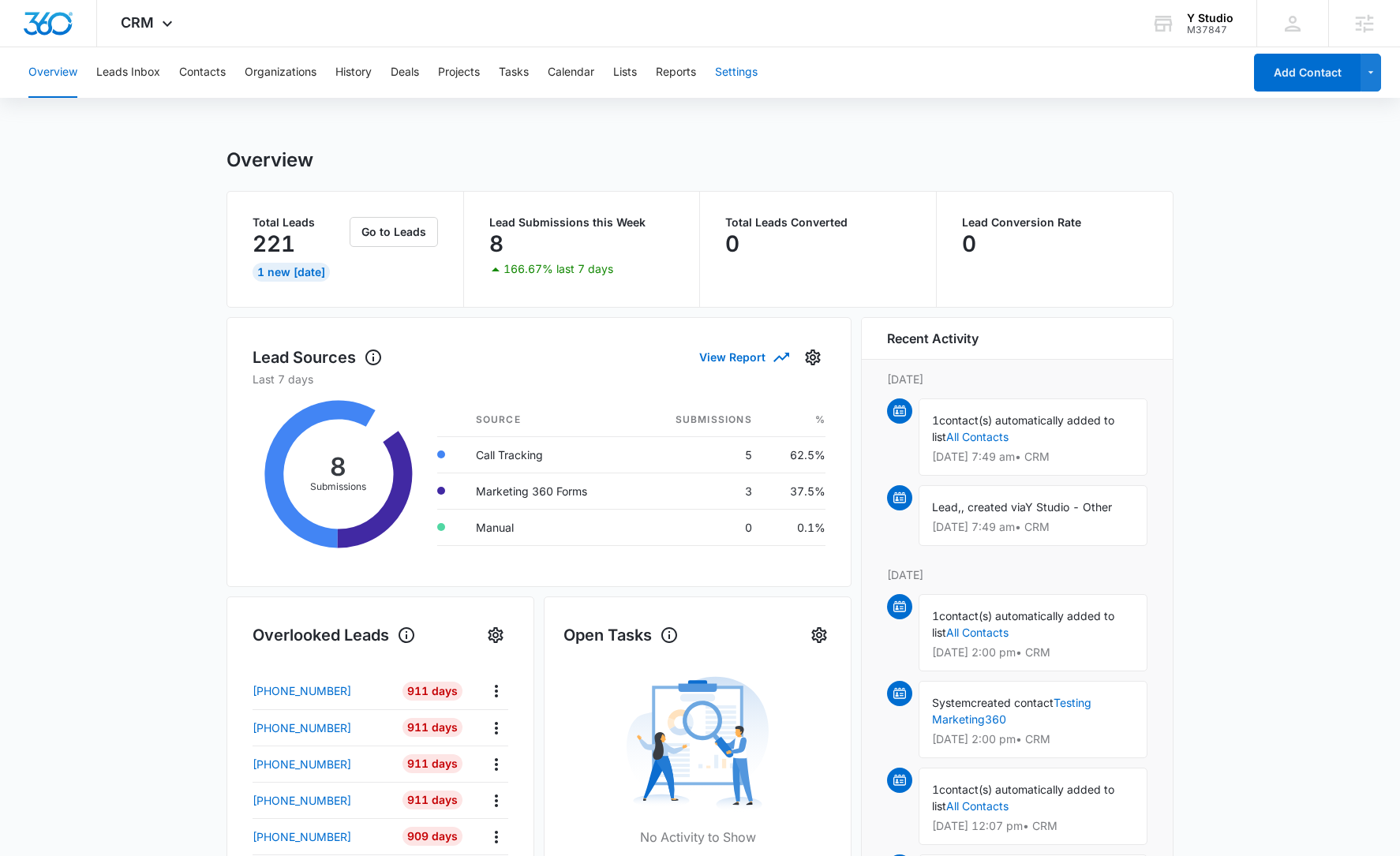
click at [750, 71] on button "Settings" at bounding box center [736, 72] width 43 height 50
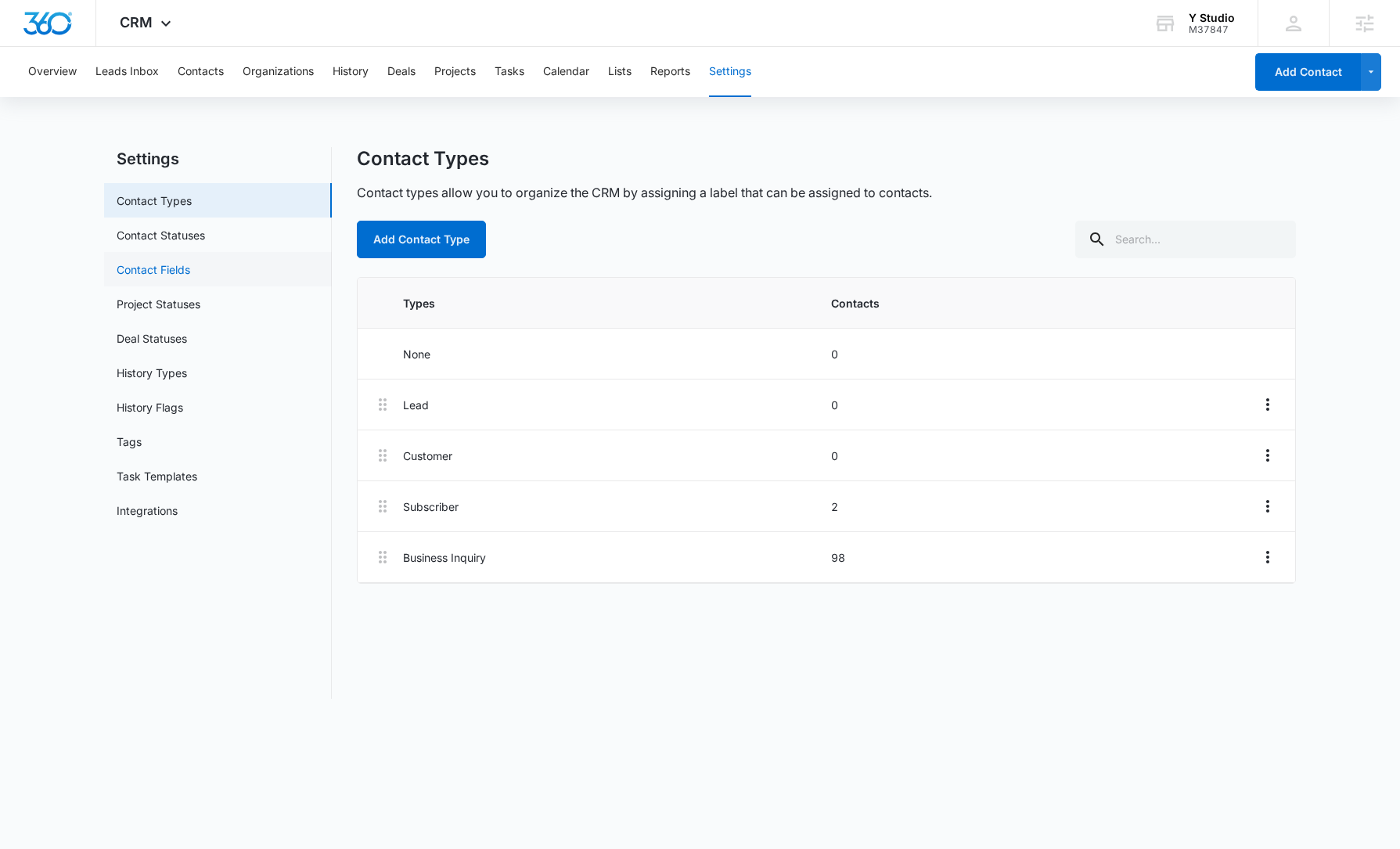
click at [165, 266] on link "Contact Fields" at bounding box center [153, 269] width 73 height 16
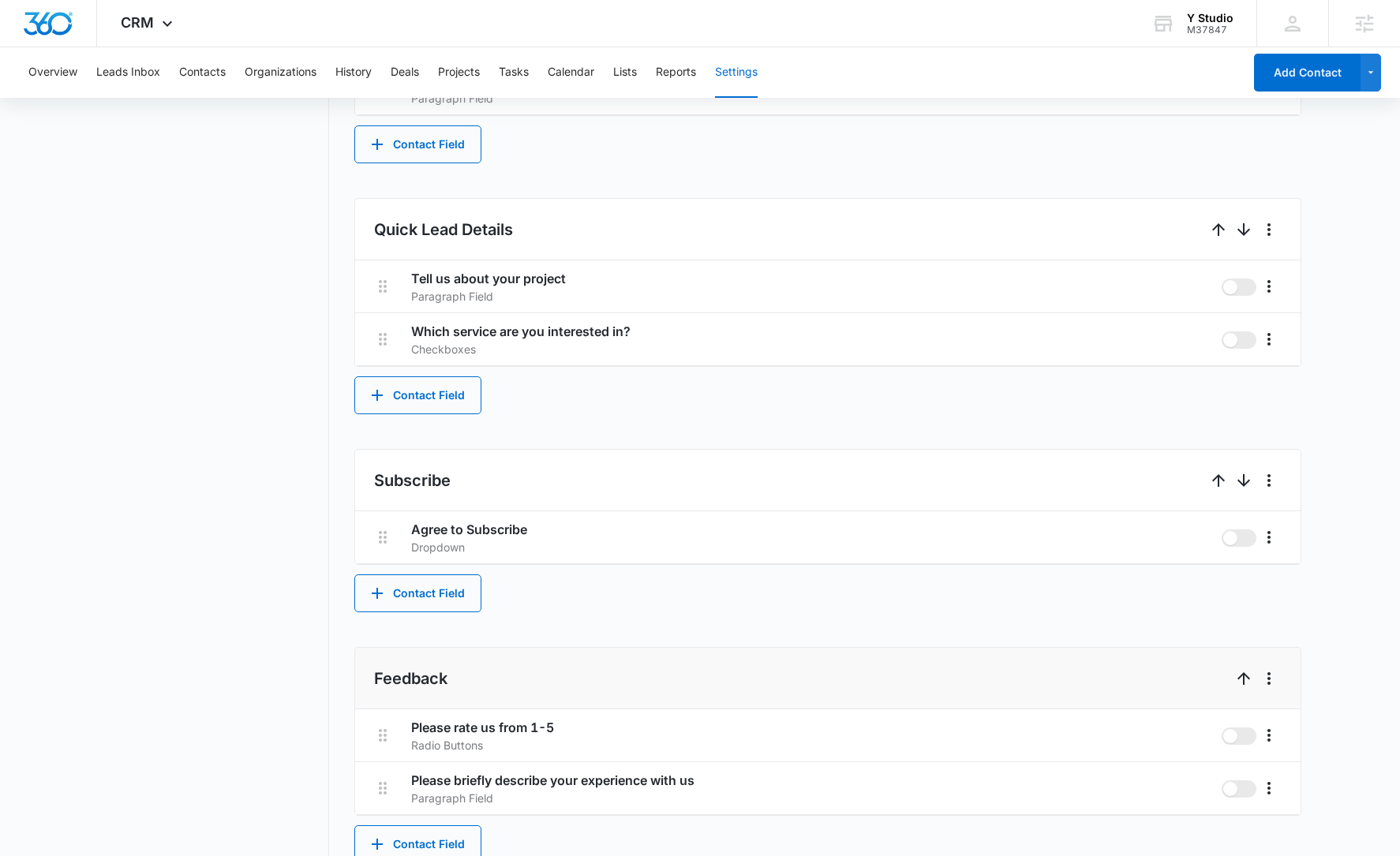
scroll to position [879, 0]
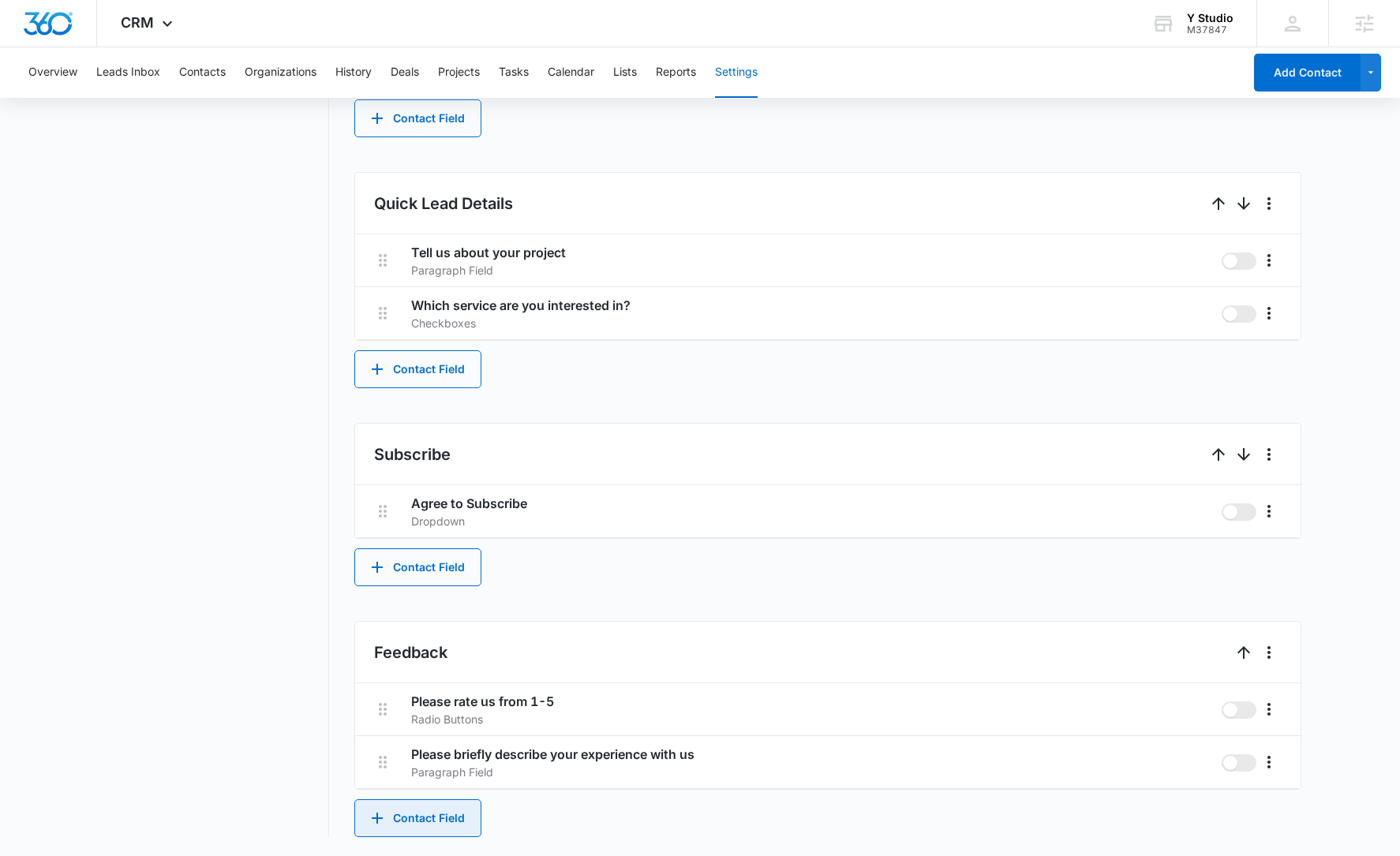
click at [410, 829] on button "Contact Field" at bounding box center [417, 818] width 127 height 38
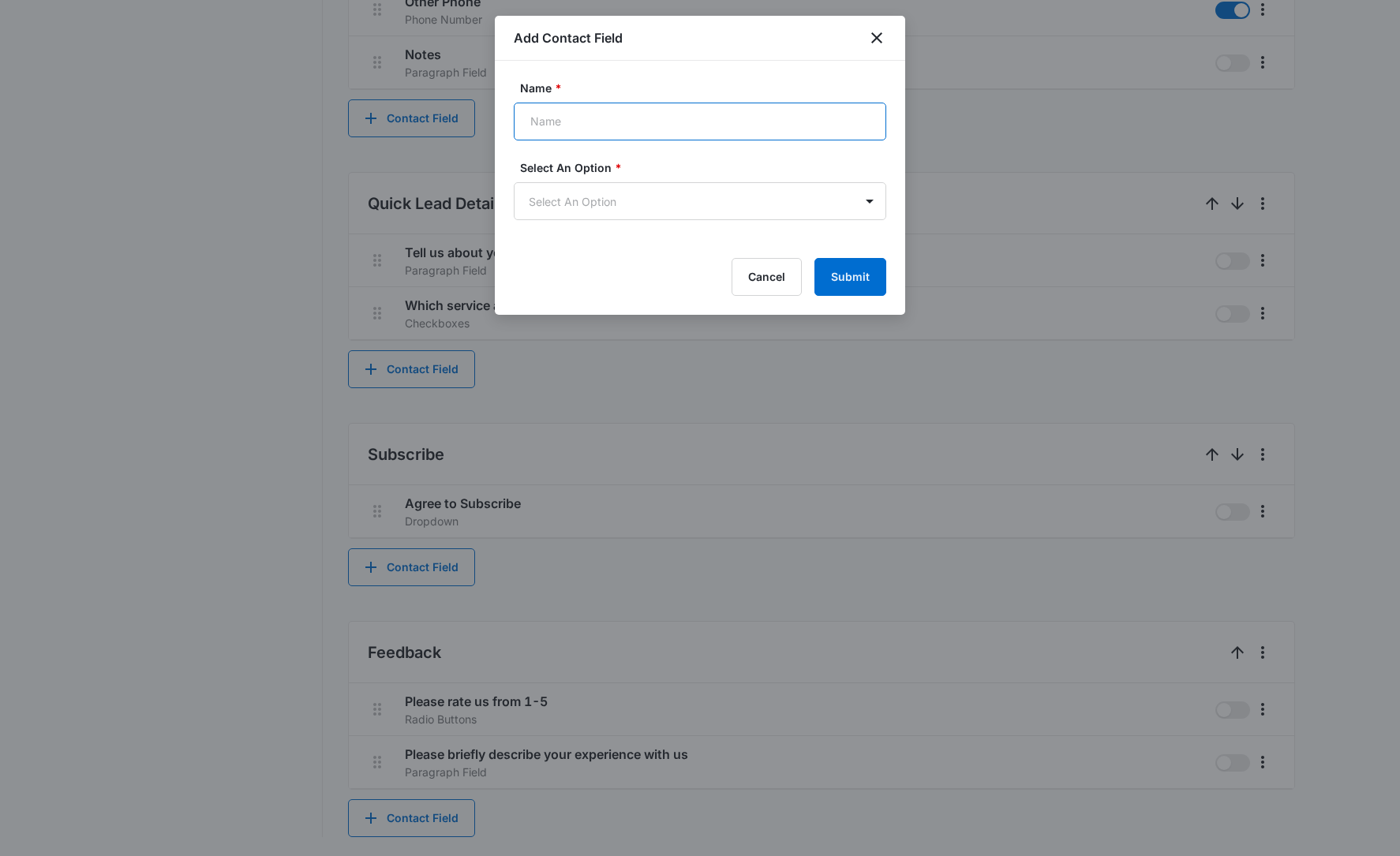
click at [587, 119] on input "Name *" at bounding box center [700, 122] width 372 height 38
type input "Review Request"
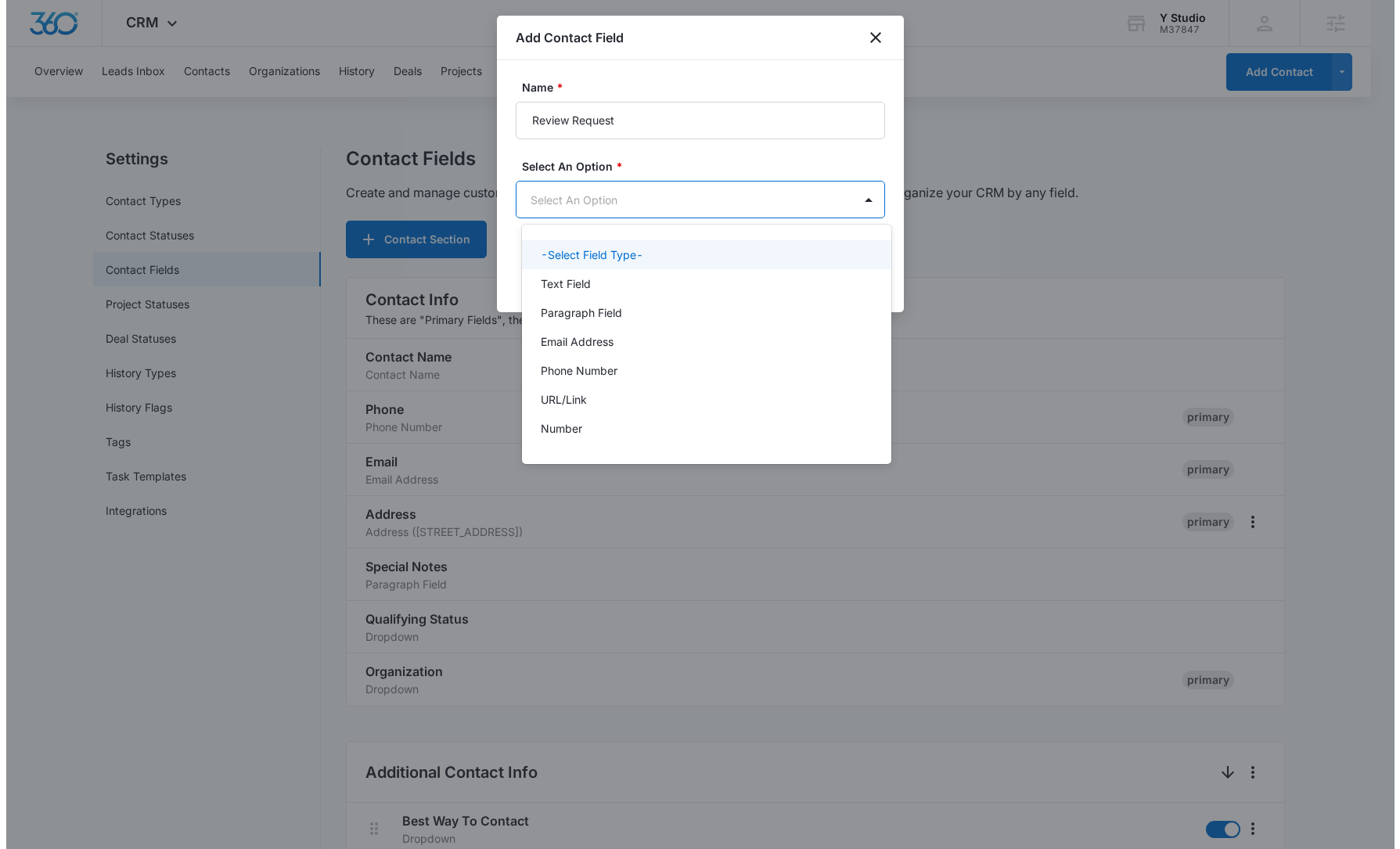
scroll to position [0, 0]
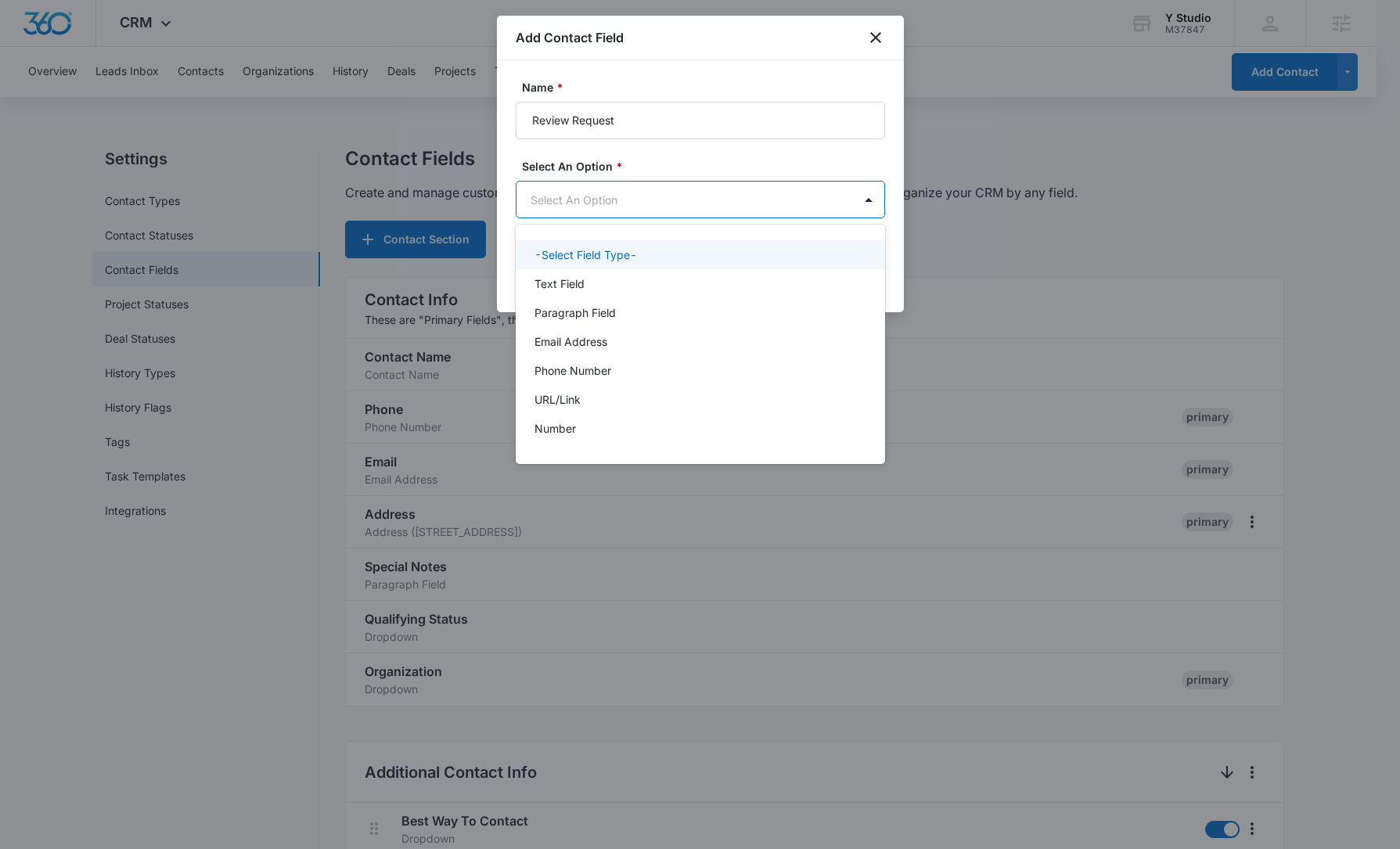
click at [628, 196] on body "CRM Apps Reputation Websites Forms CRM Email Social Content Ads Intelligence Fi…" at bounding box center [700, 424] width 1400 height 849
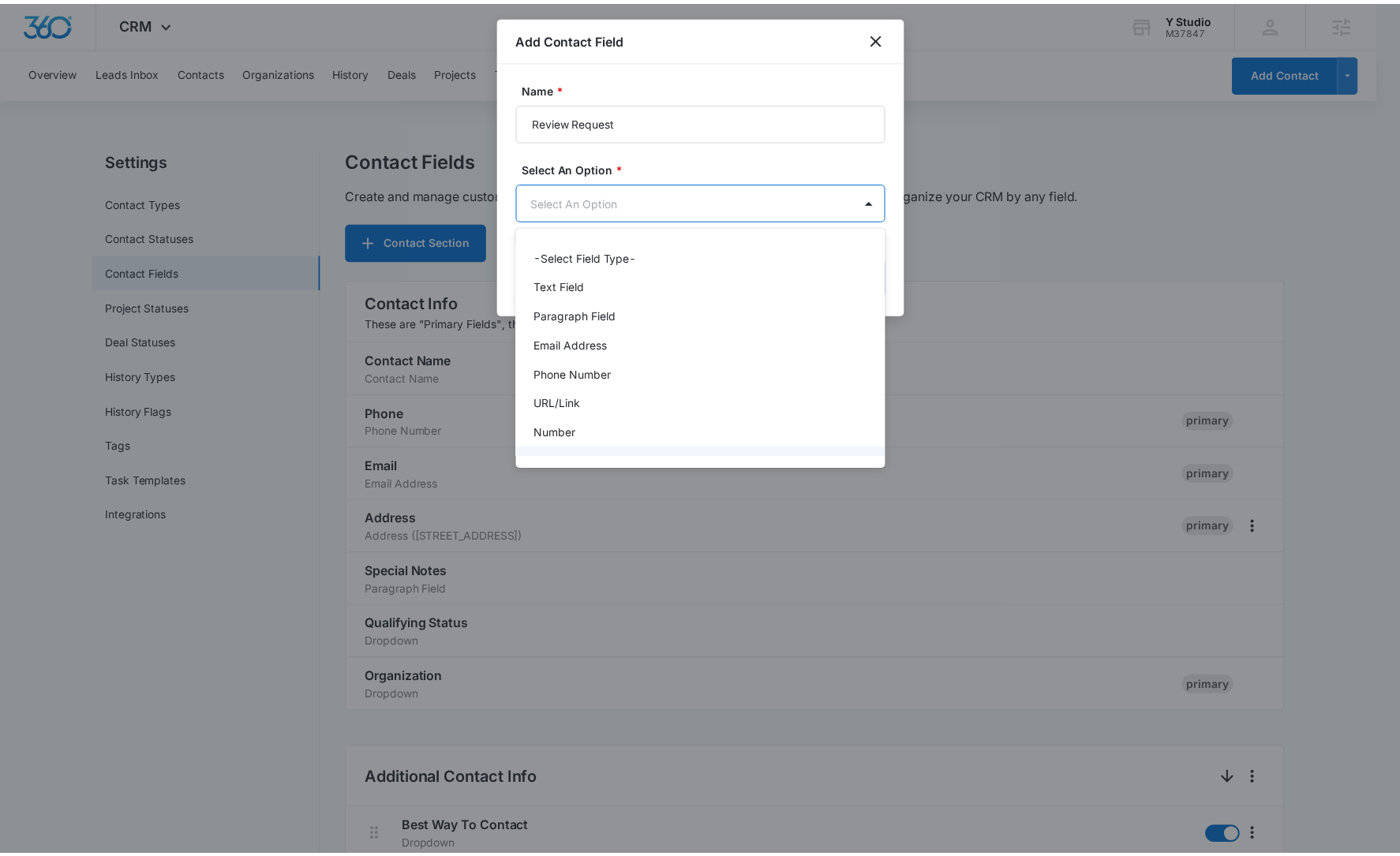
scroll to position [199, 0]
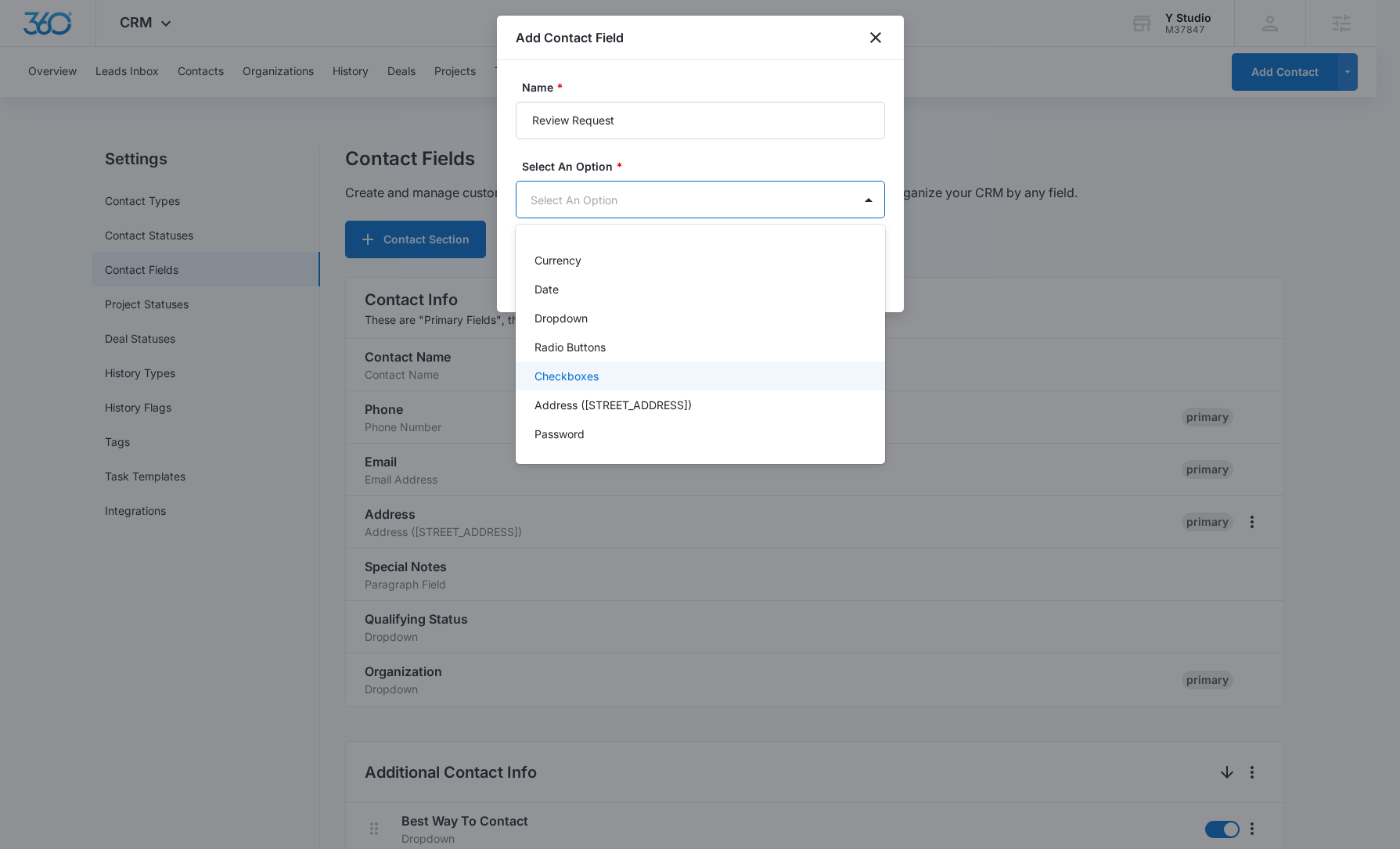
click at [660, 378] on div "Checkboxes" at bounding box center [699, 375] width 329 height 16
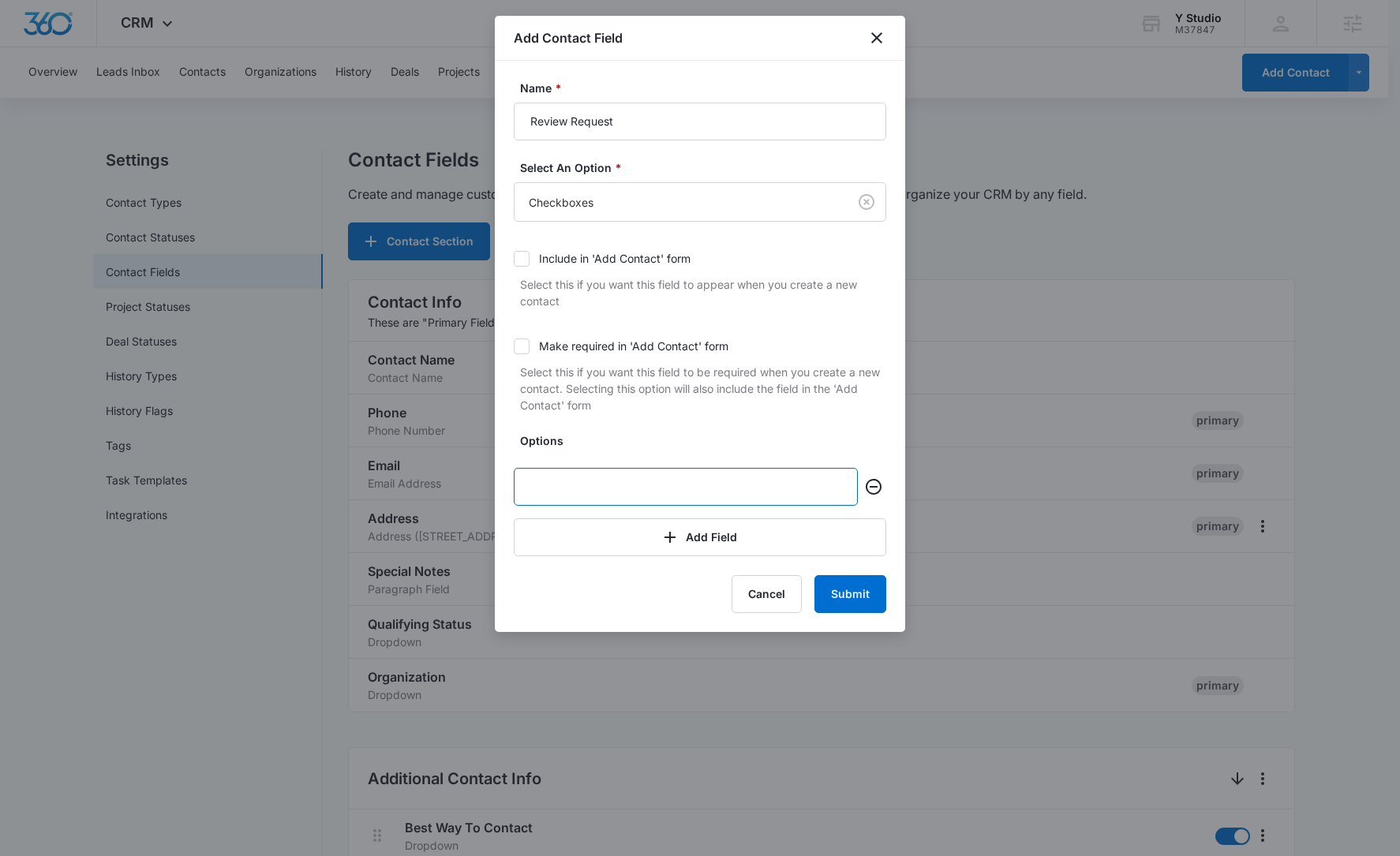
click at [647, 494] on input "text" at bounding box center [685, 486] width 344 height 38
type input "Send Review"
click at [870, 603] on button "Submit" at bounding box center [850, 594] width 71 height 38
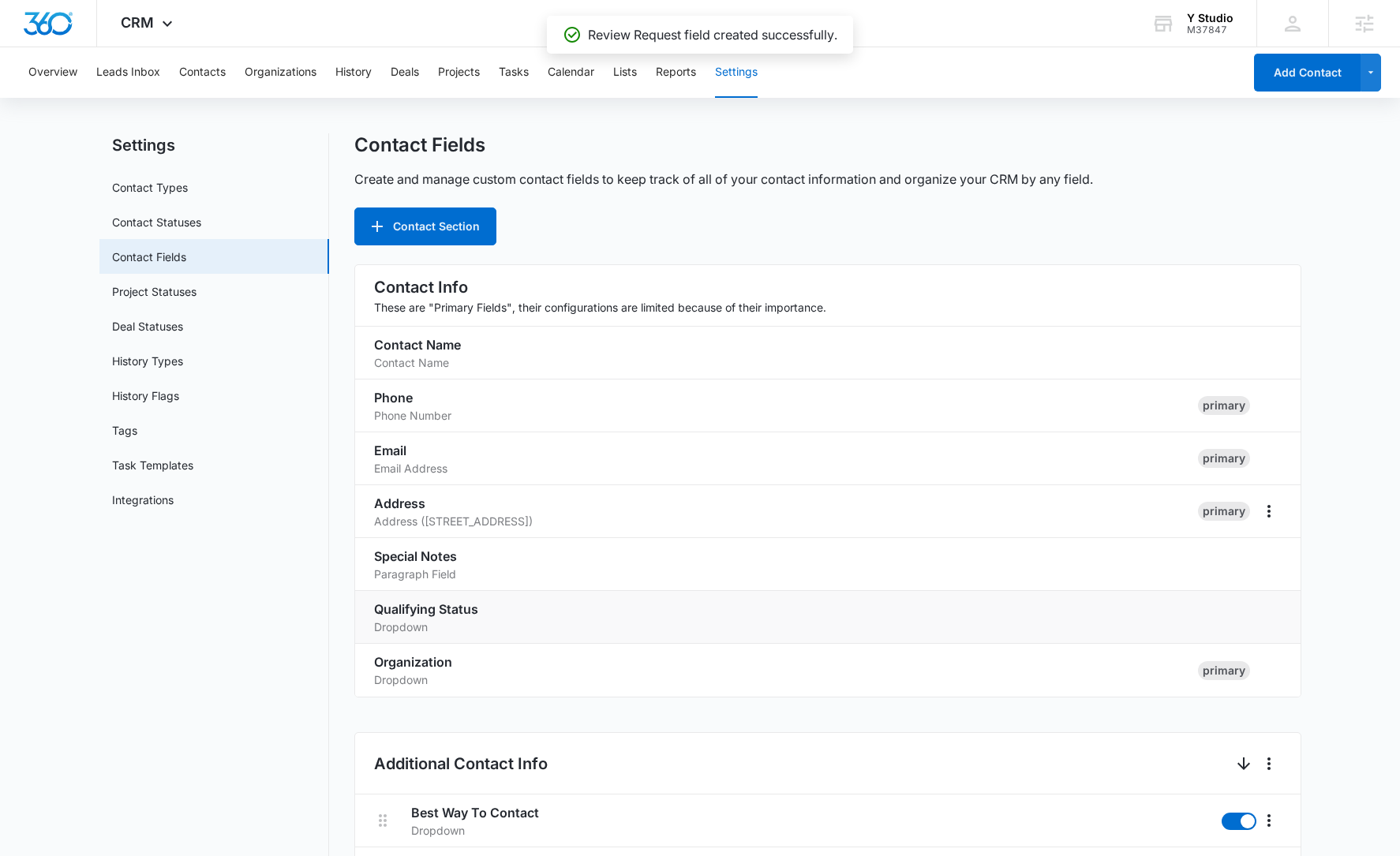
scroll to position [0, 0]
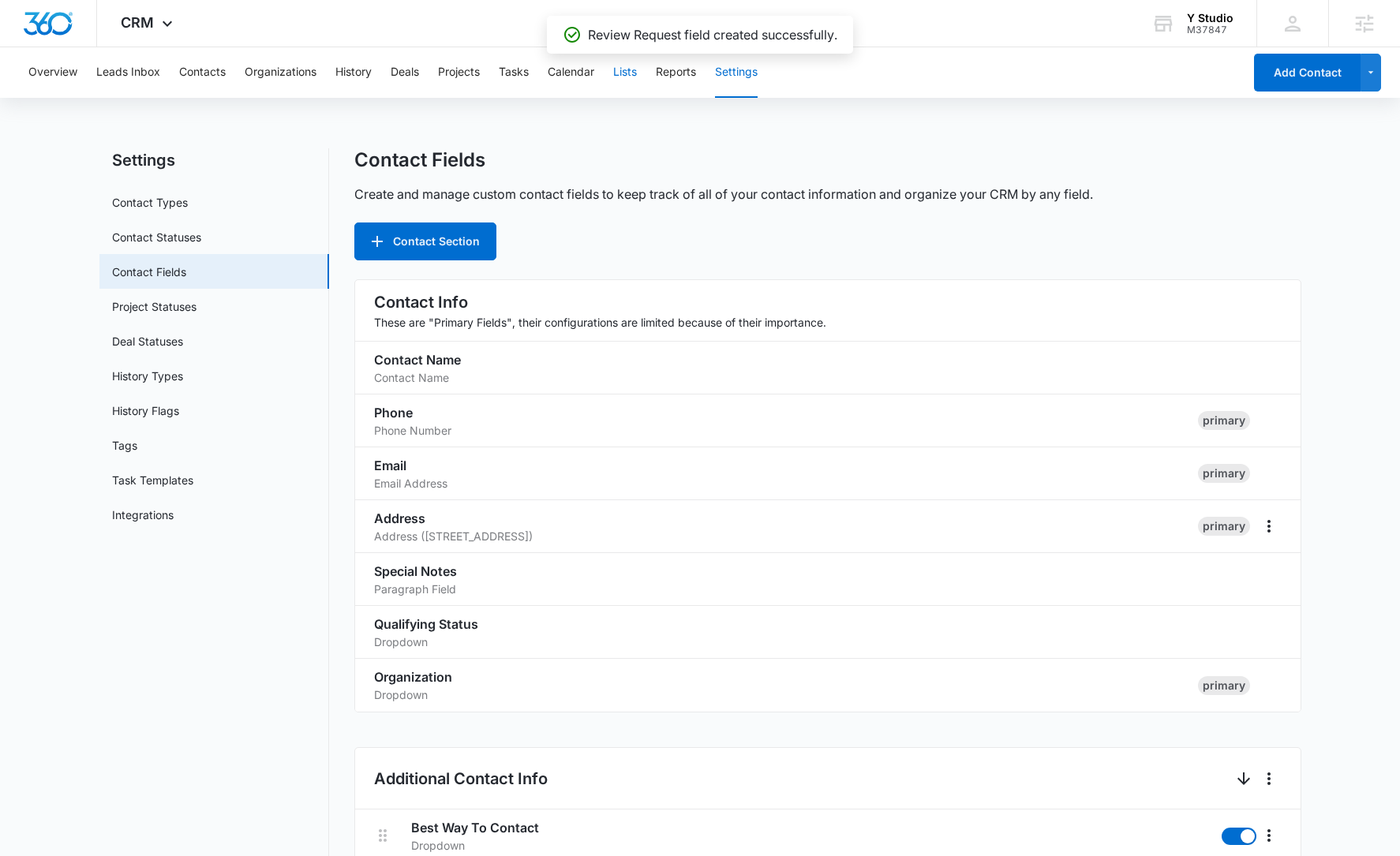
click at [632, 80] on button "Lists" at bounding box center [625, 72] width 24 height 50
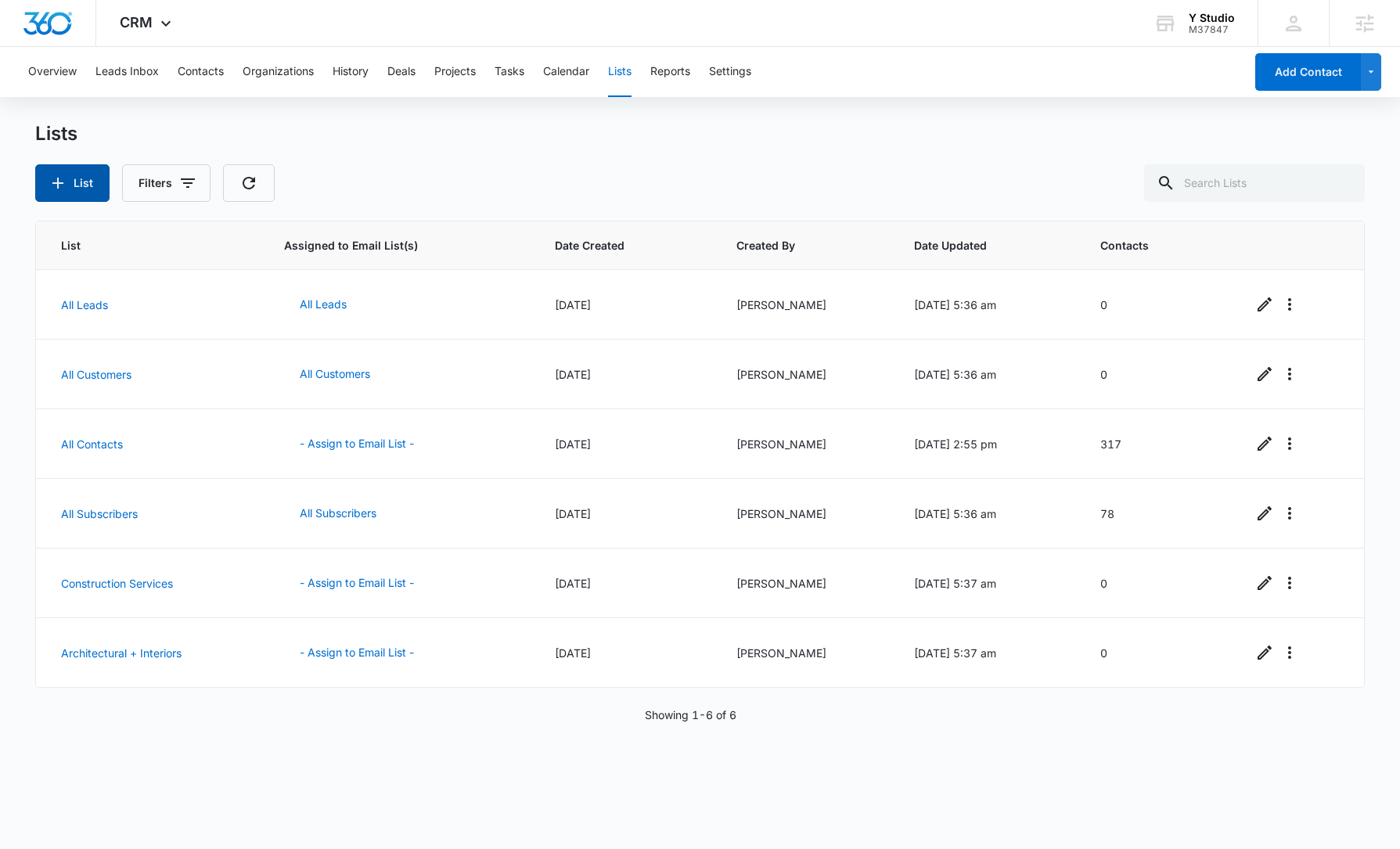
click at [72, 191] on button "List" at bounding box center [72, 183] width 74 height 38
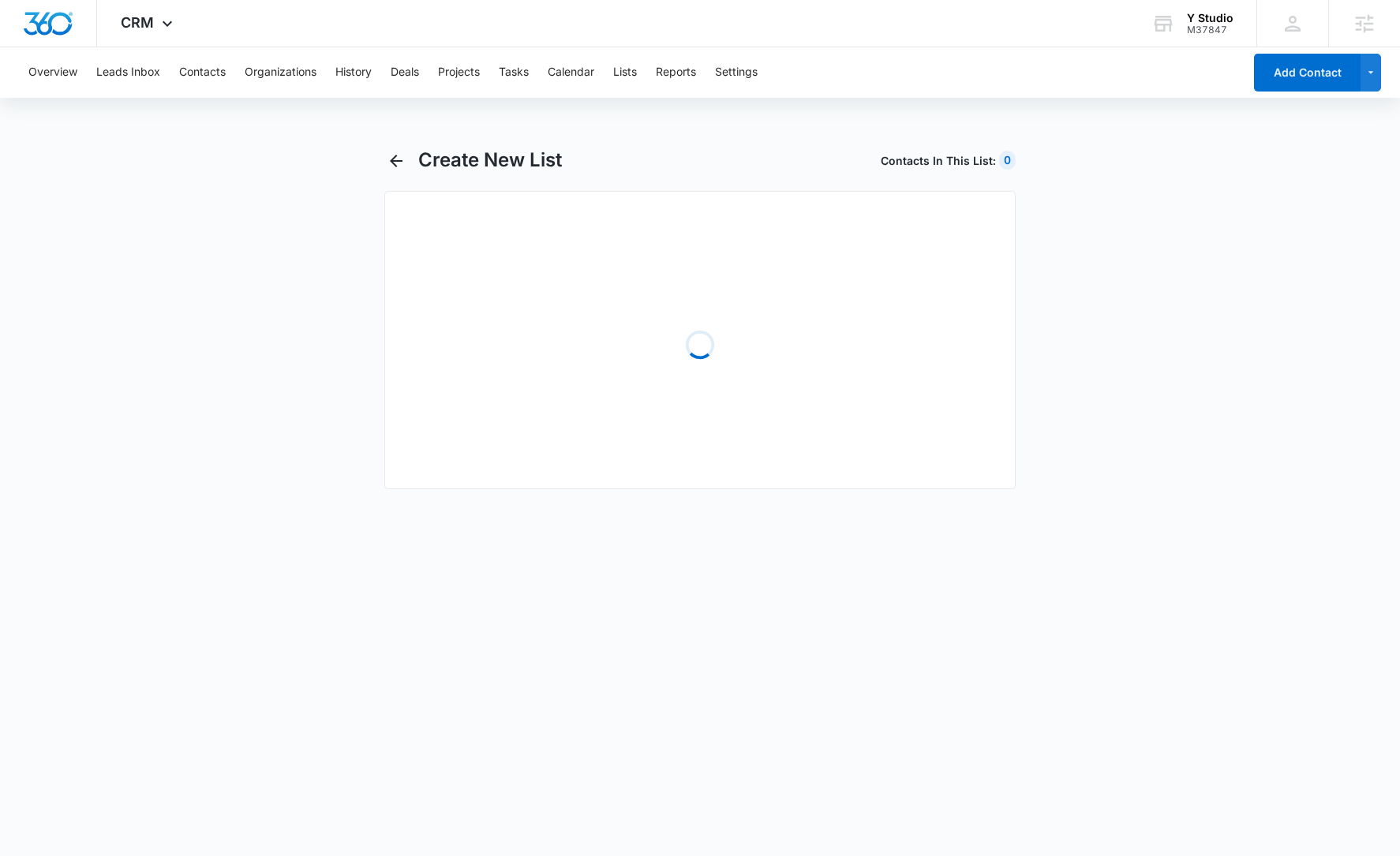
select select "31"
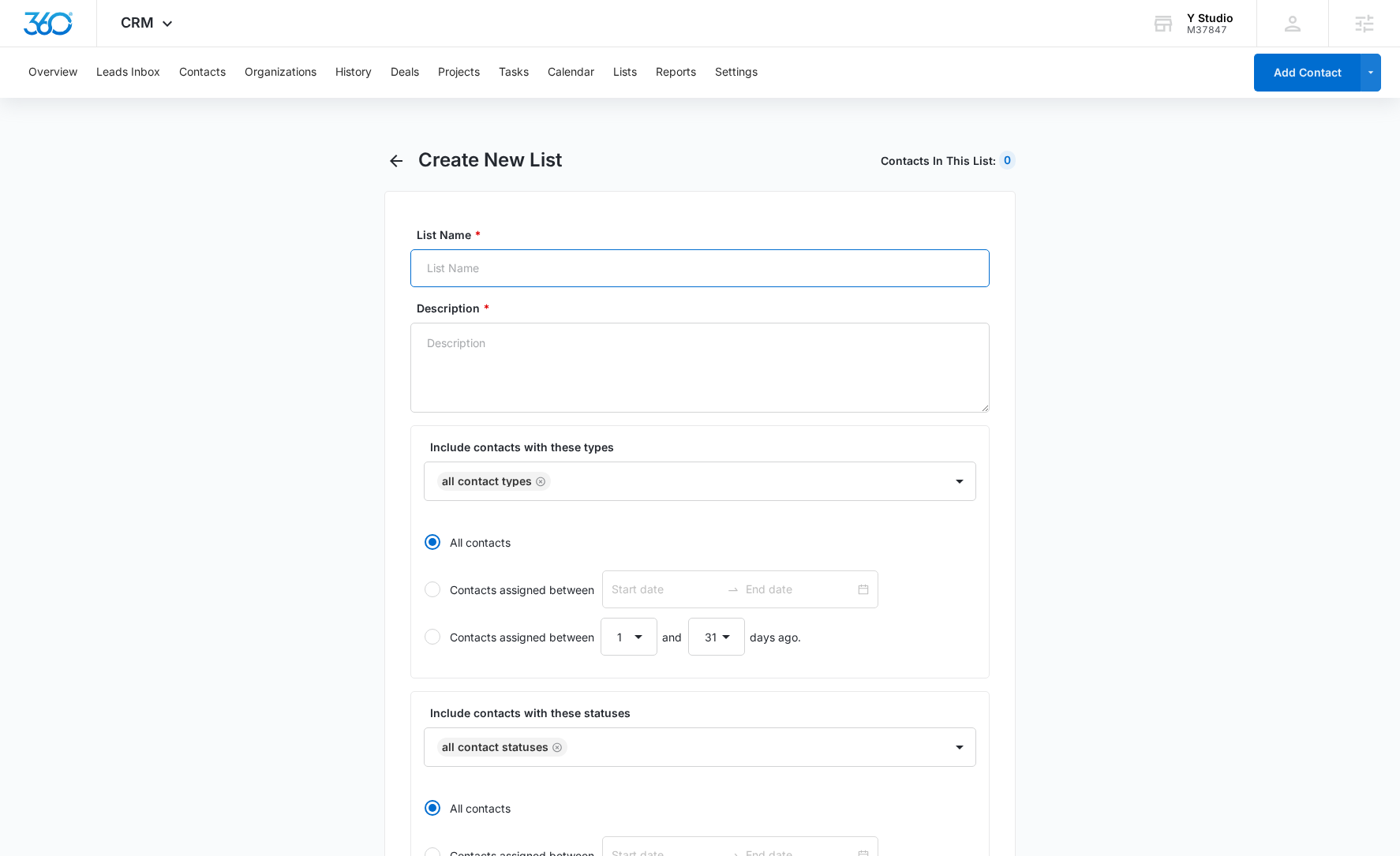
click at [521, 263] on input "List Name *" at bounding box center [700, 268] width 579 height 38
type input "Review Request"
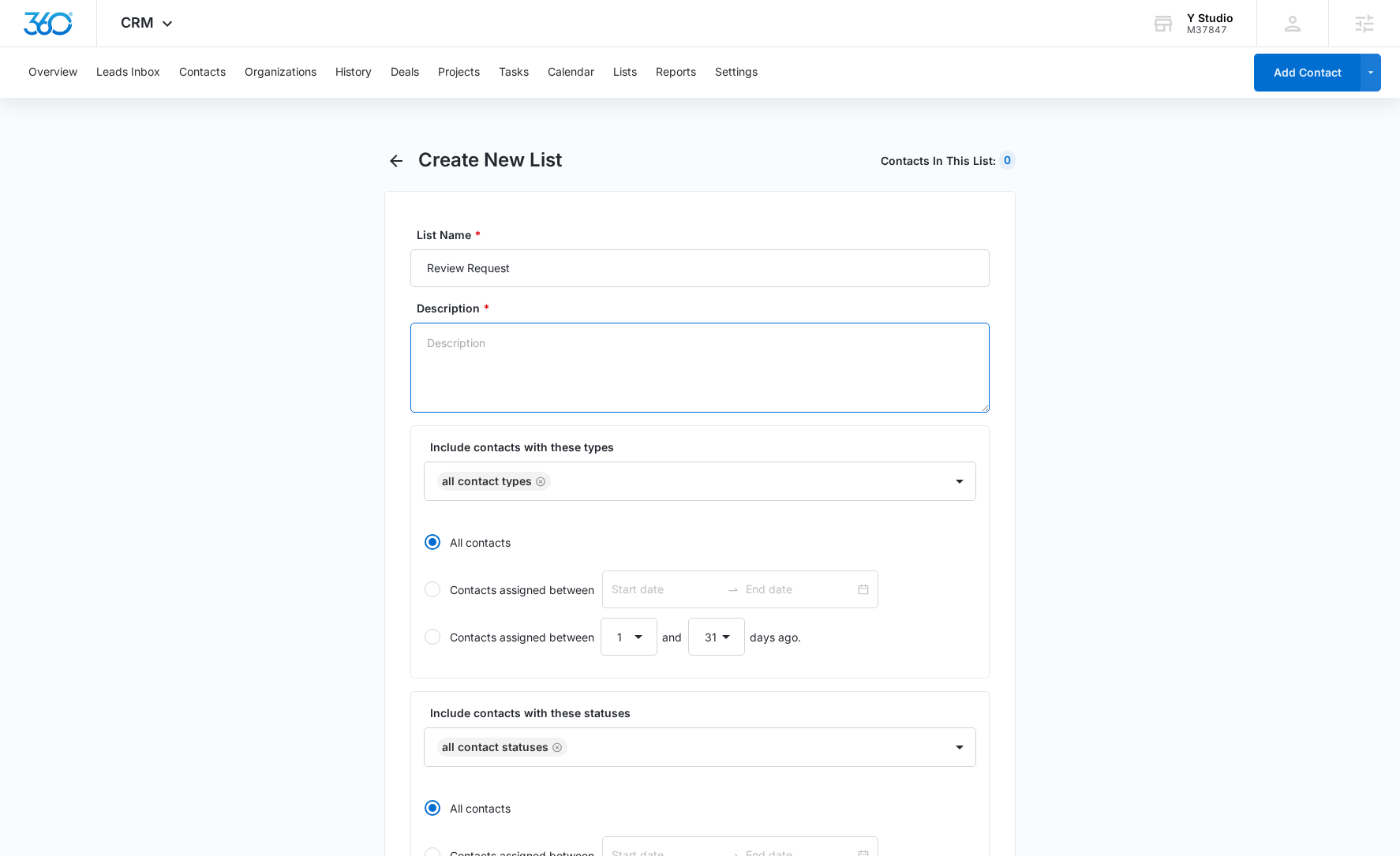
click at [529, 343] on textarea "Description *" at bounding box center [700, 368] width 579 height 90
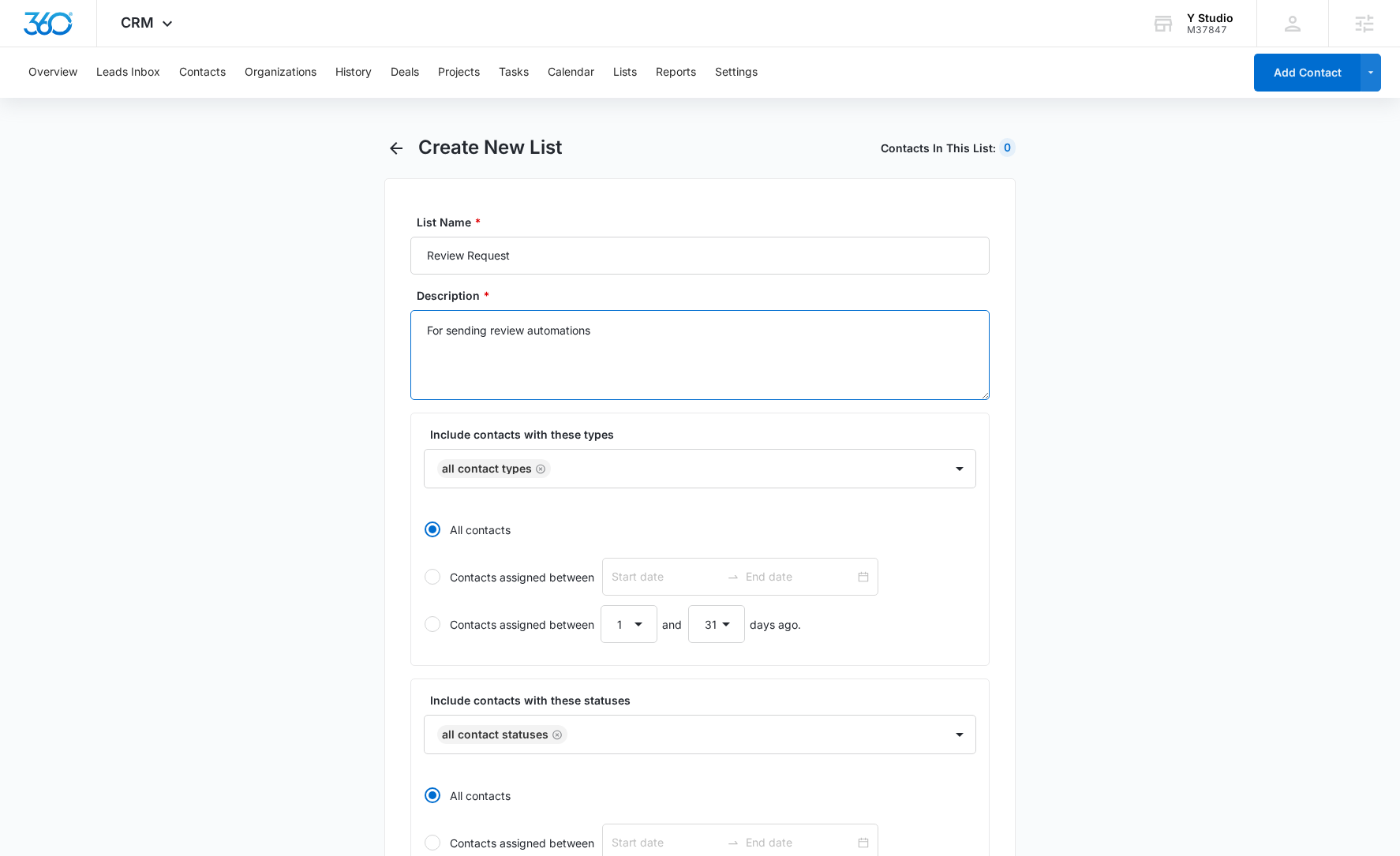
scroll to position [451, 0]
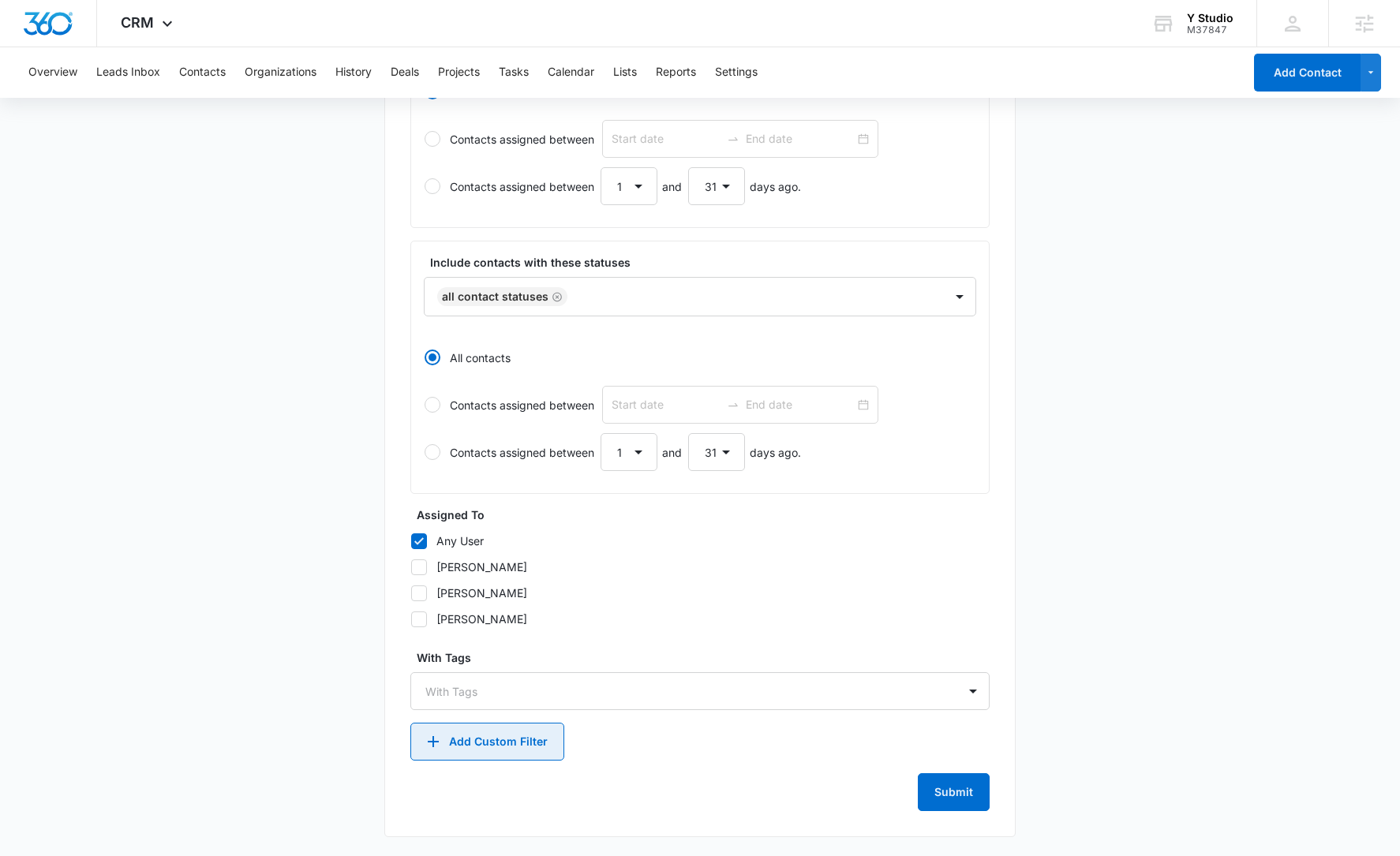
type textarea "For sending review automations"
click at [533, 740] on button "Add Custom Filter" at bounding box center [487, 741] width 154 height 38
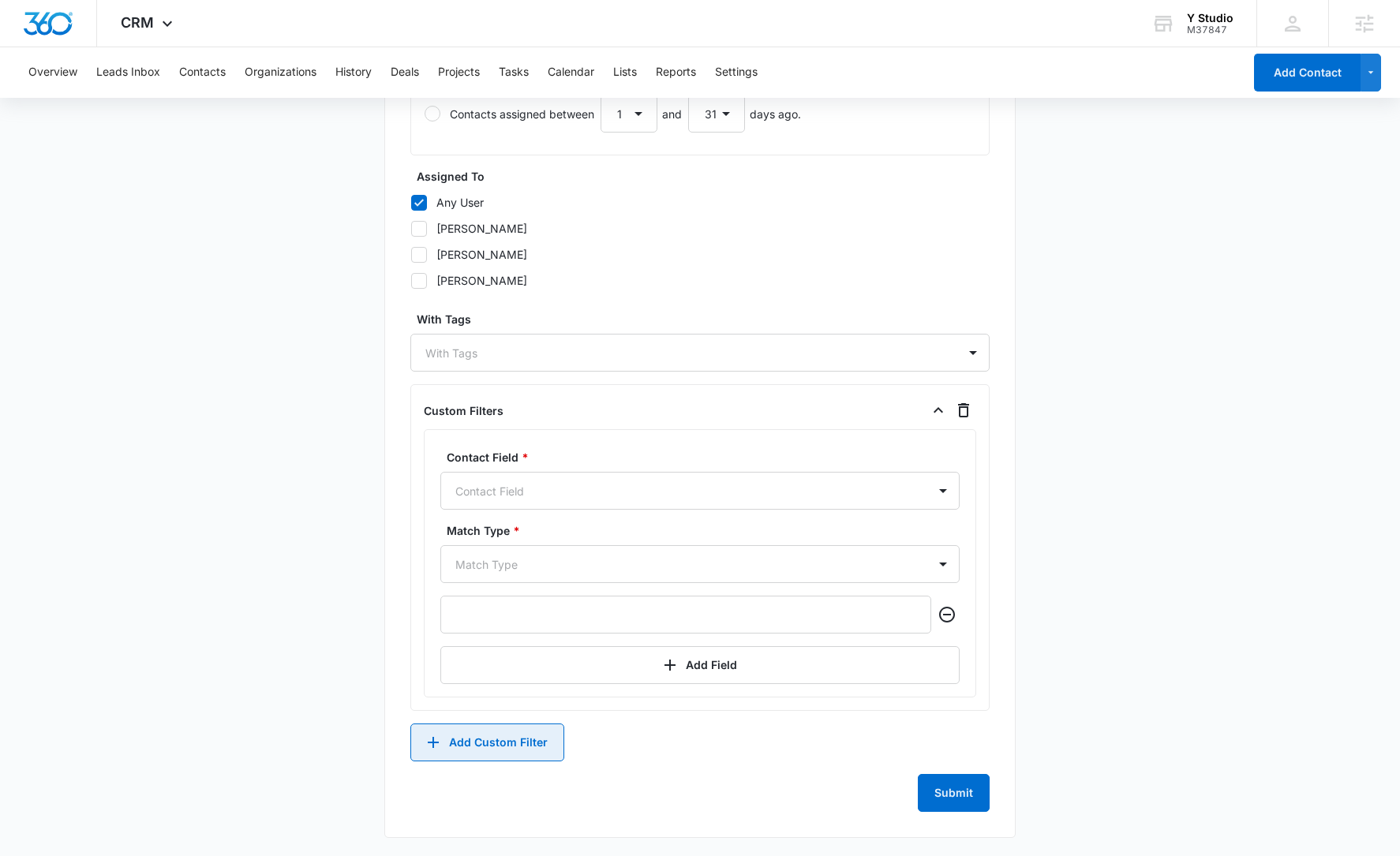
scroll to position [790, 0]
click at [576, 492] on div at bounding box center [681, 490] width 451 height 20
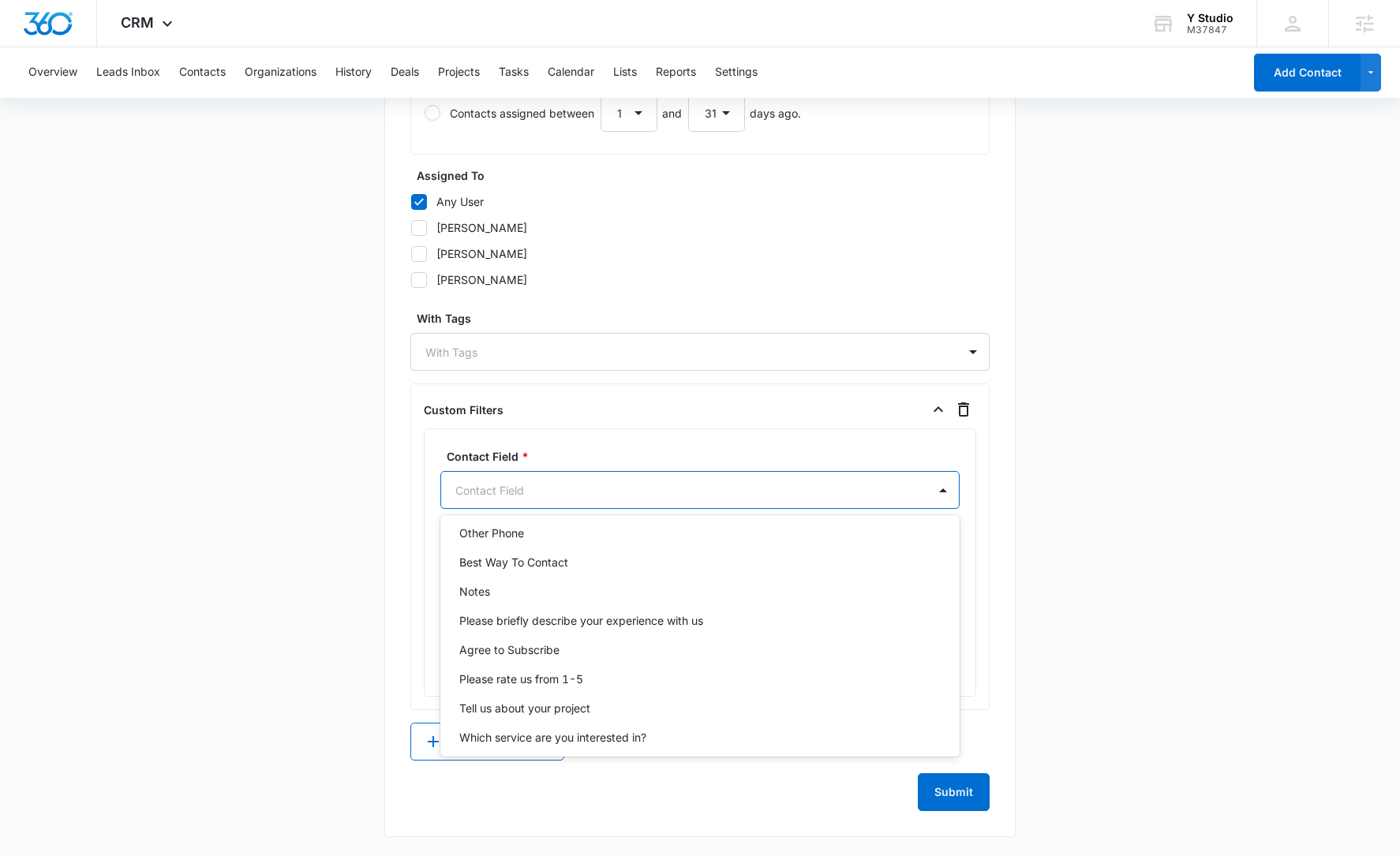
scroll to position [578, 0]
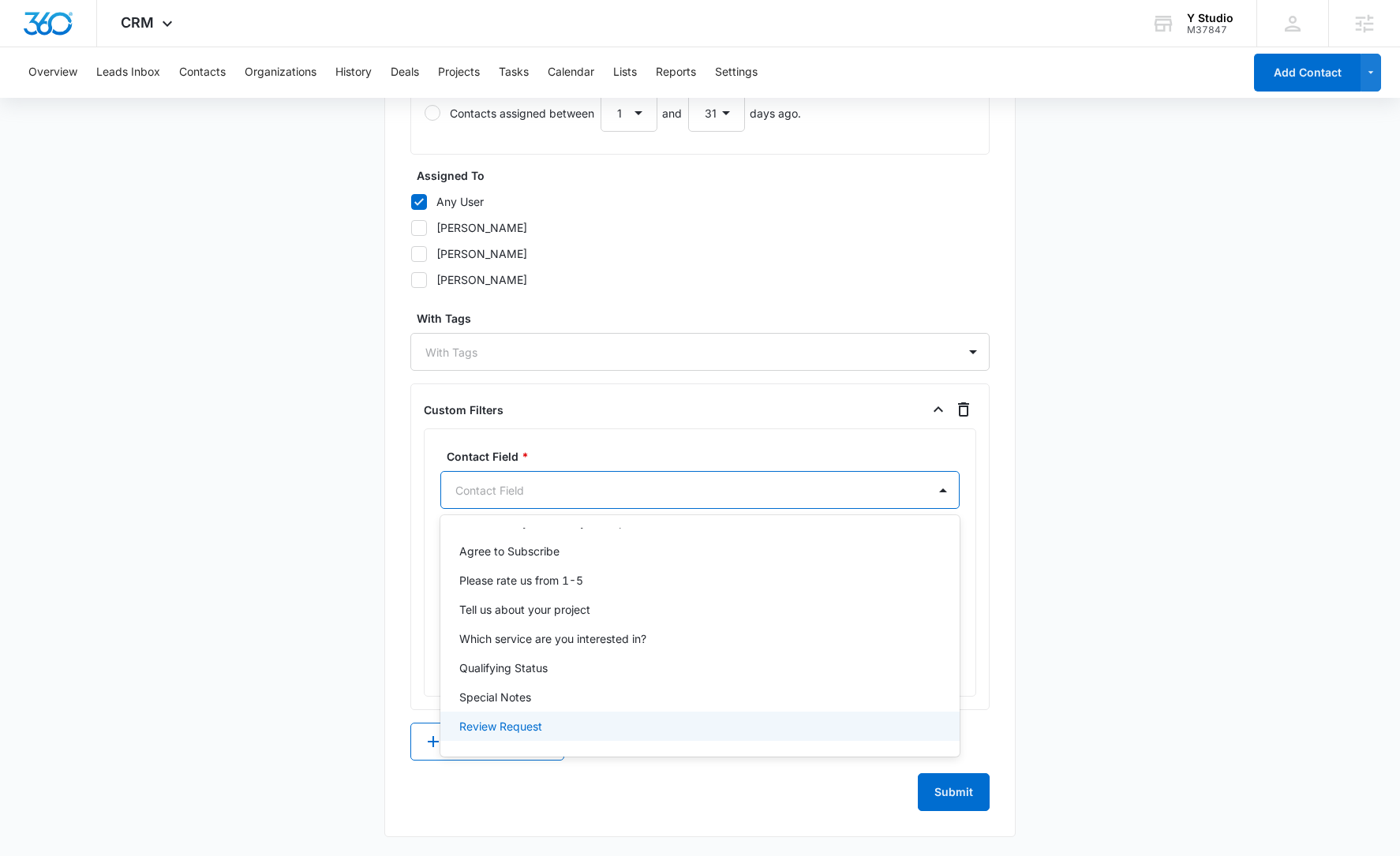
click at [571, 721] on div "Review Request" at bounding box center [698, 726] width 479 height 16
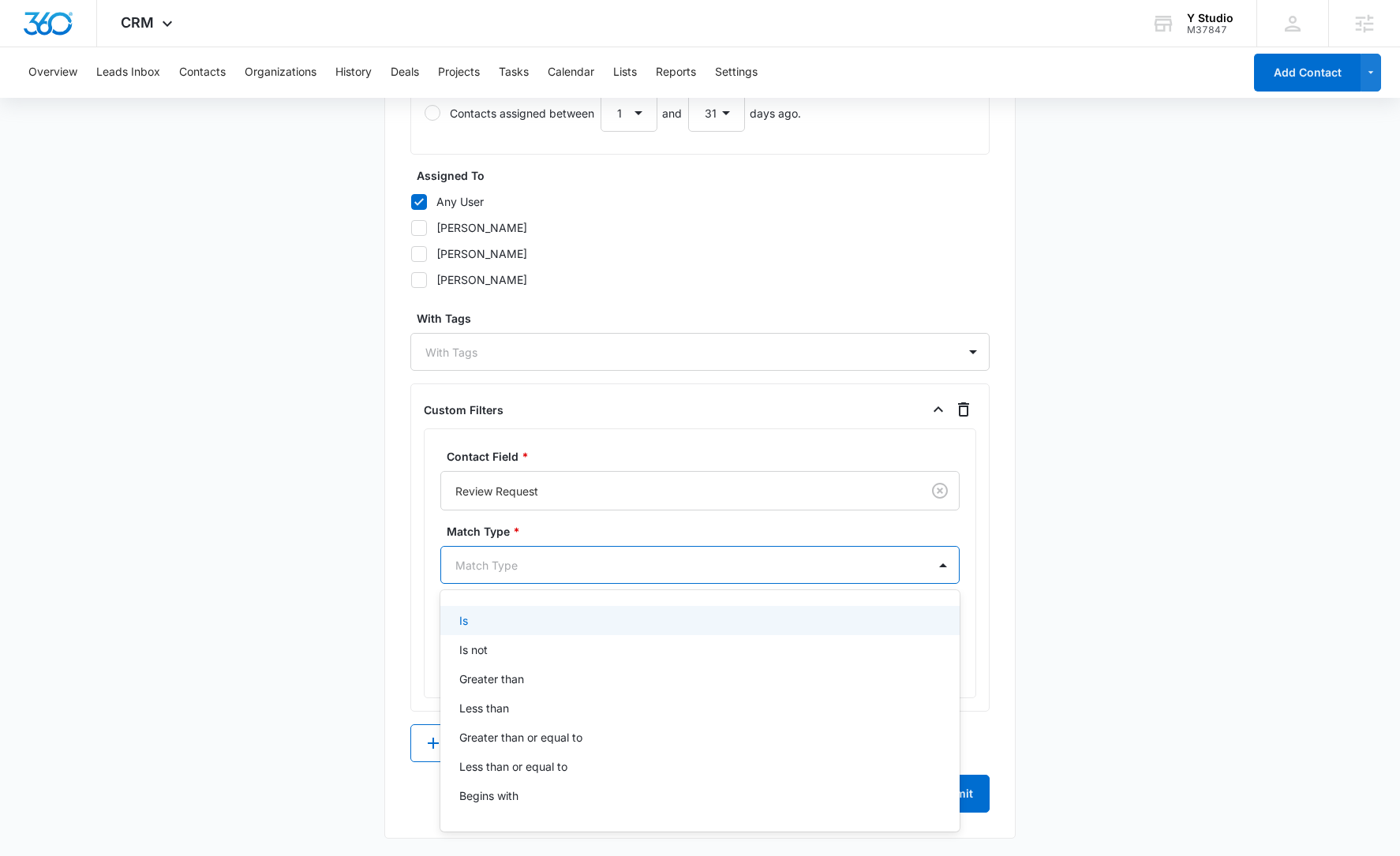
click at [556, 566] on div at bounding box center [681, 565] width 451 height 20
click at [531, 621] on div "Is" at bounding box center [698, 620] width 479 height 16
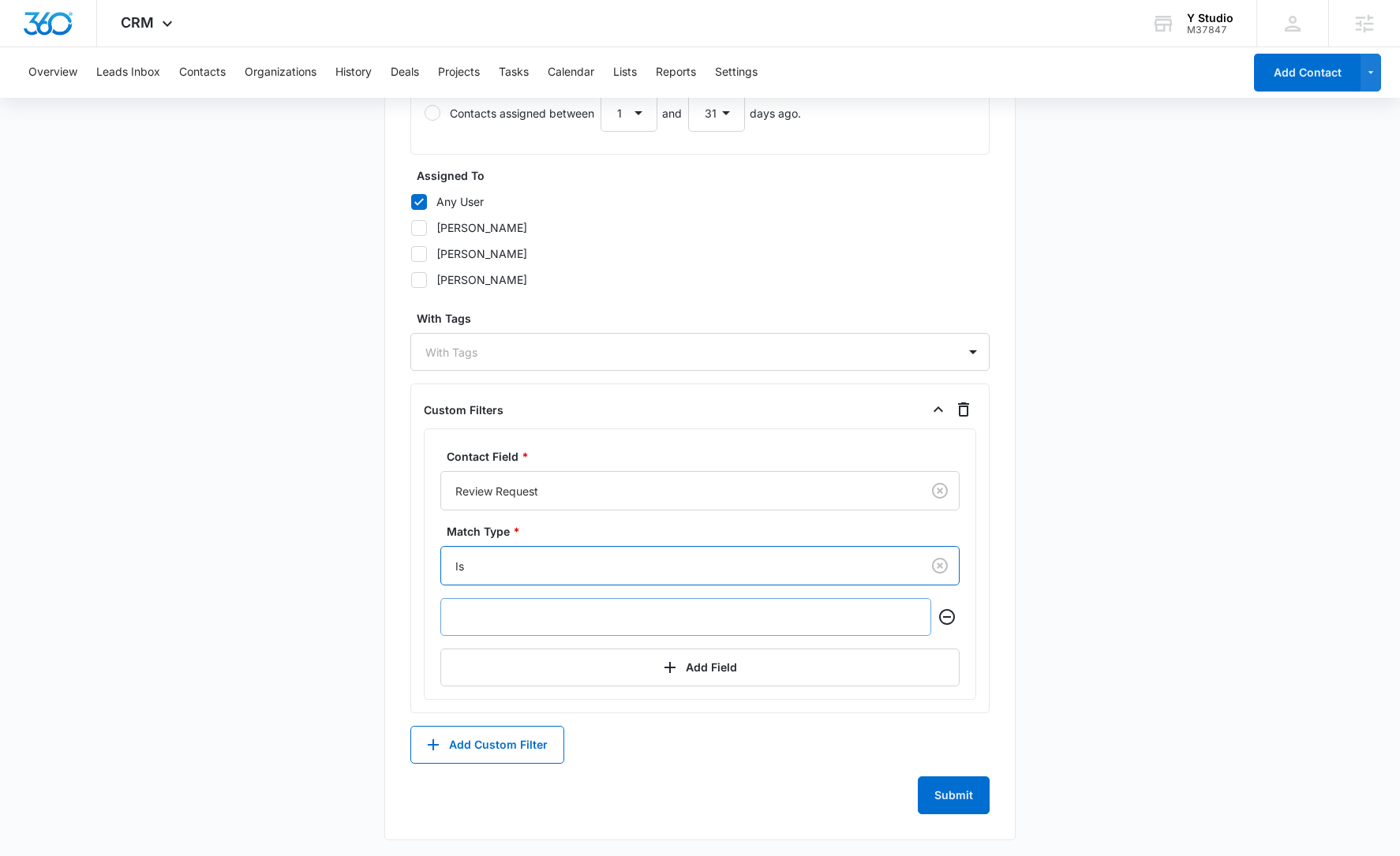
scroll to position [720, 0]
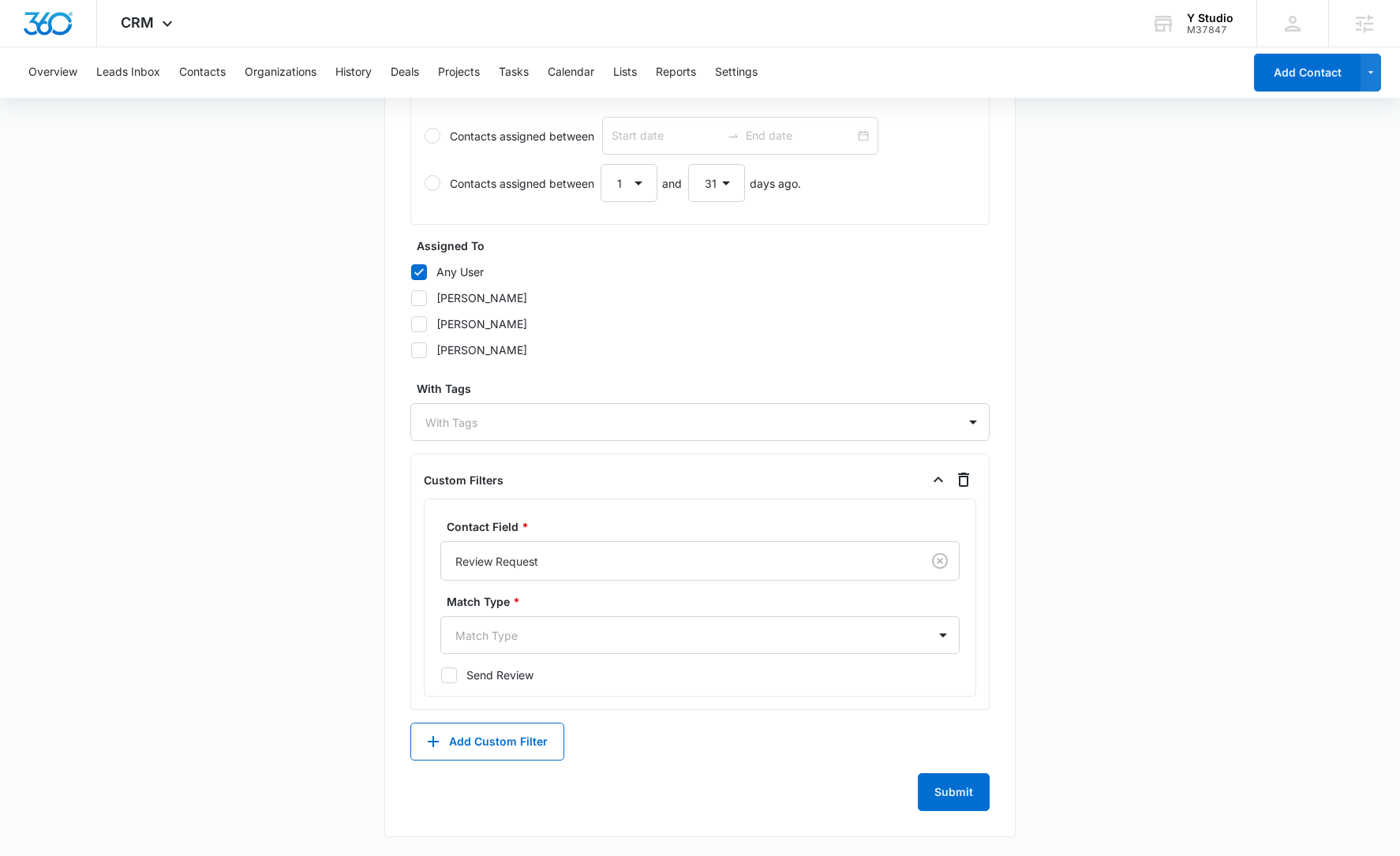
click at [561, 600] on label "Match Type *" at bounding box center [706, 601] width 519 height 16
click at [558, 636] on div at bounding box center [681, 635] width 451 height 20
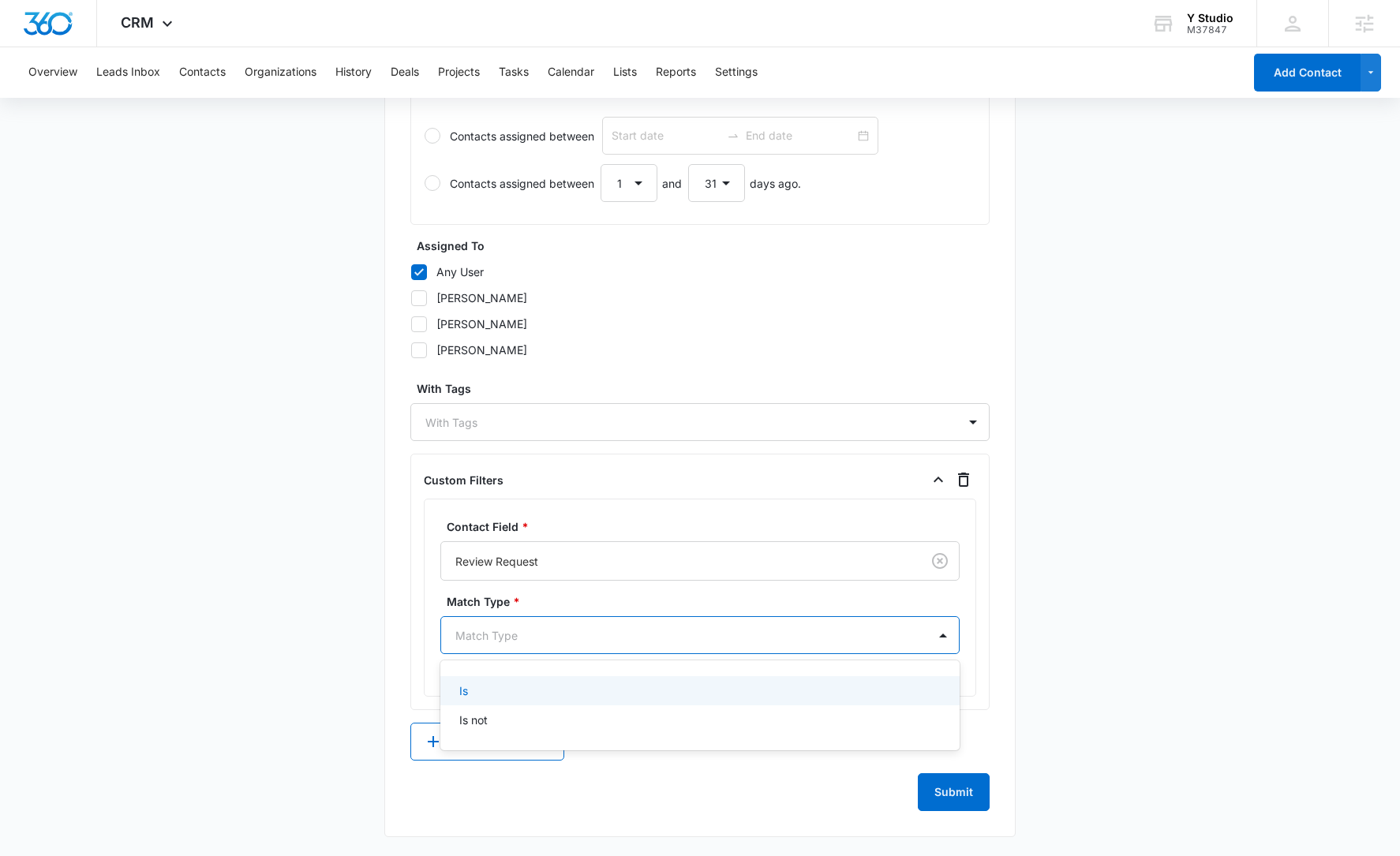
click at [536, 689] on div "Is" at bounding box center [698, 690] width 479 height 16
click at [446, 674] on icon at bounding box center [449, 677] width 14 height 14
click at [441, 677] on input "Send Review" at bounding box center [440, 677] width 1 height 1
checkbox input "true"
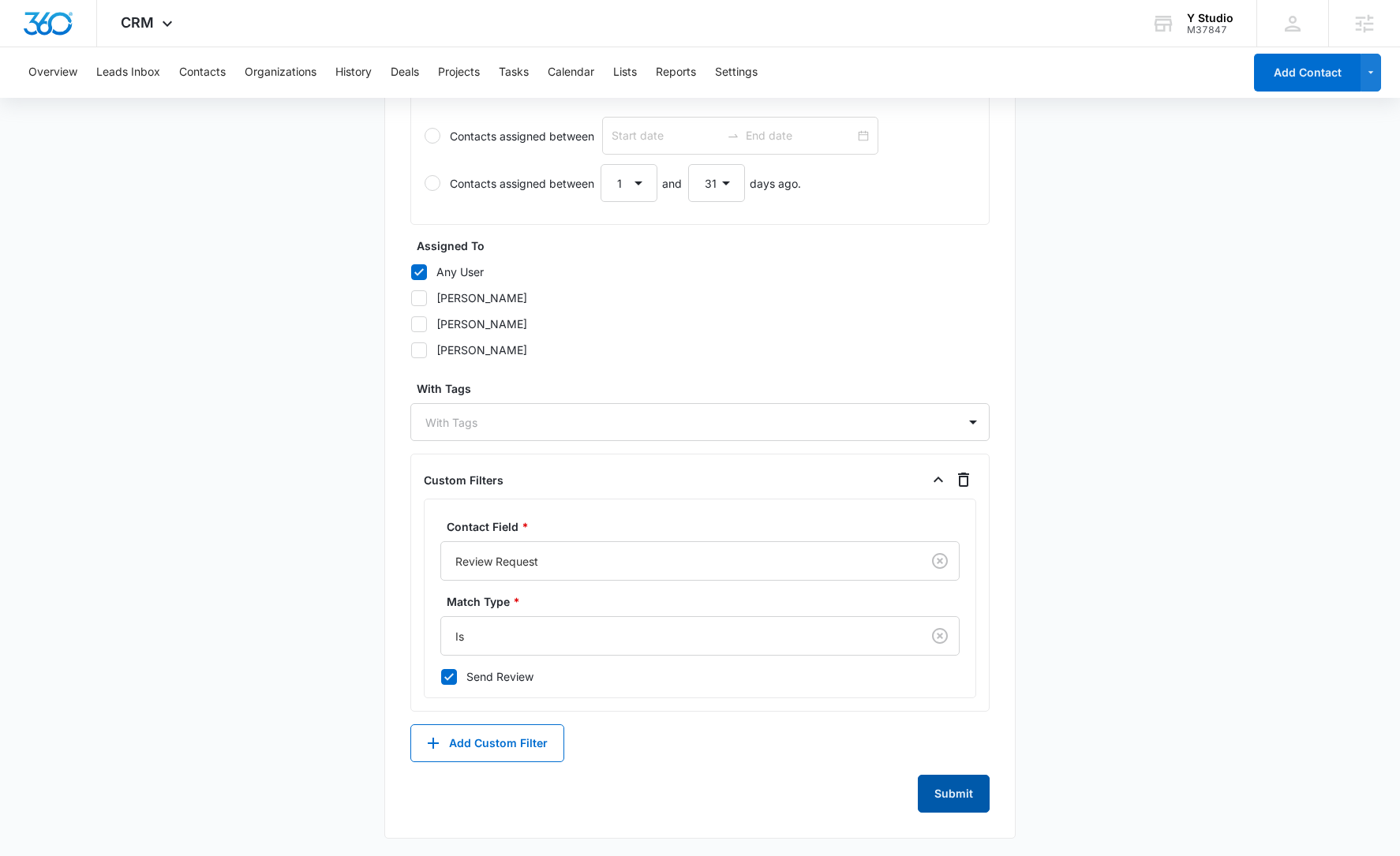
click at [955, 790] on button "Submit" at bounding box center [954, 794] width 71 height 38
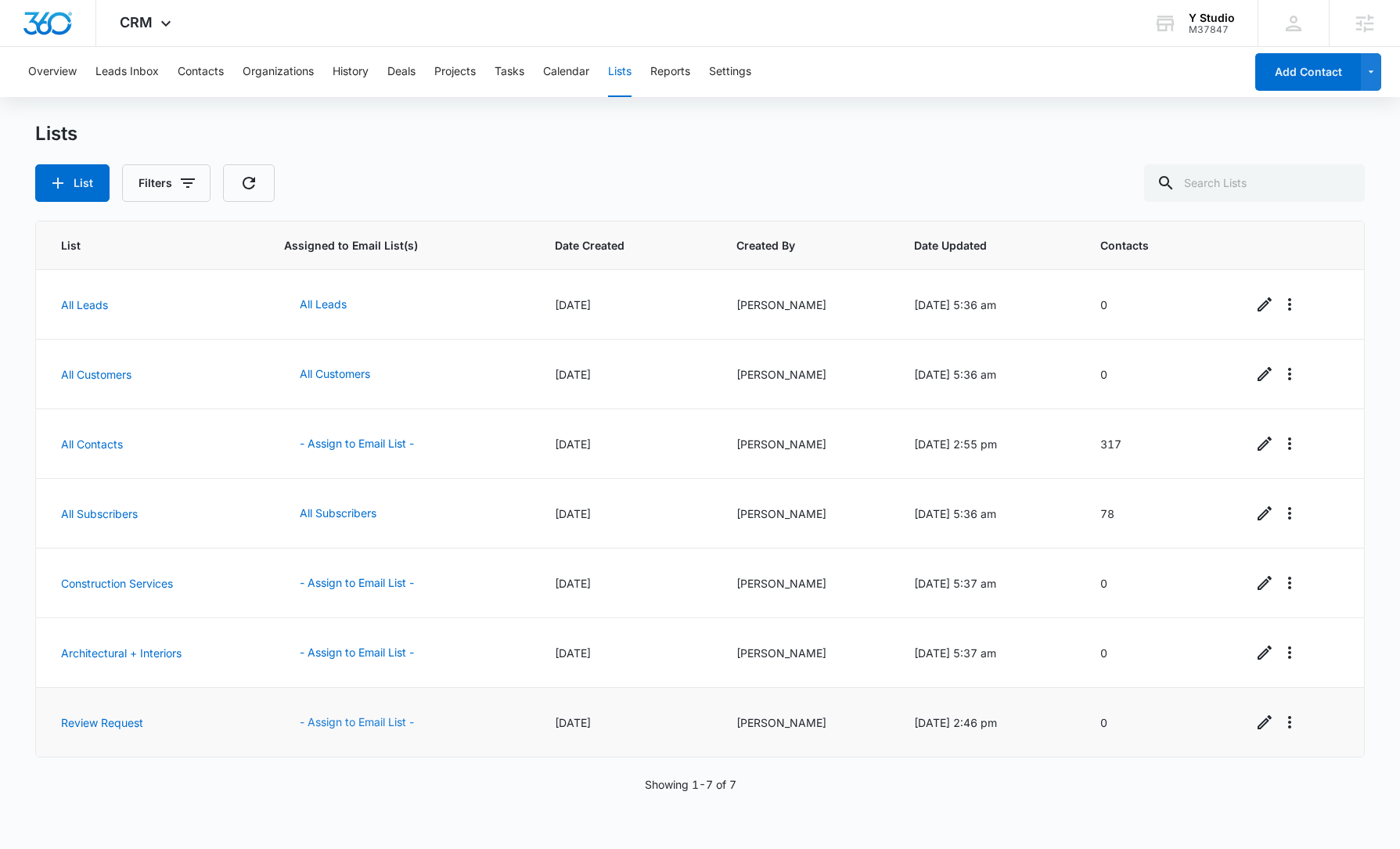
click at [361, 722] on button "- Assign to Email List -" at bounding box center [357, 723] width 146 height 38
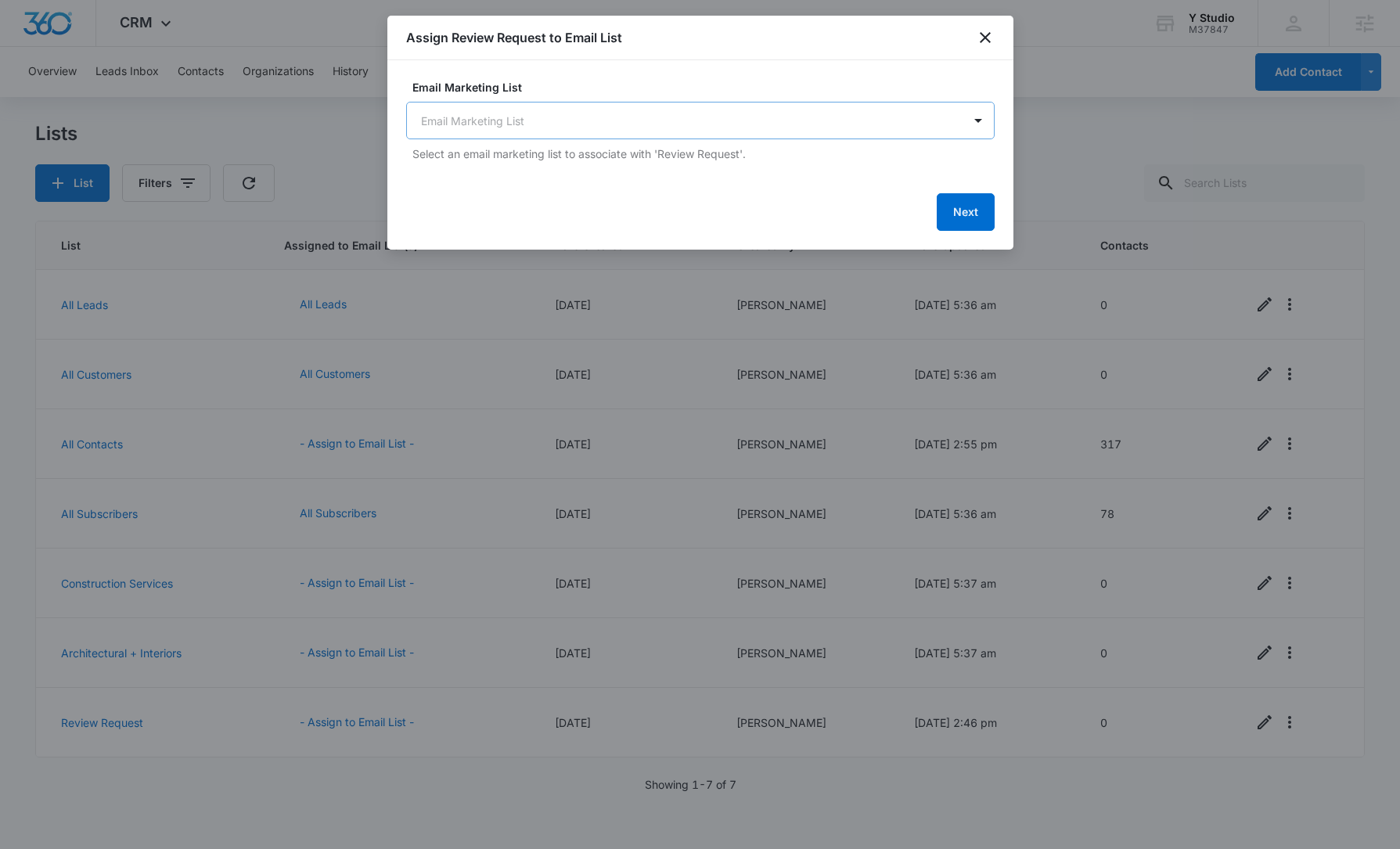
click at [549, 125] on body "CRM Apps Reputation Websites Forms CRM Email Social Content Ads Intelligence Fi…" at bounding box center [700, 424] width 1400 height 849
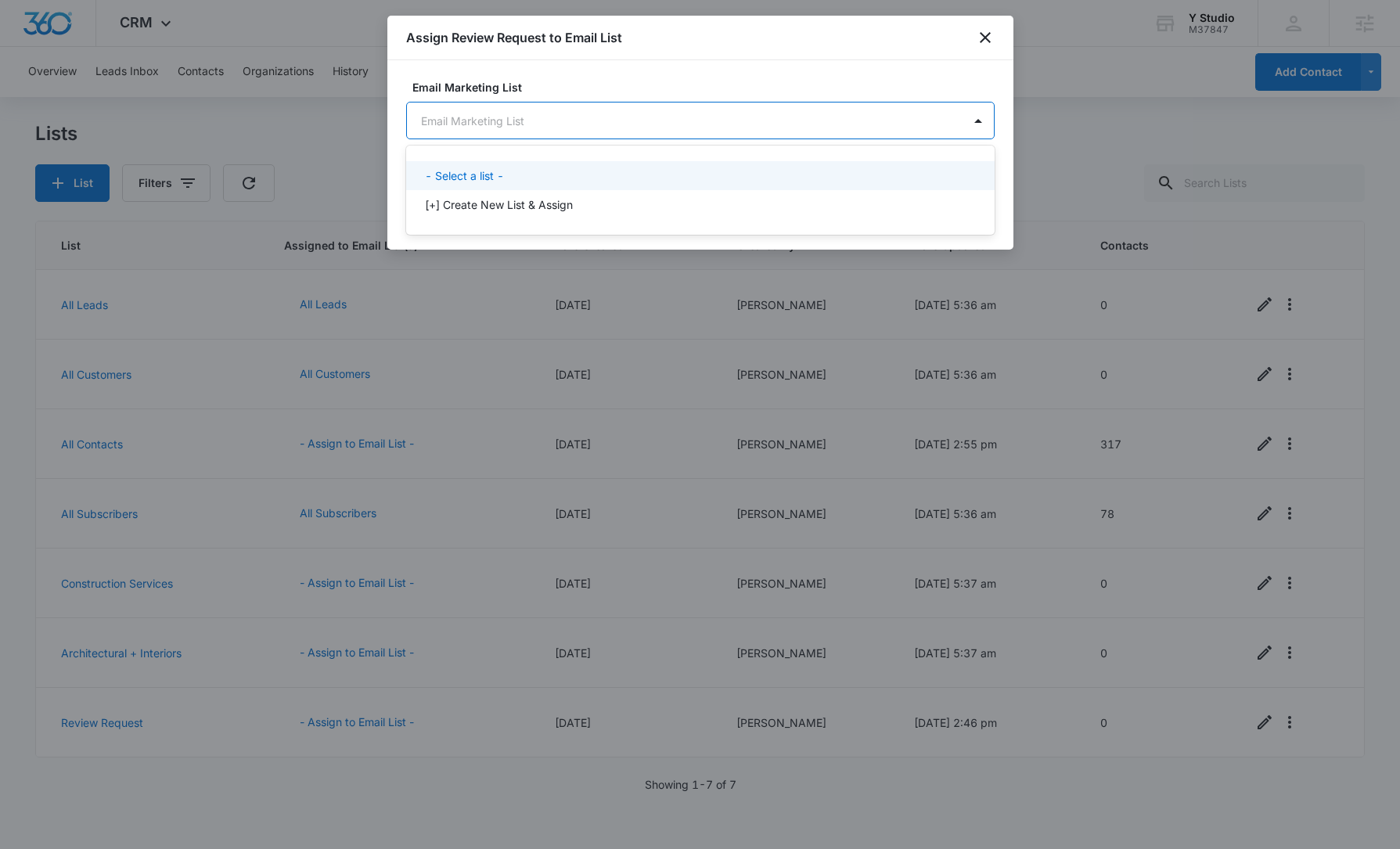
click at [984, 37] on div at bounding box center [700, 424] width 1400 height 849
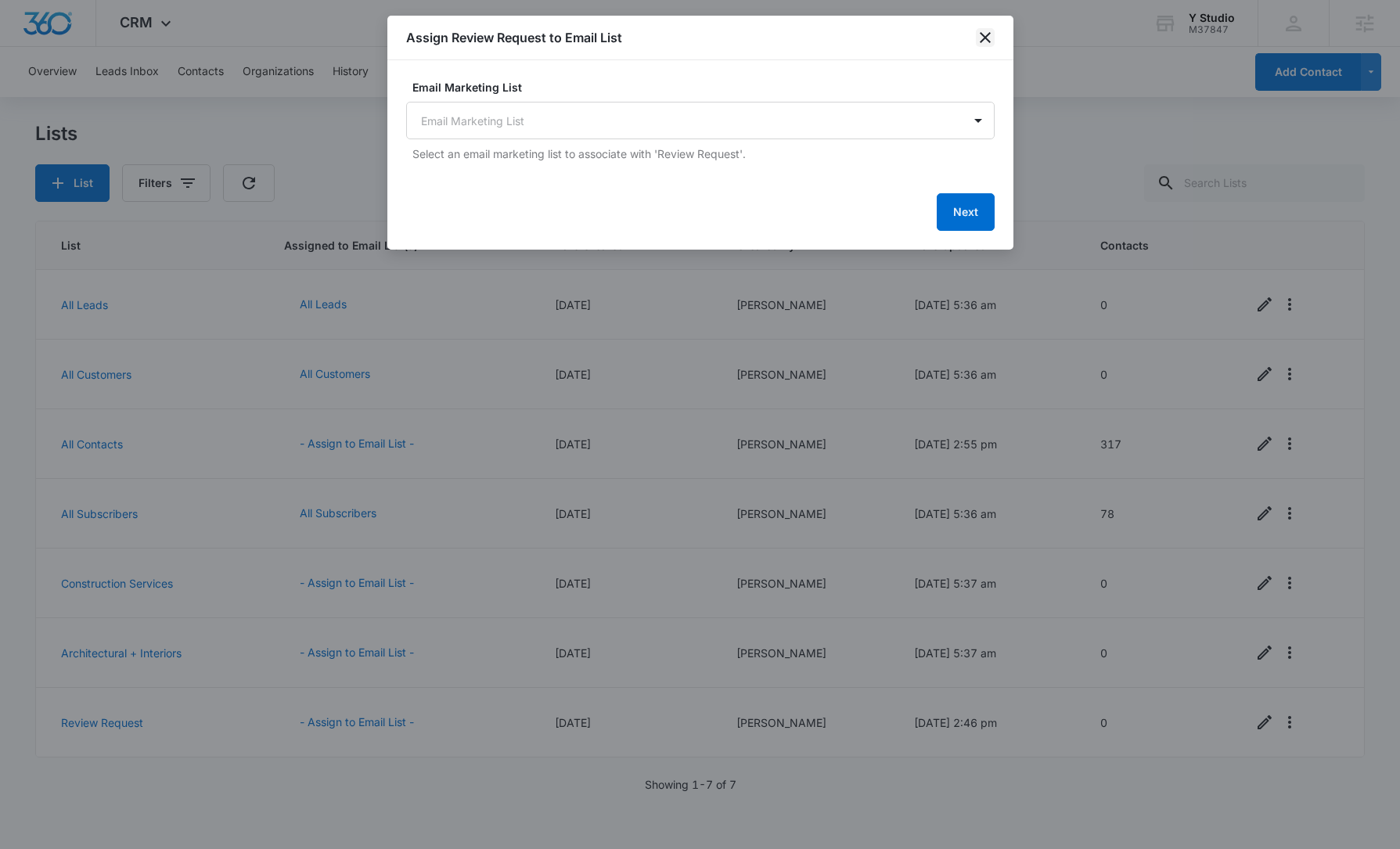
click at [987, 34] on icon "close" at bounding box center [985, 37] width 19 height 19
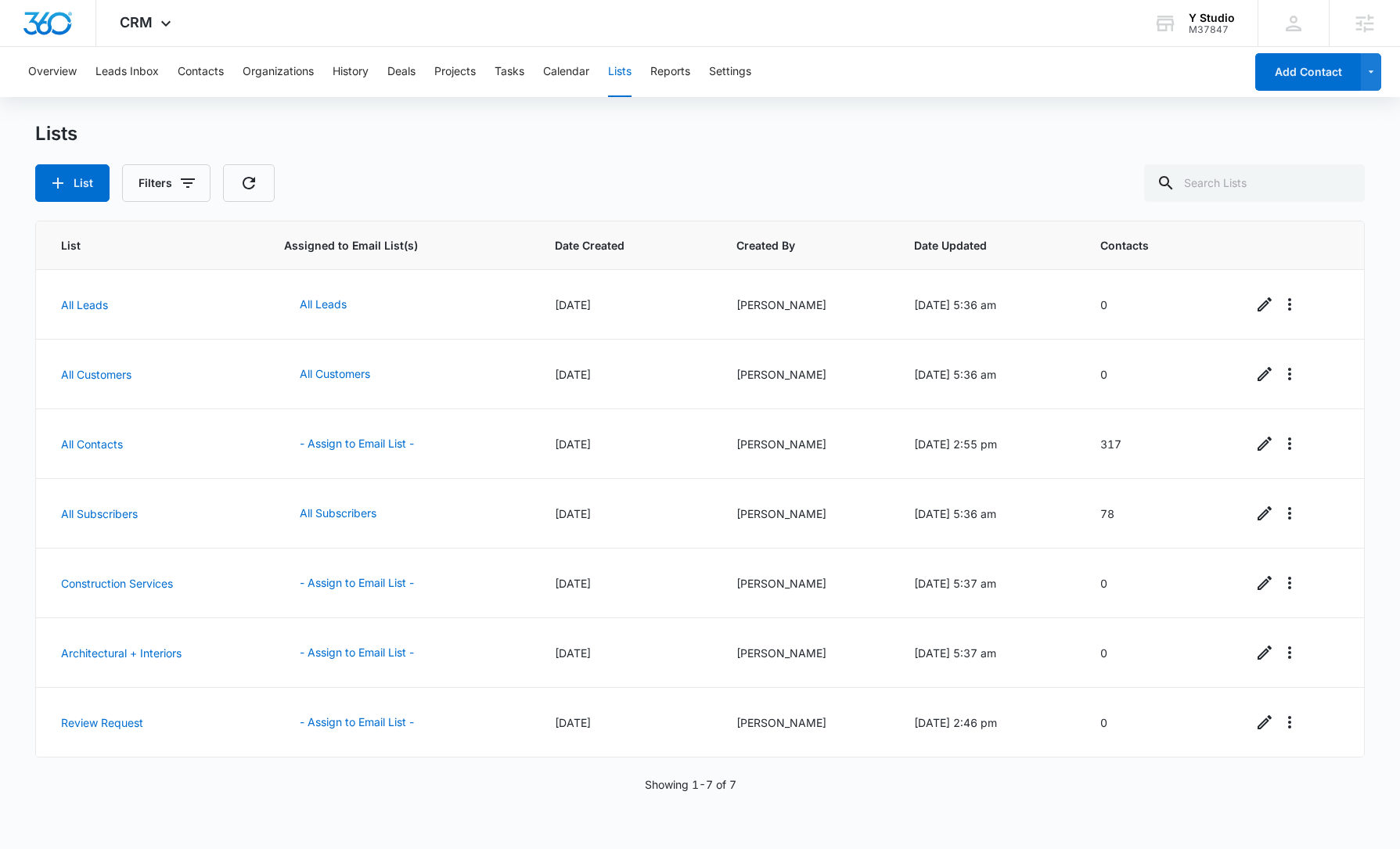
click at [619, 142] on div "Lists" at bounding box center [700, 134] width 1330 height 24
click at [539, 153] on div "Lists List Filters" at bounding box center [700, 162] width 1330 height 80
click at [378, 726] on button "- Assign to Email List -" at bounding box center [357, 723] width 146 height 38
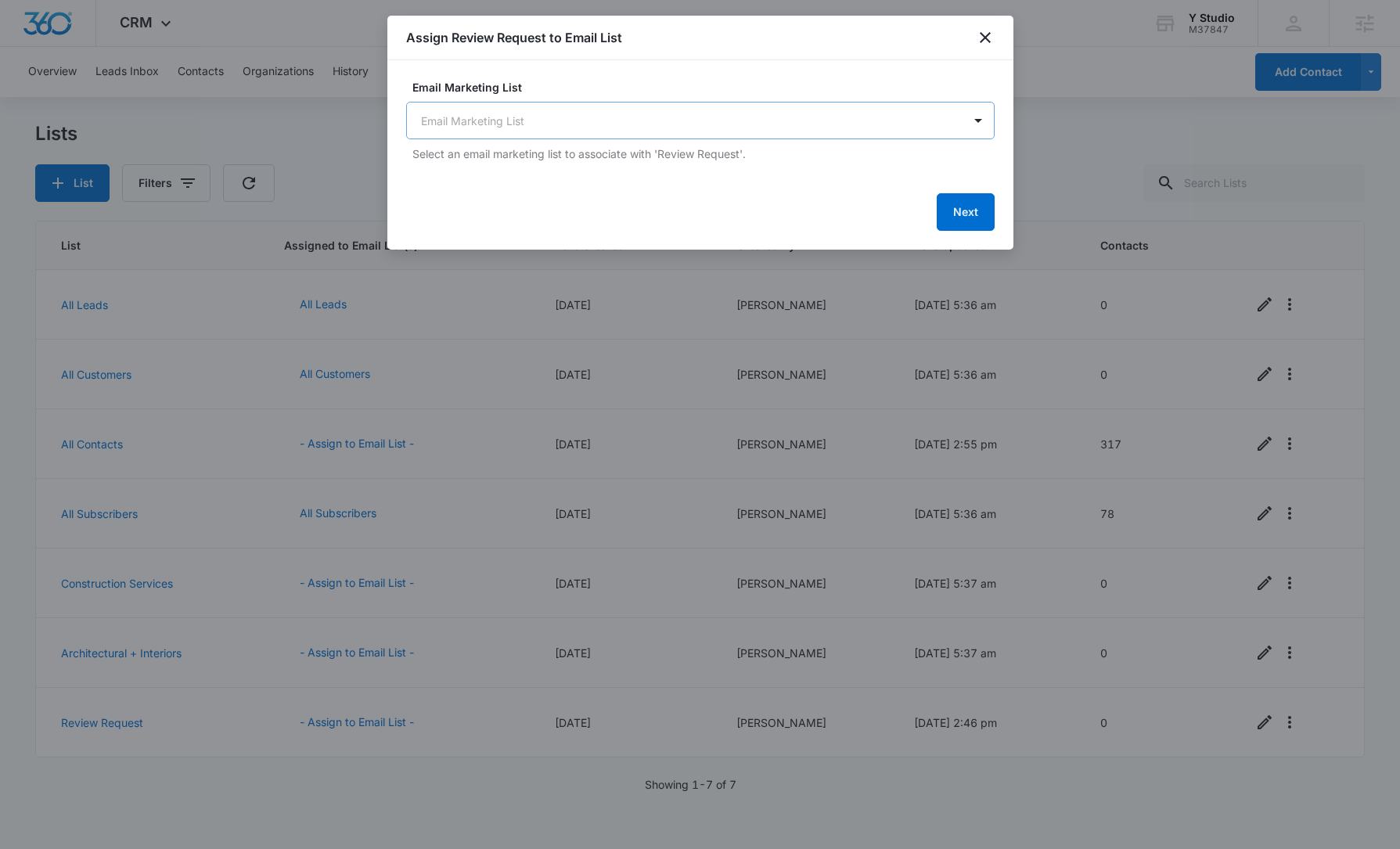
click at [612, 116] on body "CRM Apps Reputation Websites Forms CRM Email Social Content Ads Intelligence Fi…" at bounding box center [700, 424] width 1400 height 849
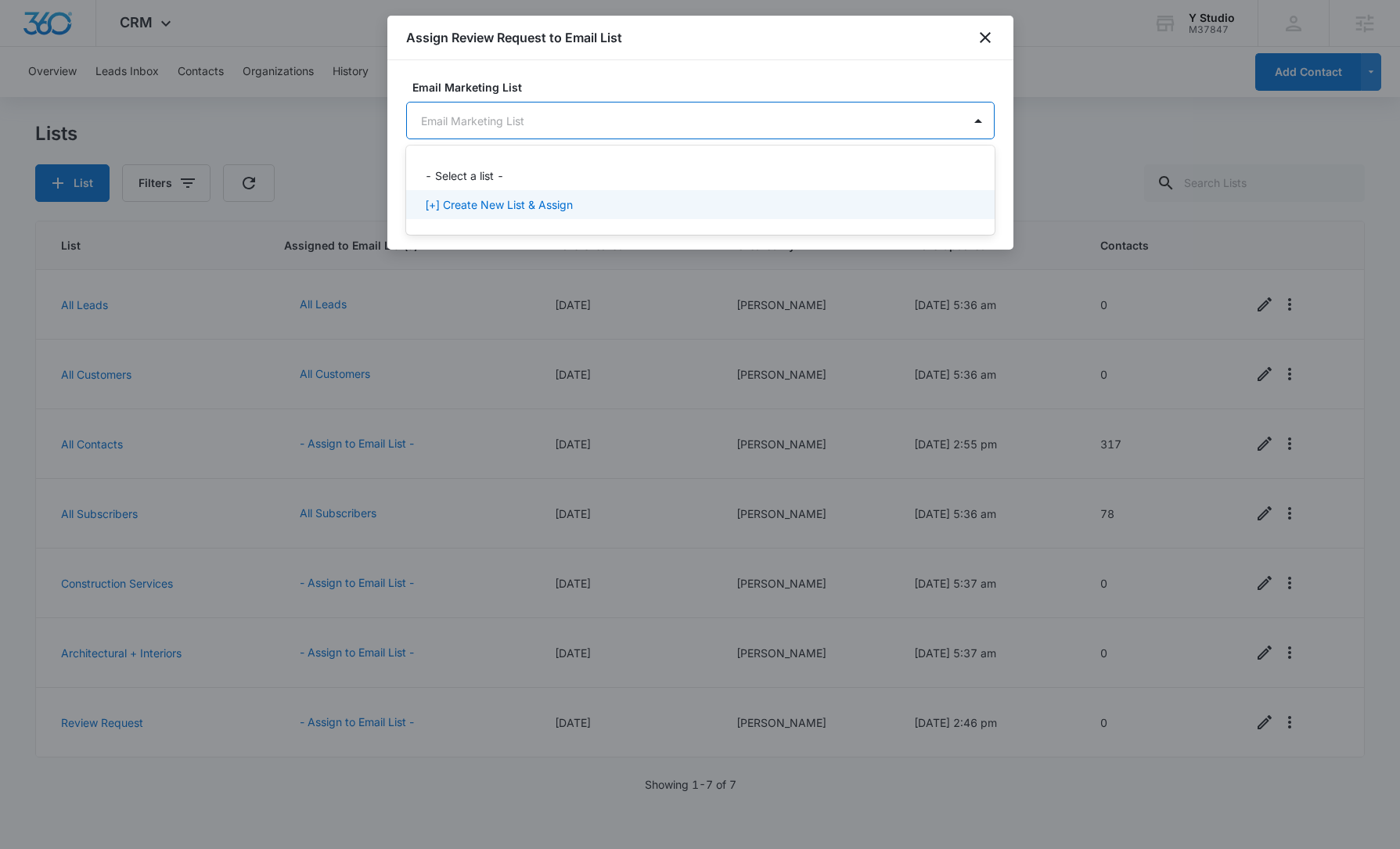
click at [579, 203] on div "[+] Create New List & Assign" at bounding box center [699, 204] width 548 height 16
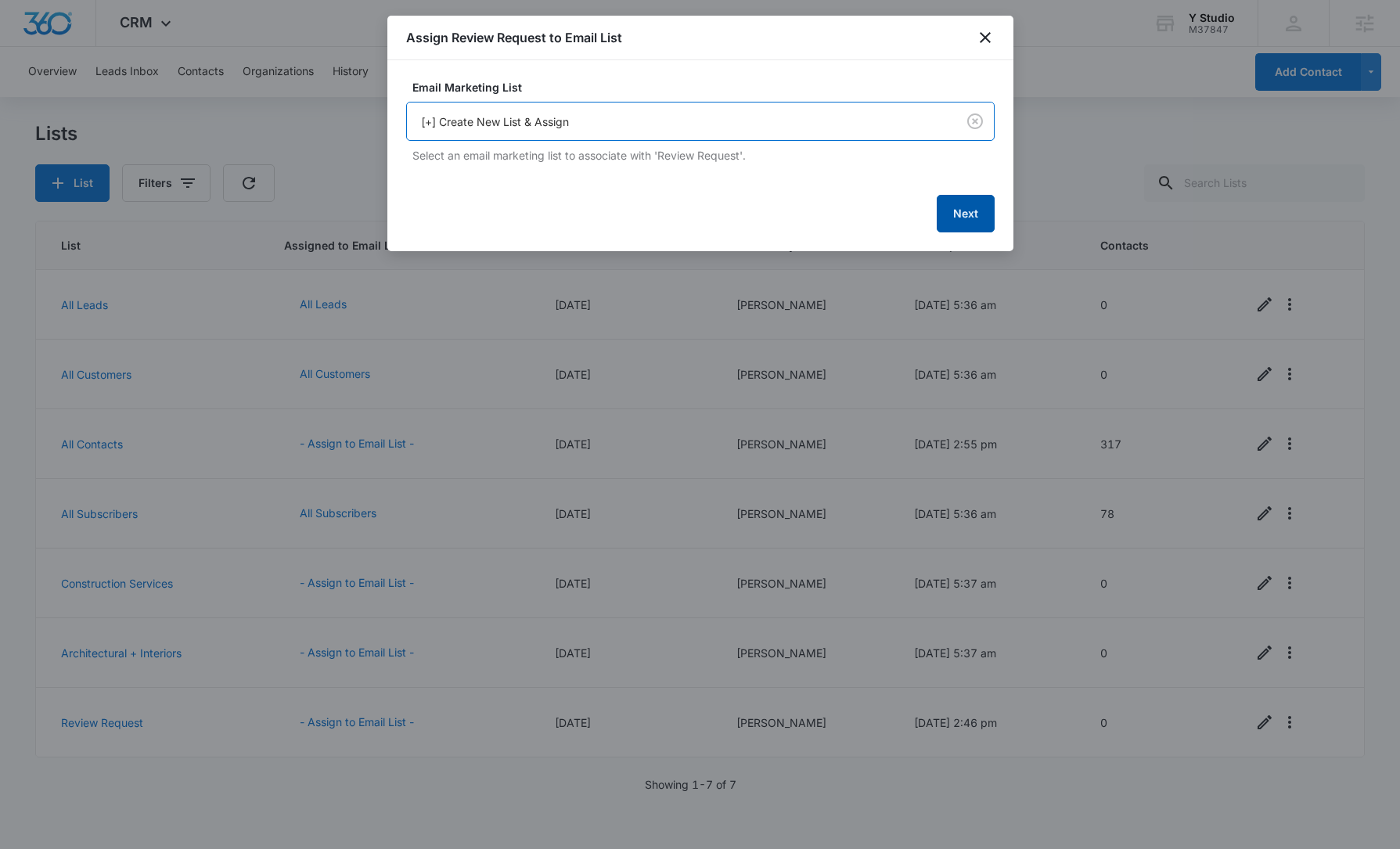
click at [974, 210] on button "Next" at bounding box center [965, 213] width 58 height 38
click at [962, 211] on button "Next" at bounding box center [965, 212] width 58 height 38
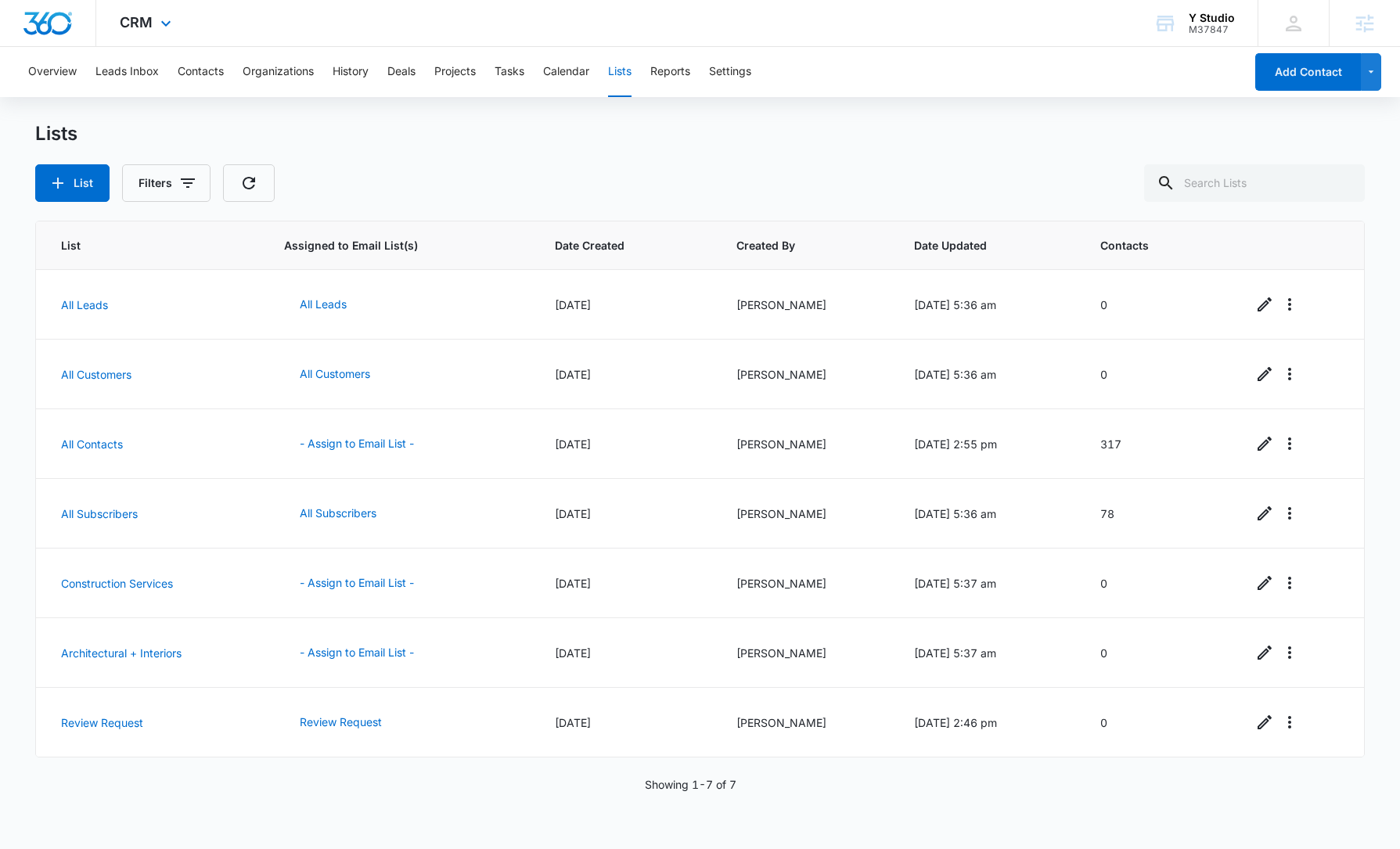
click at [54, 23] on img "Dashboard" at bounding box center [47, 24] width 50 height 24
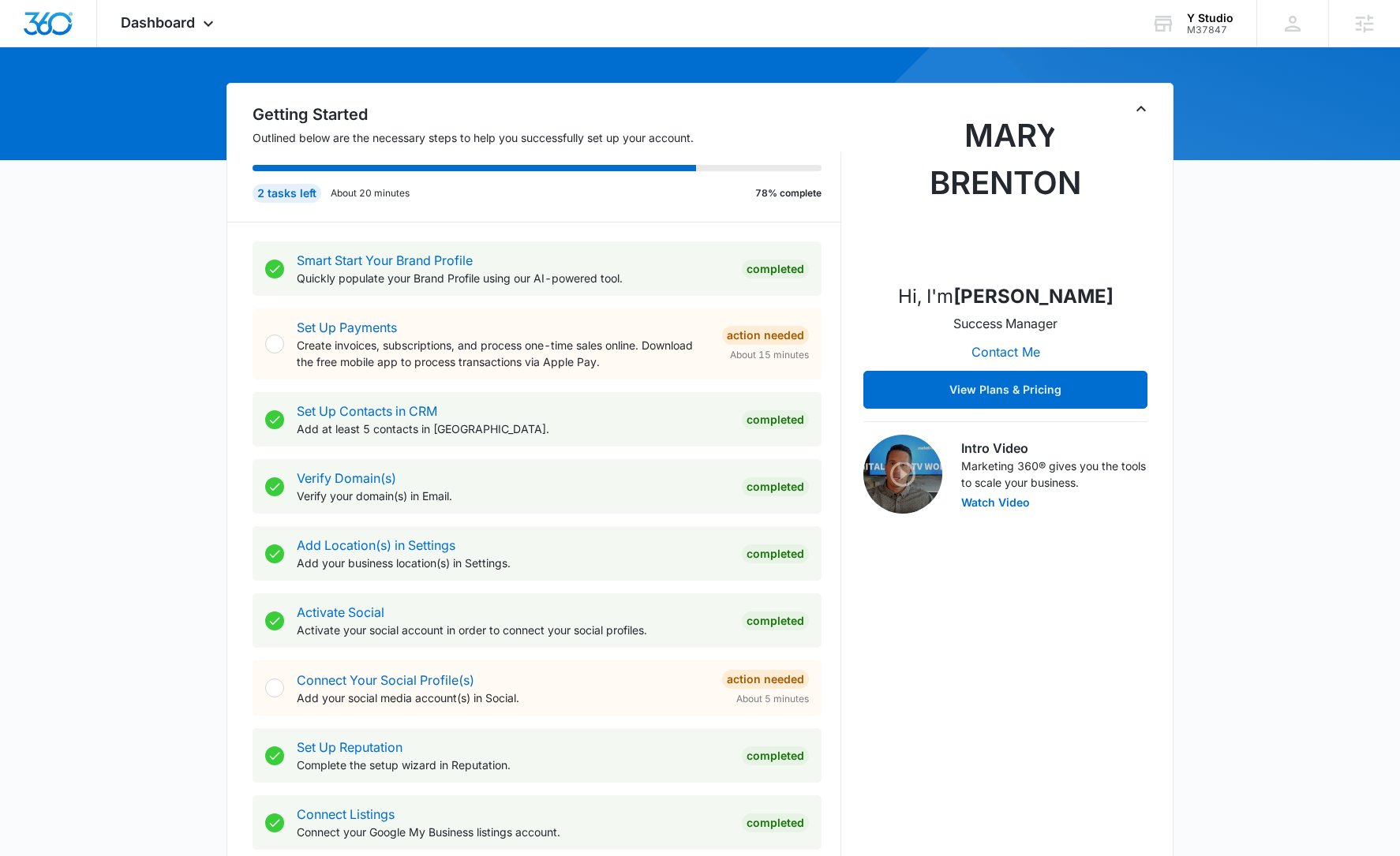
scroll to position [552, 0]
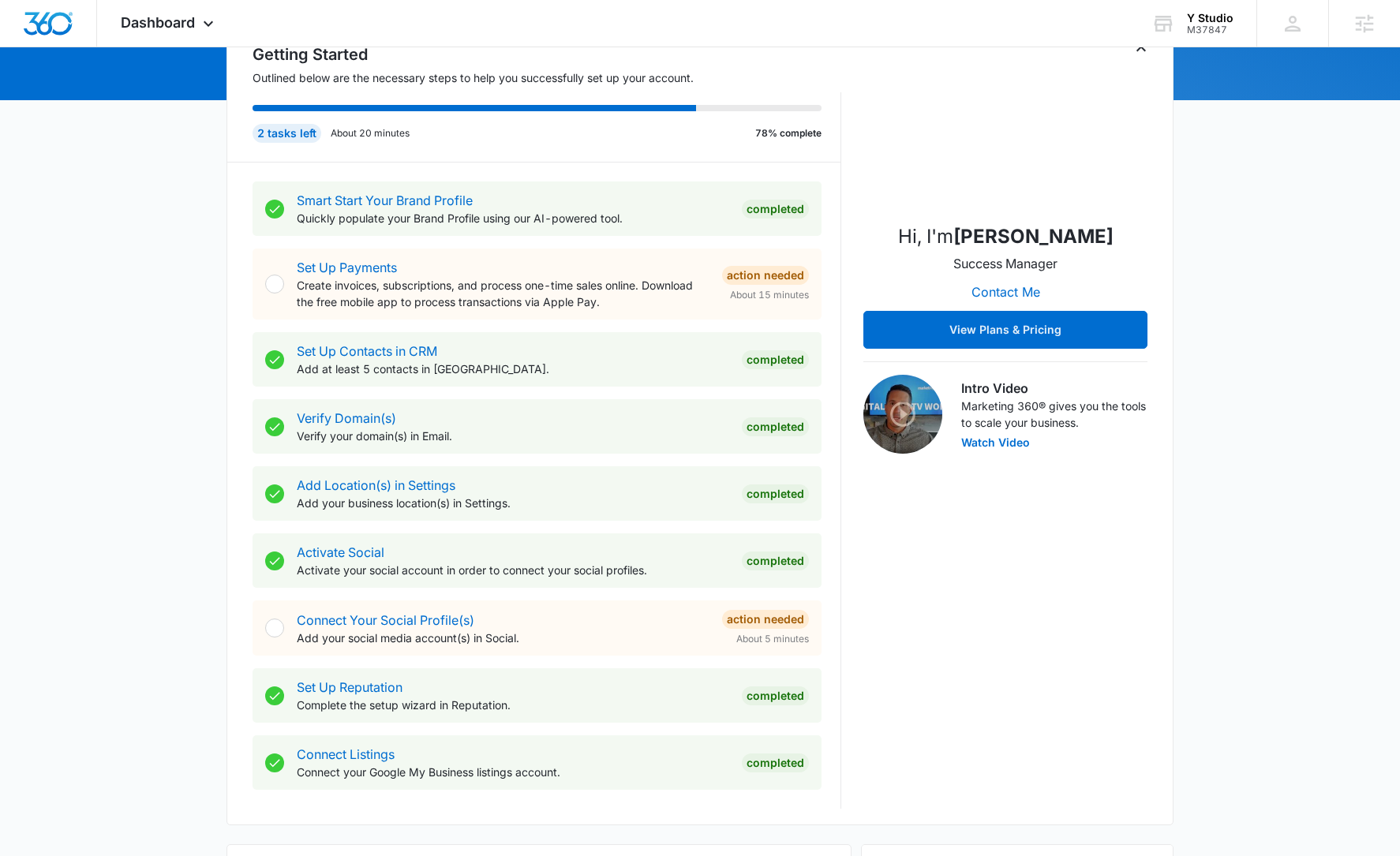
scroll to position [306, 0]
